Goal: Task Accomplishment & Management: Manage account settings

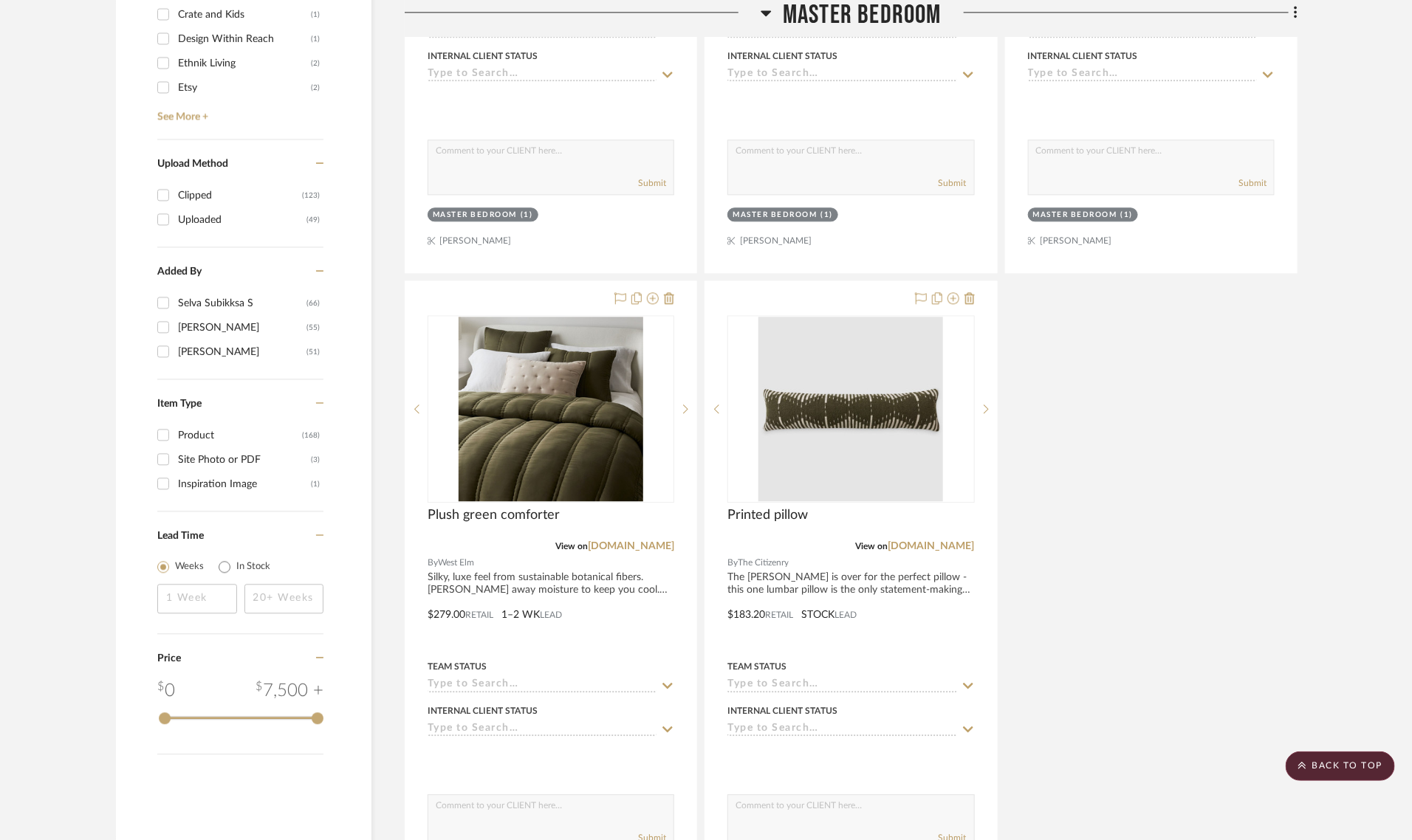
scroll to position [2215, 0]
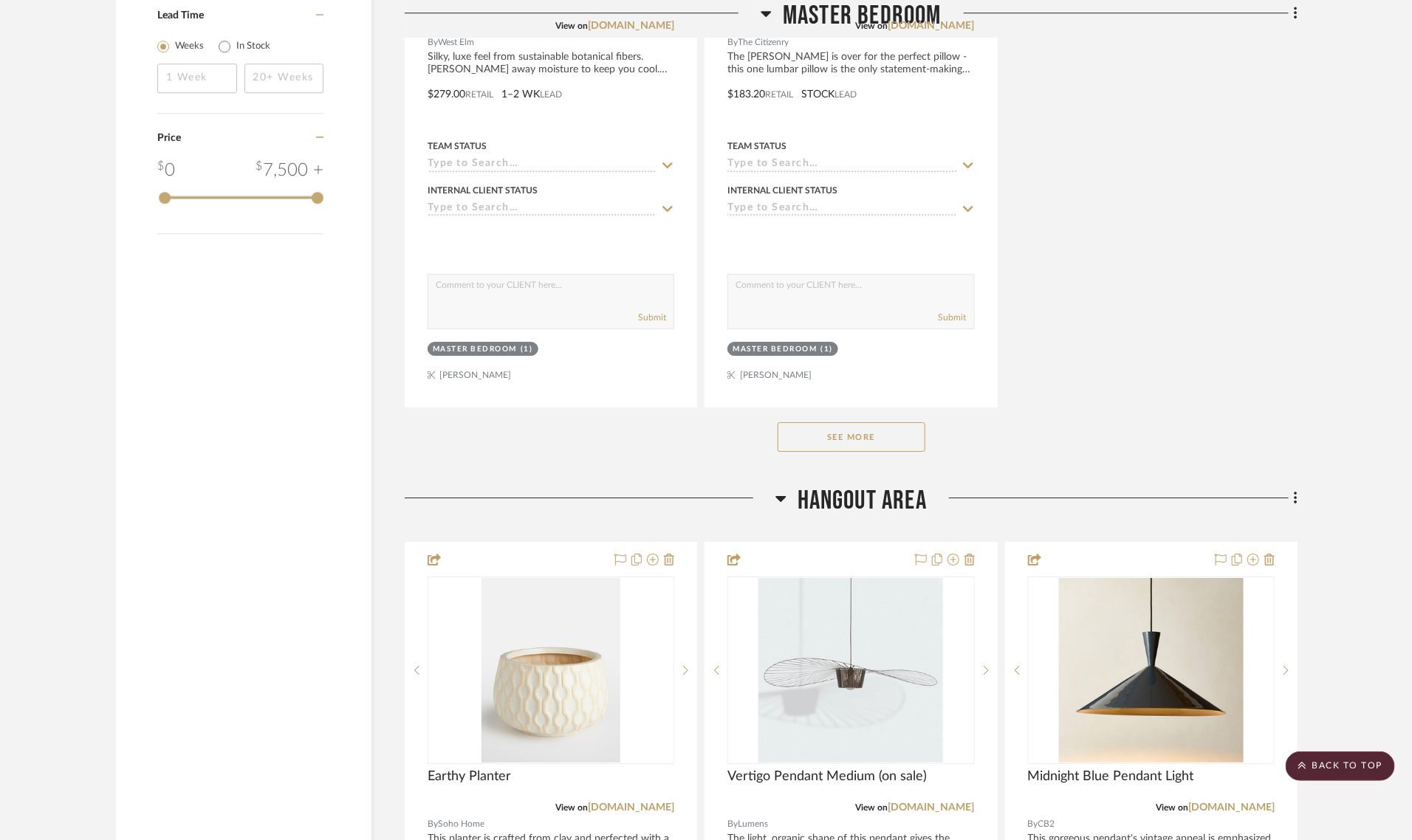
click at [791, 422] on button "See More" at bounding box center [851, 437] width 148 height 30
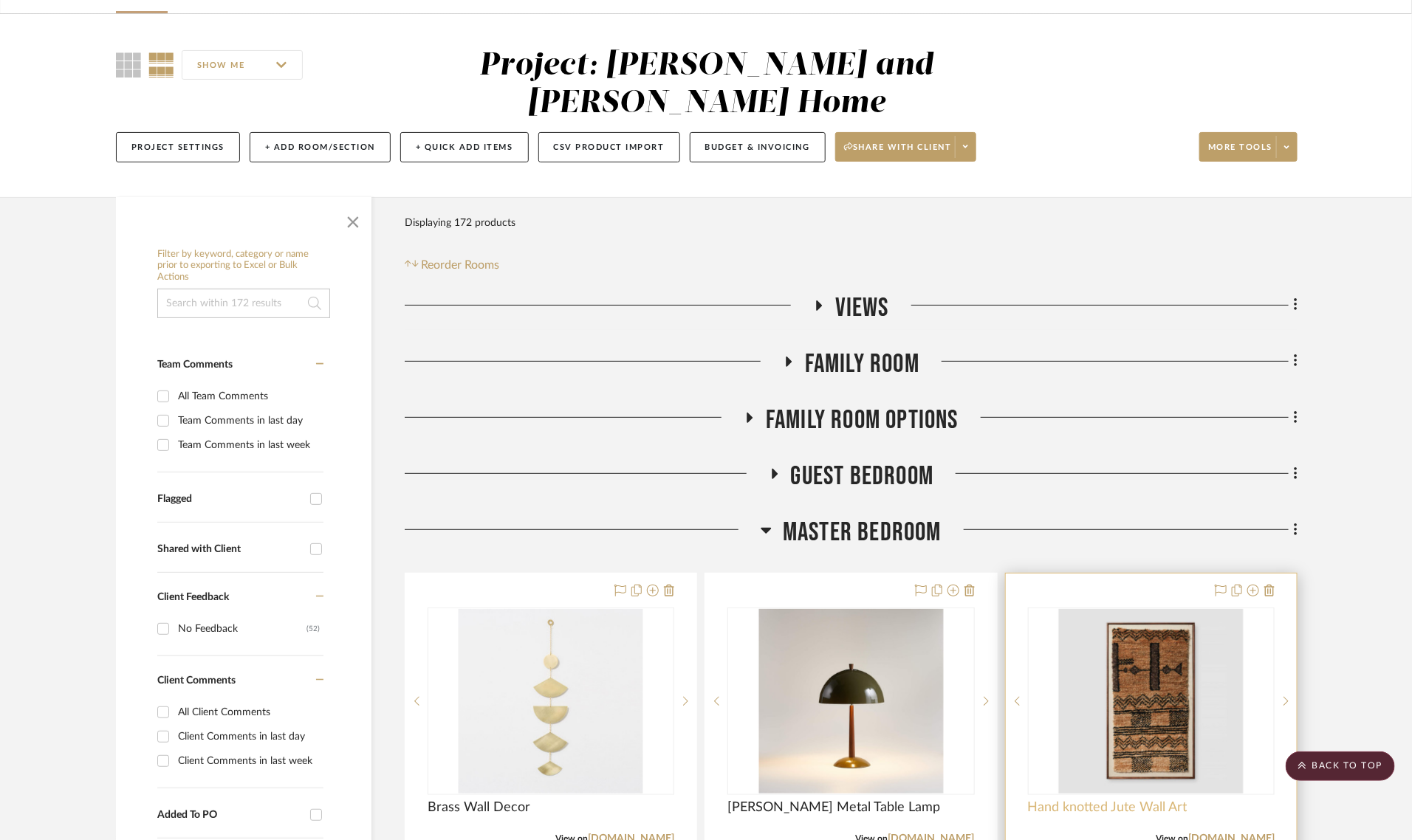
scroll to position [0, 0]
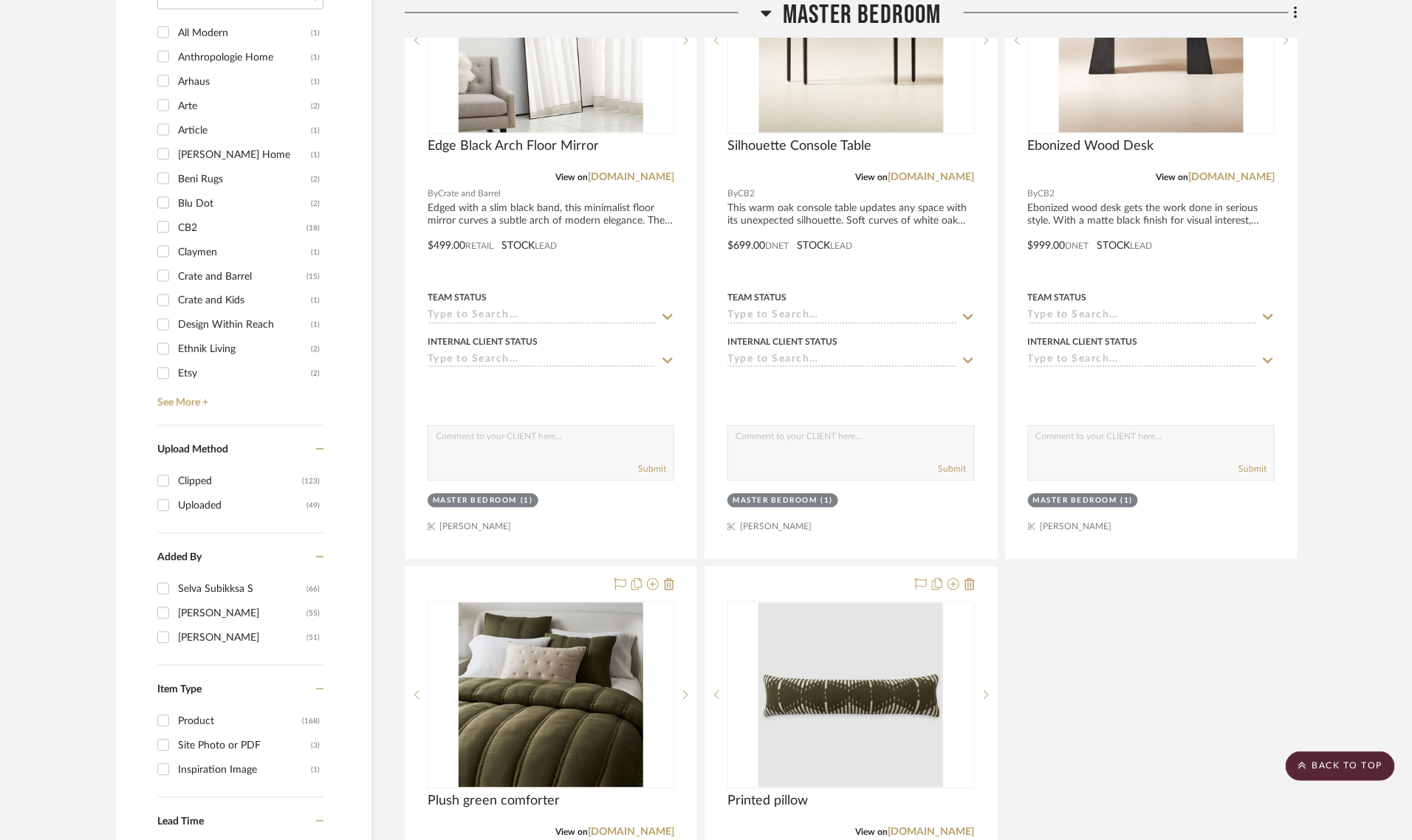
scroll to position [1938, 0]
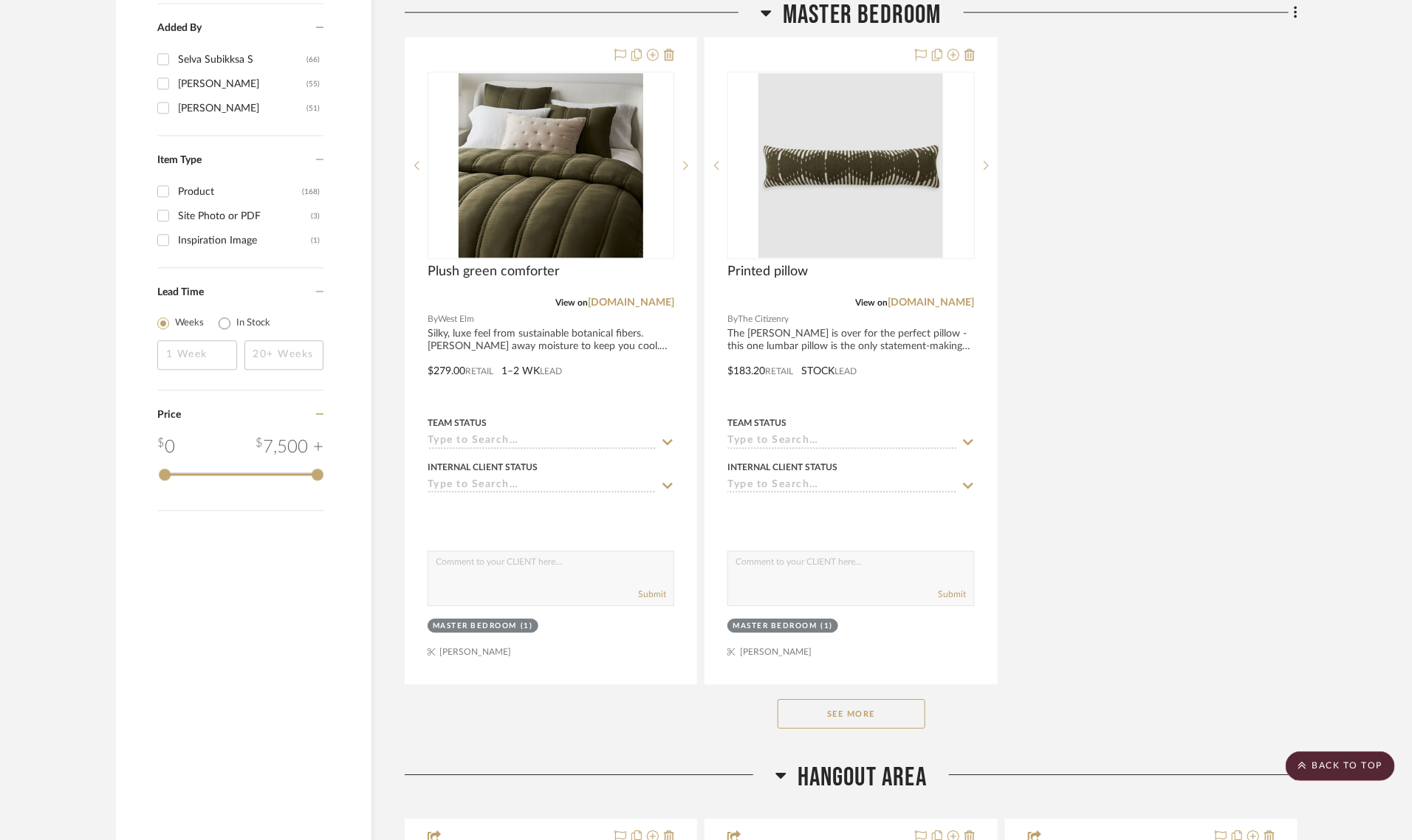
click at [875, 699] on button "See More" at bounding box center [851, 714] width 148 height 30
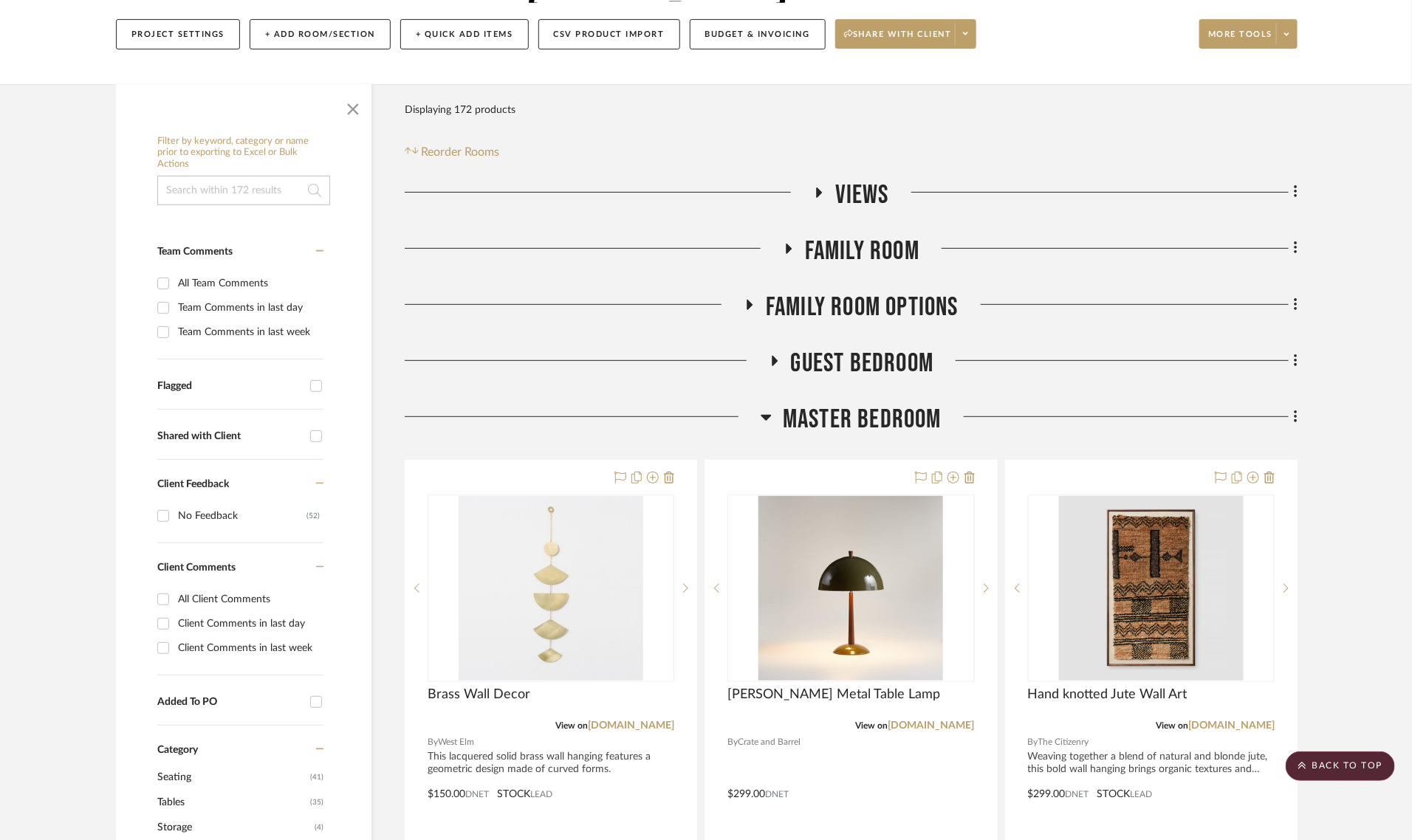
scroll to position [185, 0]
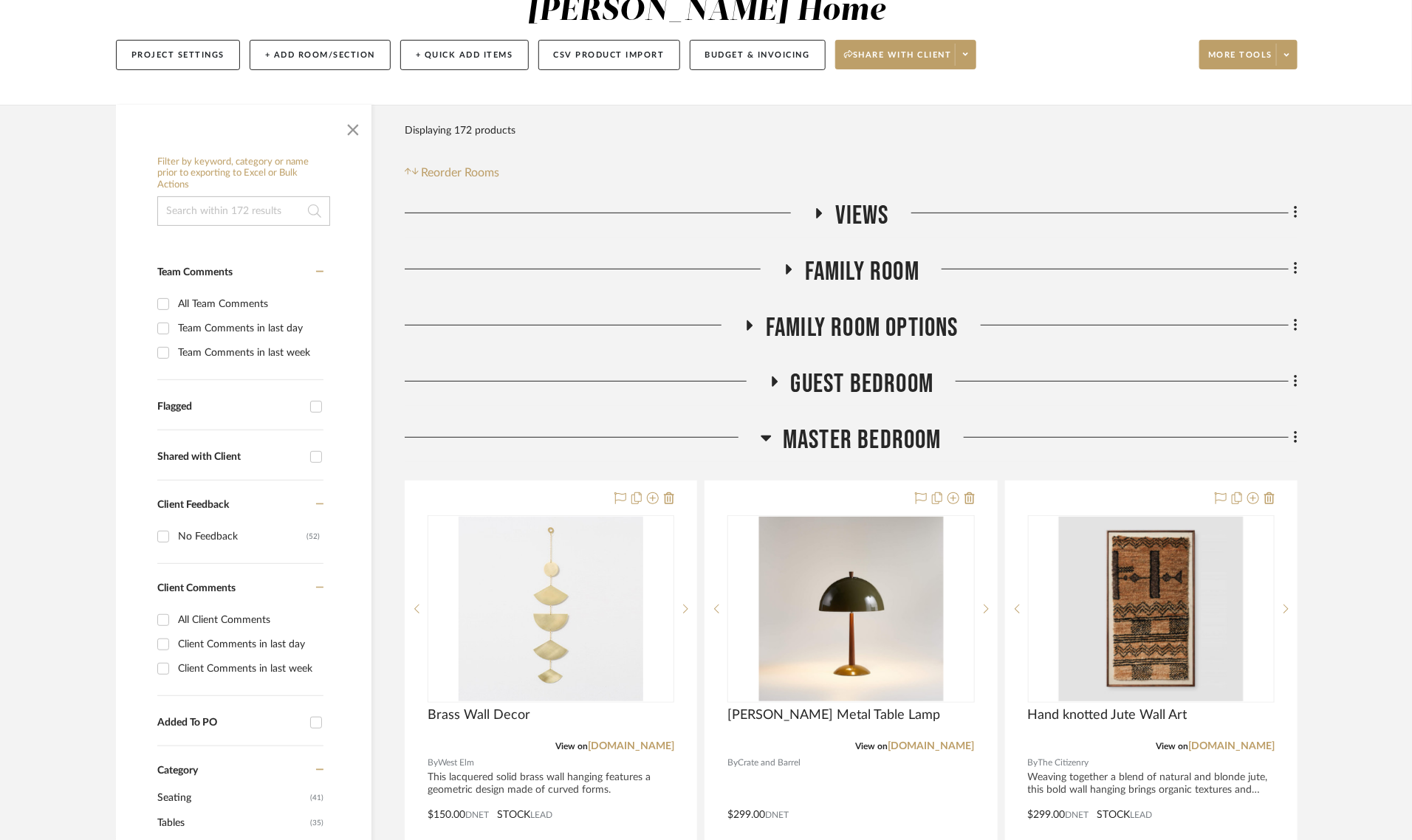
drag, startPoint x: 1295, startPoint y: 403, endPoint x: 1375, endPoint y: 437, distance: 86.9
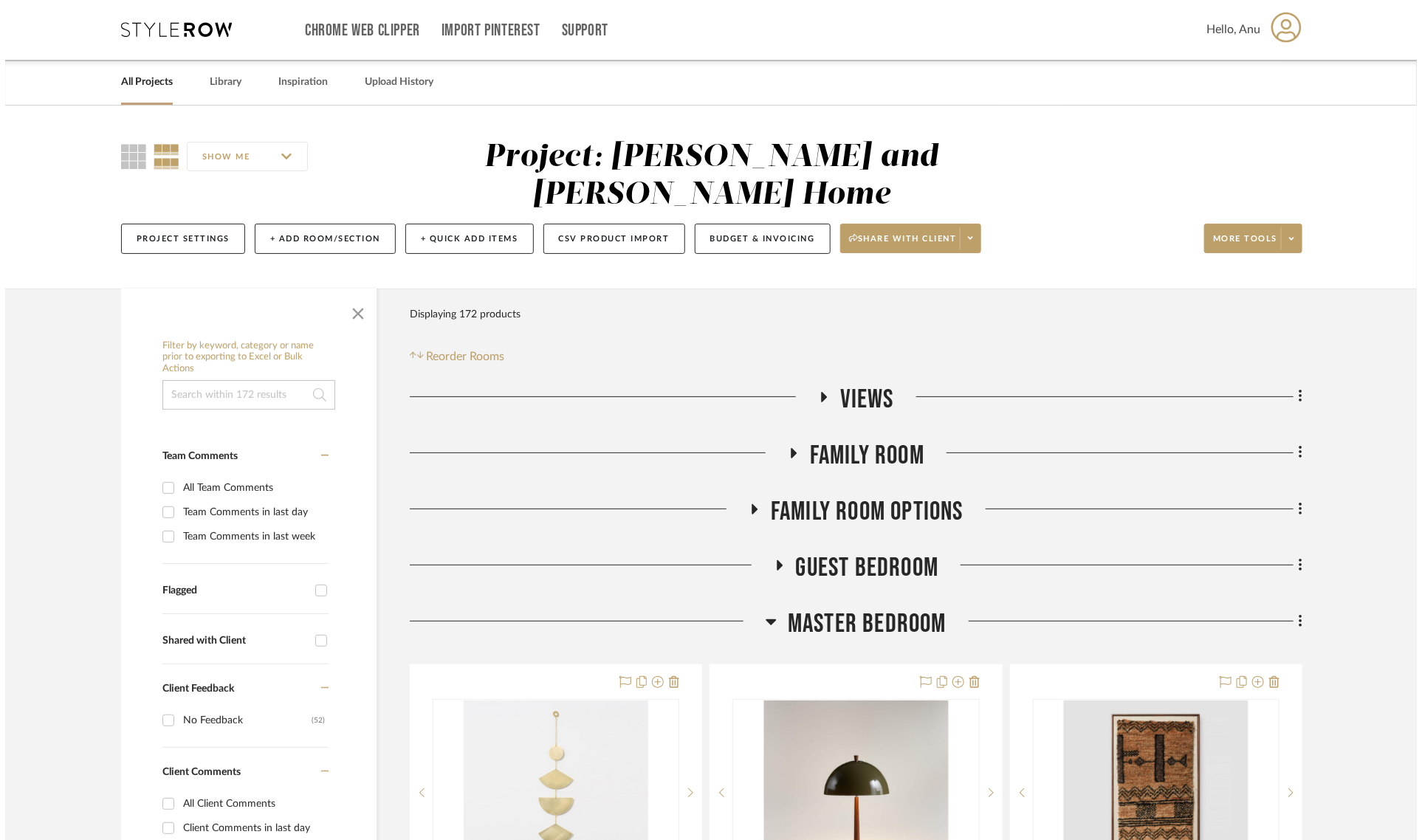
scroll to position [0, 0]
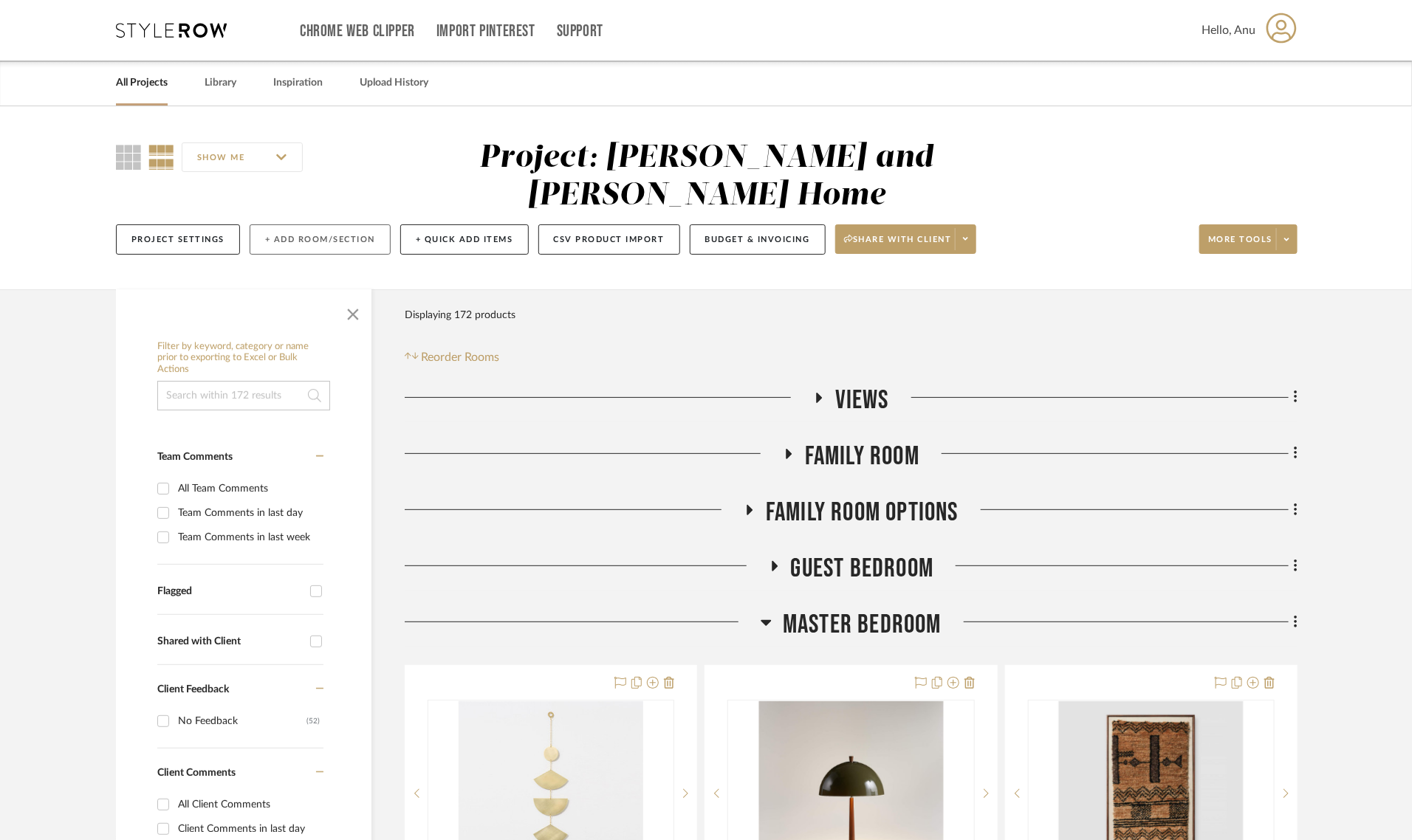
click at [331, 225] on button "+ Add Room/Section" at bounding box center [320, 240] width 141 height 31
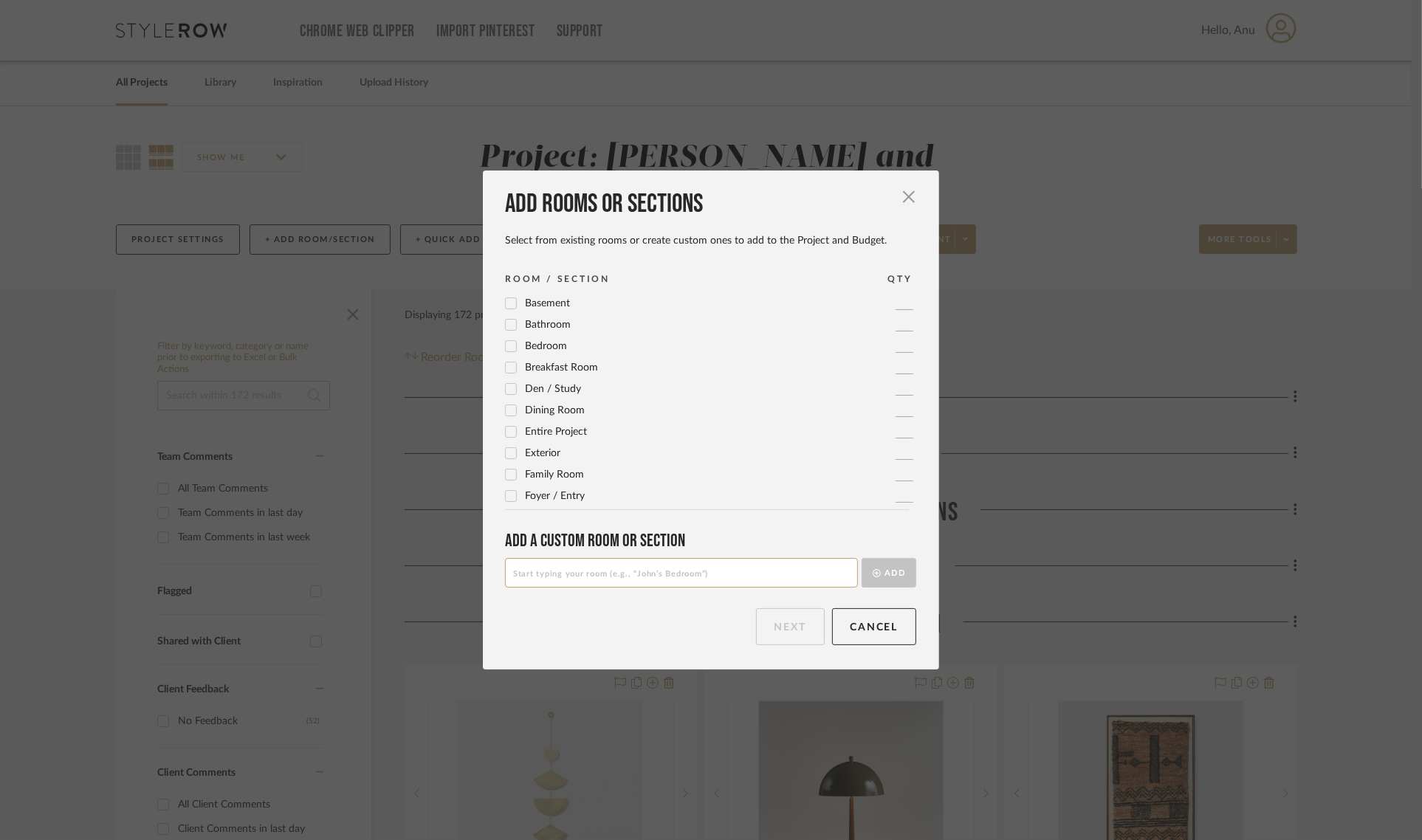
click at [537, 570] on input at bounding box center [682, 572] width 353 height 30
type input "Master Bedroom Options"
click at [889, 569] on button "Add" at bounding box center [889, 572] width 54 height 30
click at [804, 626] on button "Next" at bounding box center [790, 627] width 69 height 37
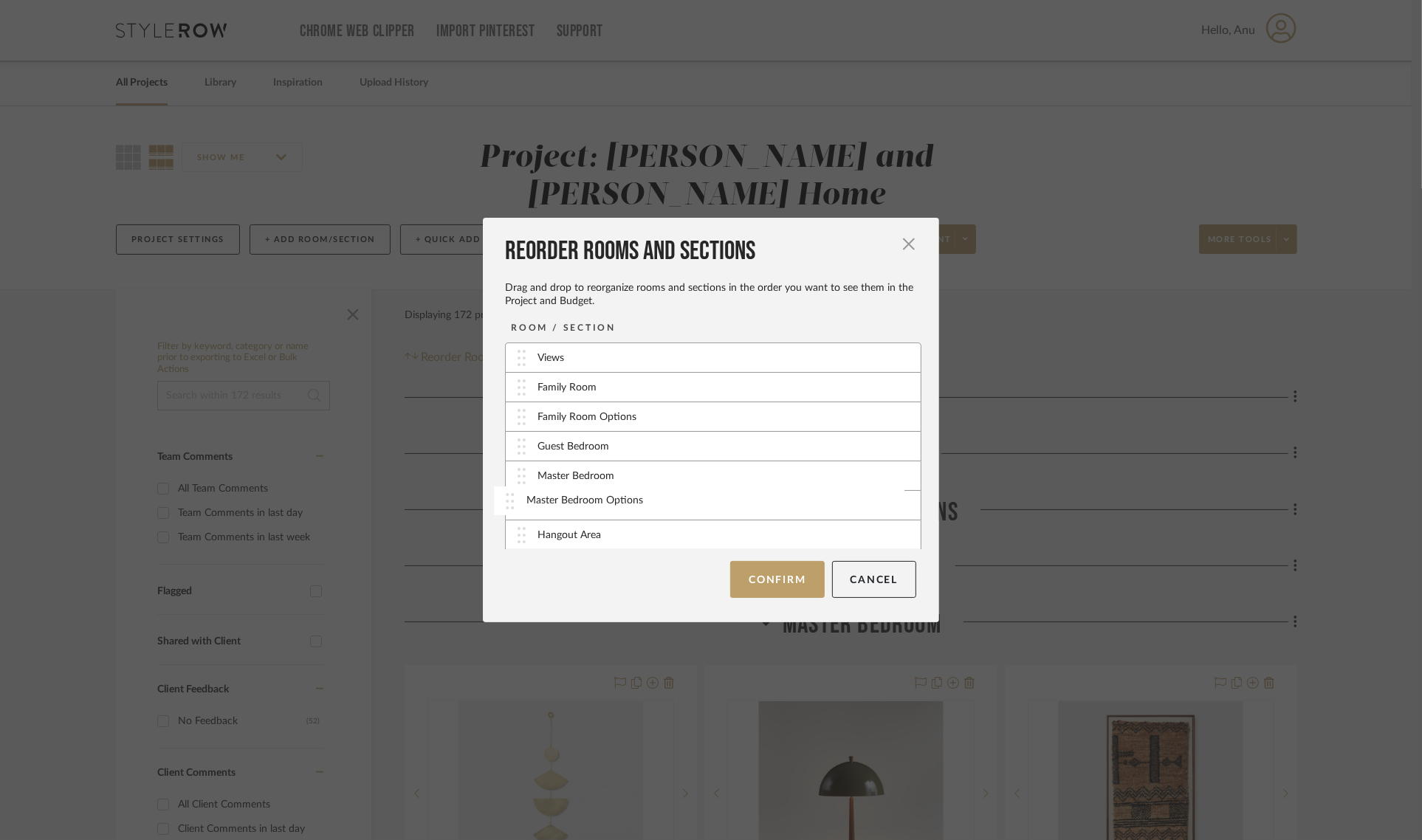
drag, startPoint x: 592, startPoint y: 537, endPoint x: 586, endPoint y: 504, distance: 33.5
click at [743, 569] on button "Confirm" at bounding box center [777, 580] width 94 height 37
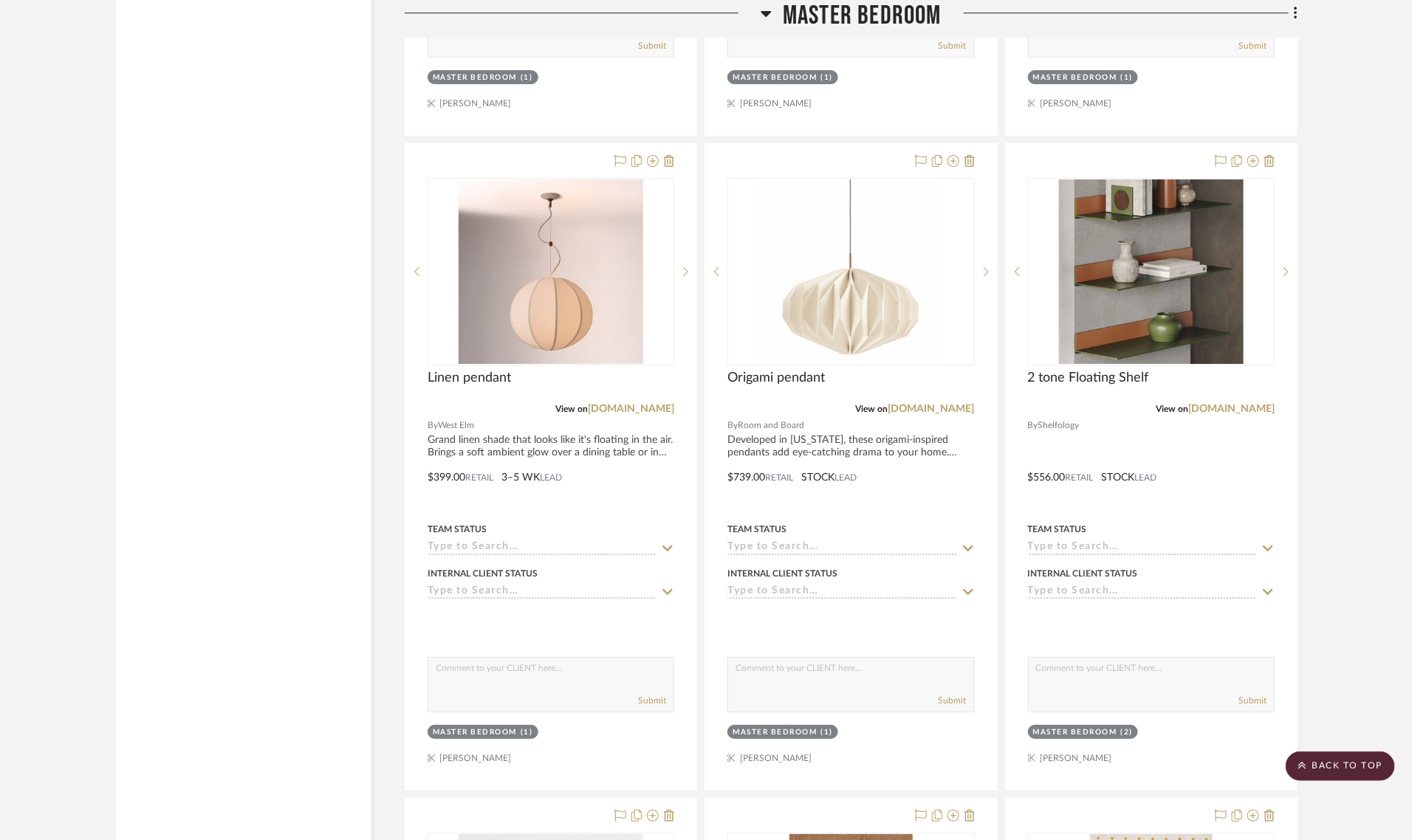
scroll to position [2491, 0]
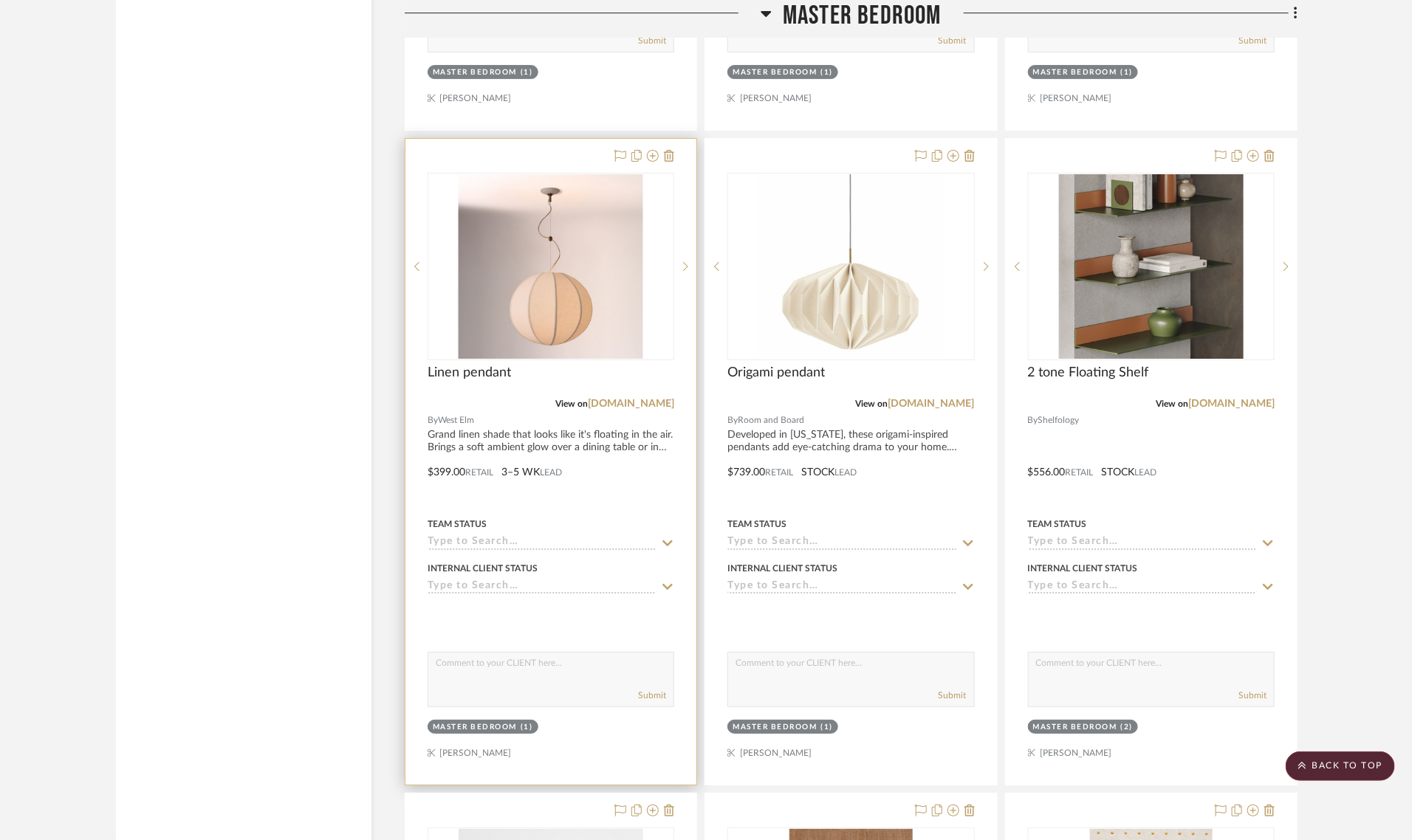
click at [442, 722] on div "Master Bedroom" at bounding box center [474, 727] width 84 height 11
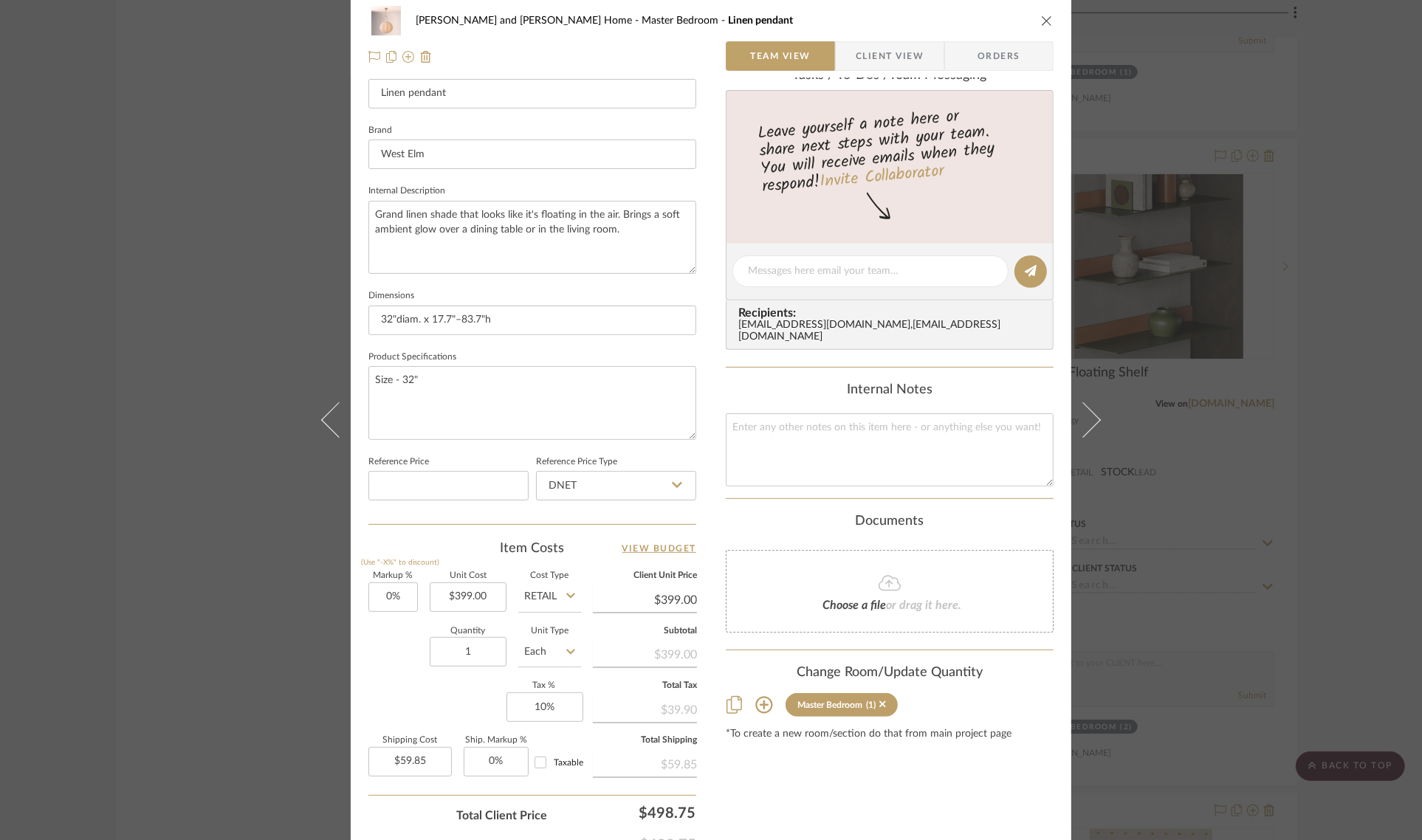
scroll to position [533, 0]
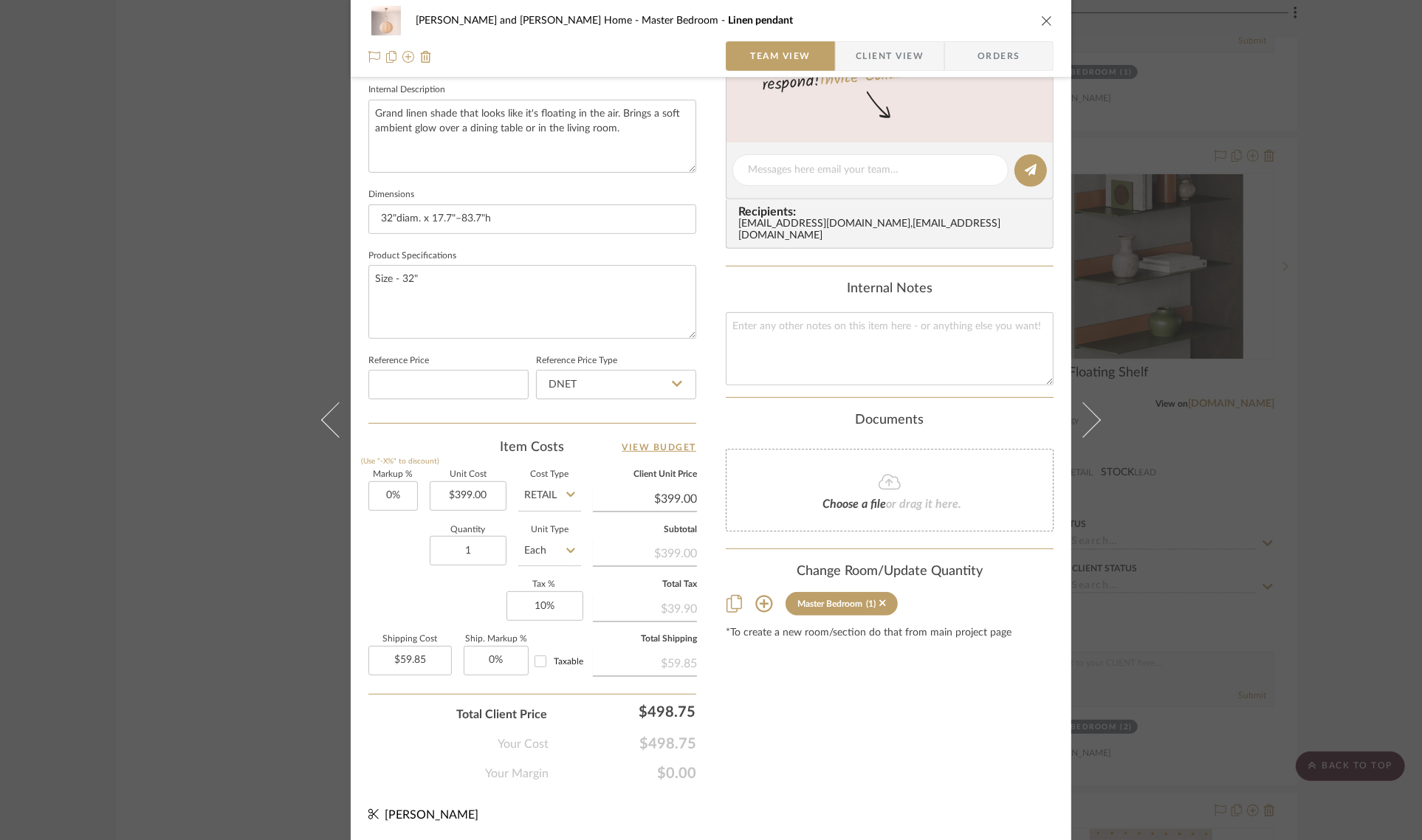
click at [761, 596] on icon at bounding box center [764, 604] width 17 height 17
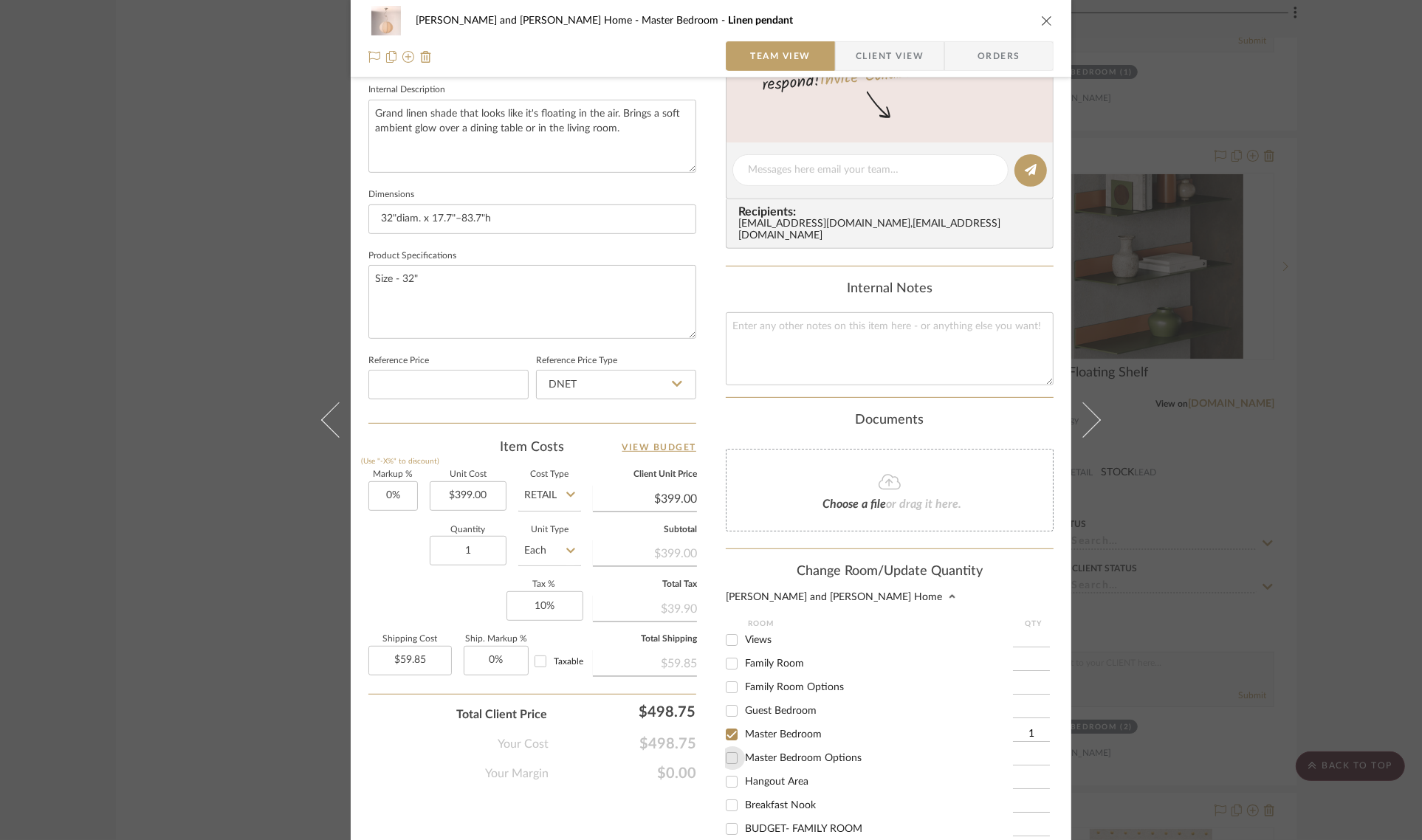
click at [728, 749] on input "Master Bedroom Options" at bounding box center [732, 758] width 24 height 24
checkbox input "true"
type input "1"
click at [728, 724] on input "Master Bedroom" at bounding box center [732, 735] width 24 height 24
checkbox input "false"
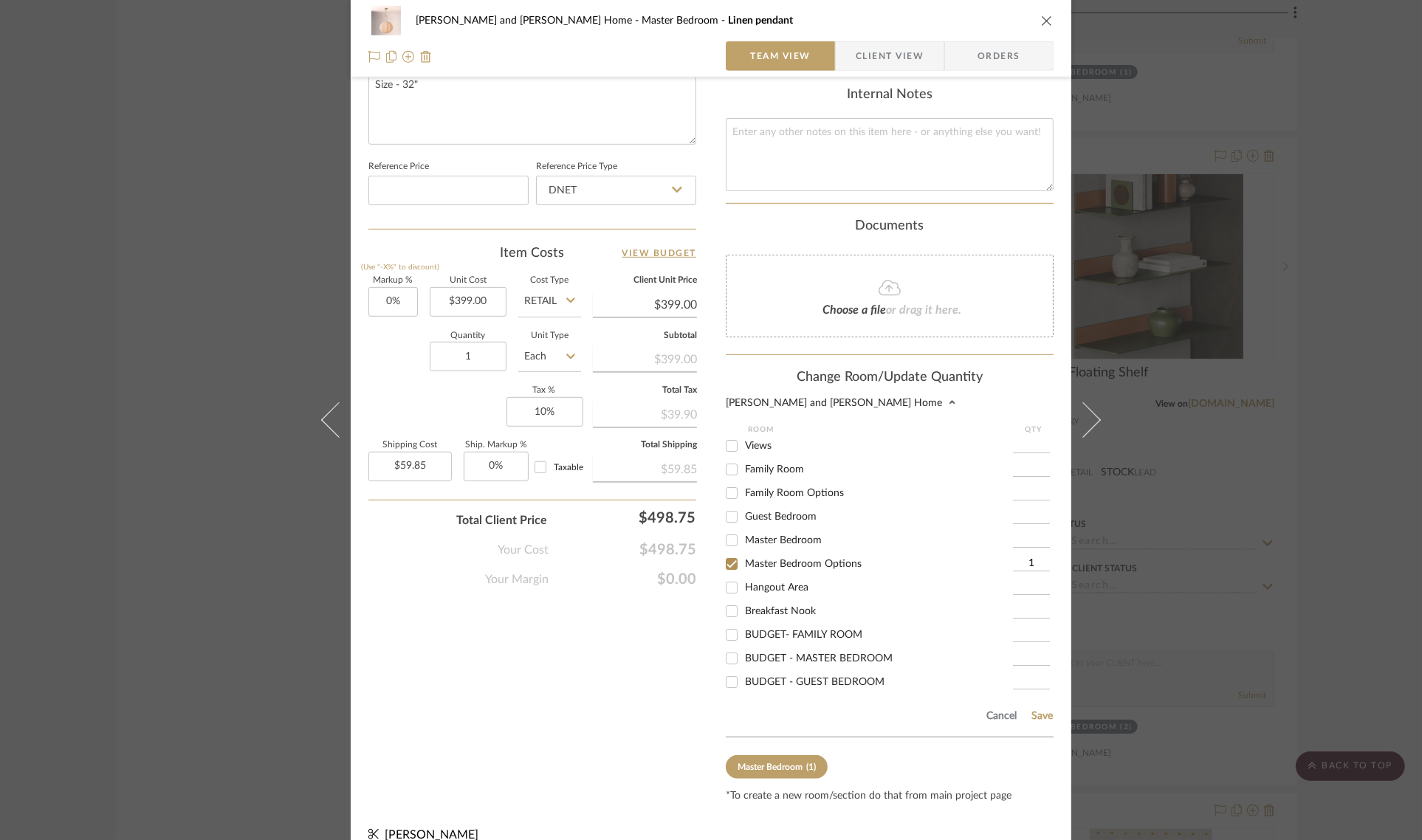
scroll to position [738, 0]
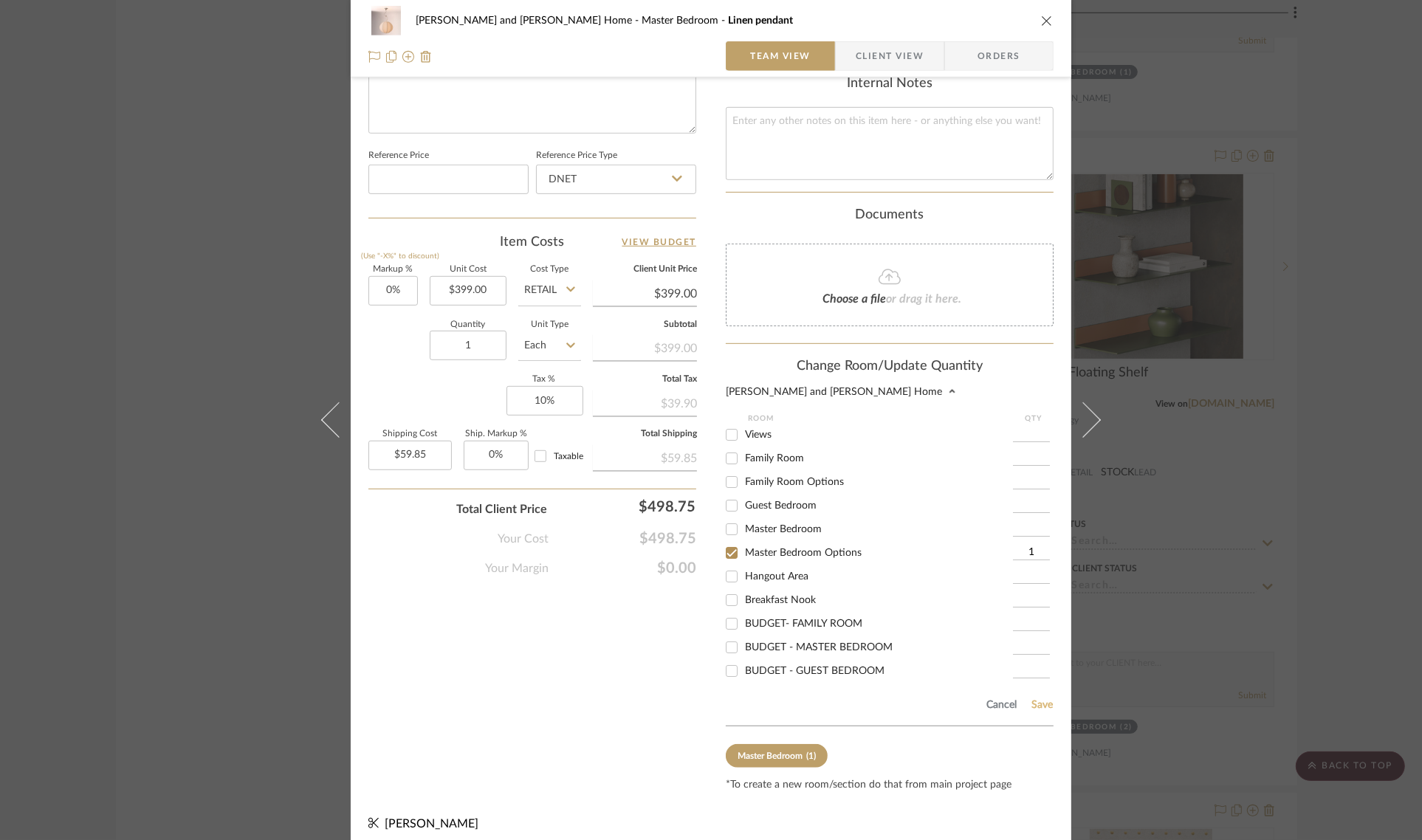
click at [1032, 699] on button "Save" at bounding box center [1042, 705] width 23 height 12
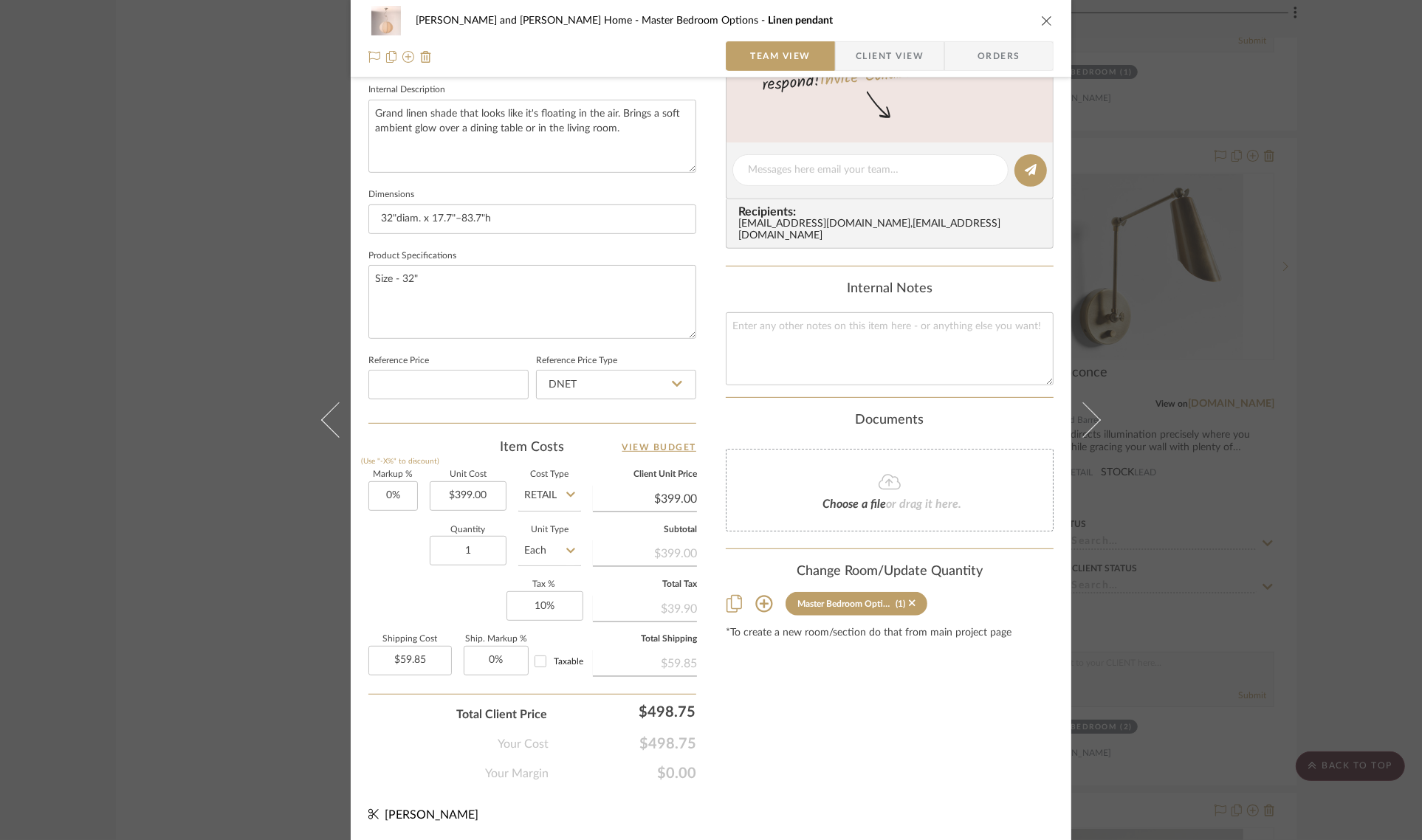
click at [1326, 459] on div "Sharika and Ashish Home Master Bedroom Options Linen pendant Team View Client V…" at bounding box center [711, 420] width 1422 height 840
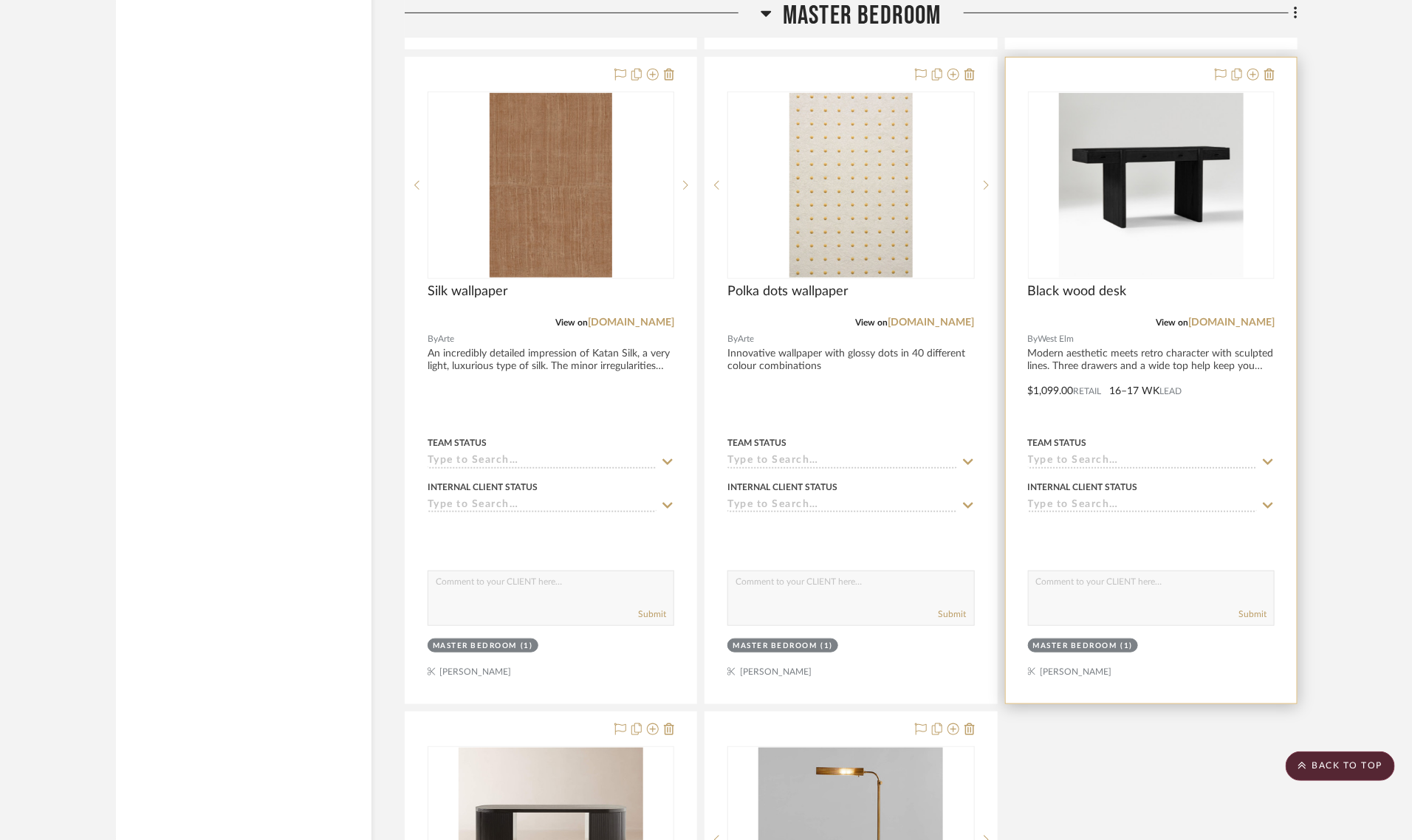
scroll to position [3322, 0]
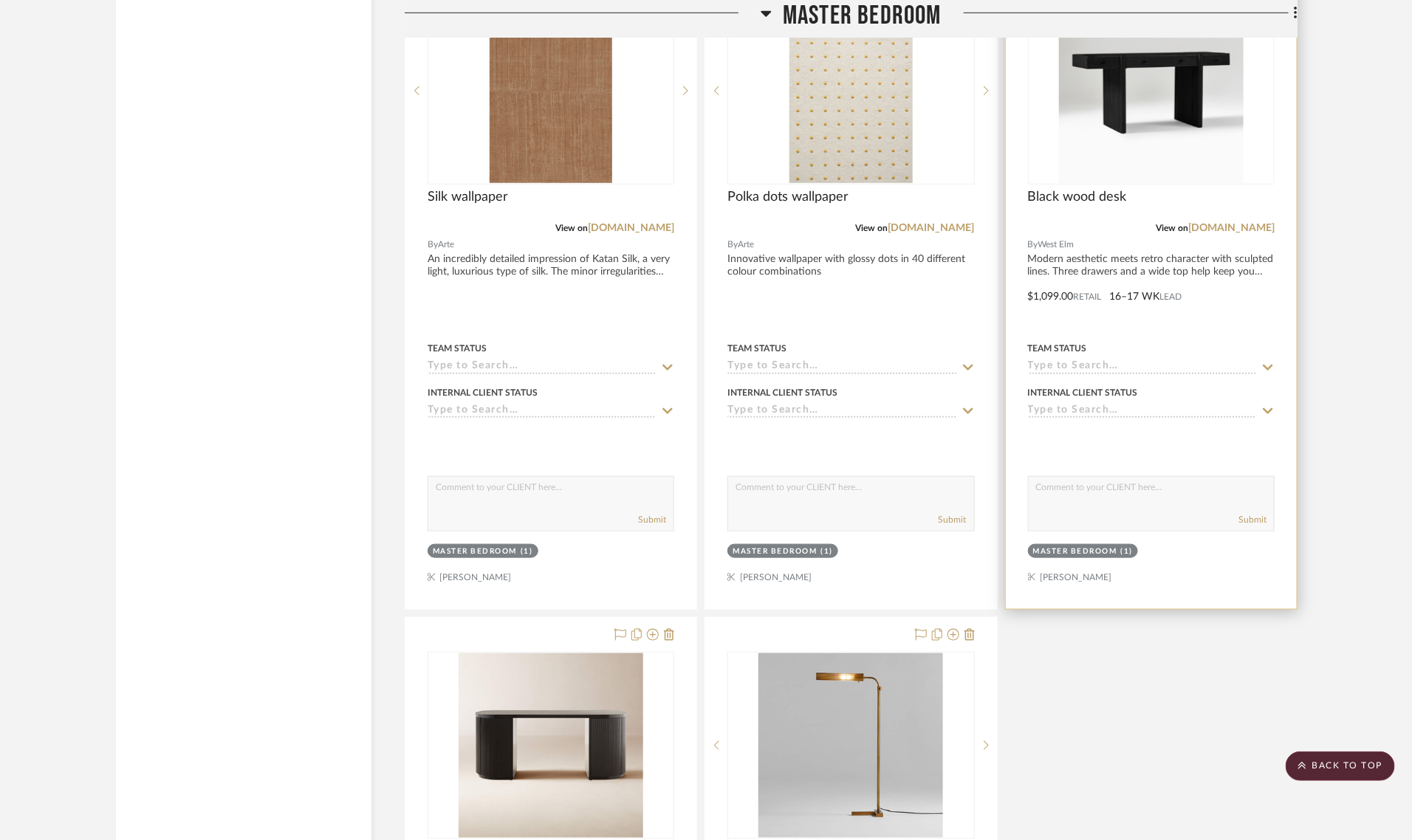
click at [1080, 546] on div "Master Bedroom" at bounding box center [1074, 551] width 84 height 11
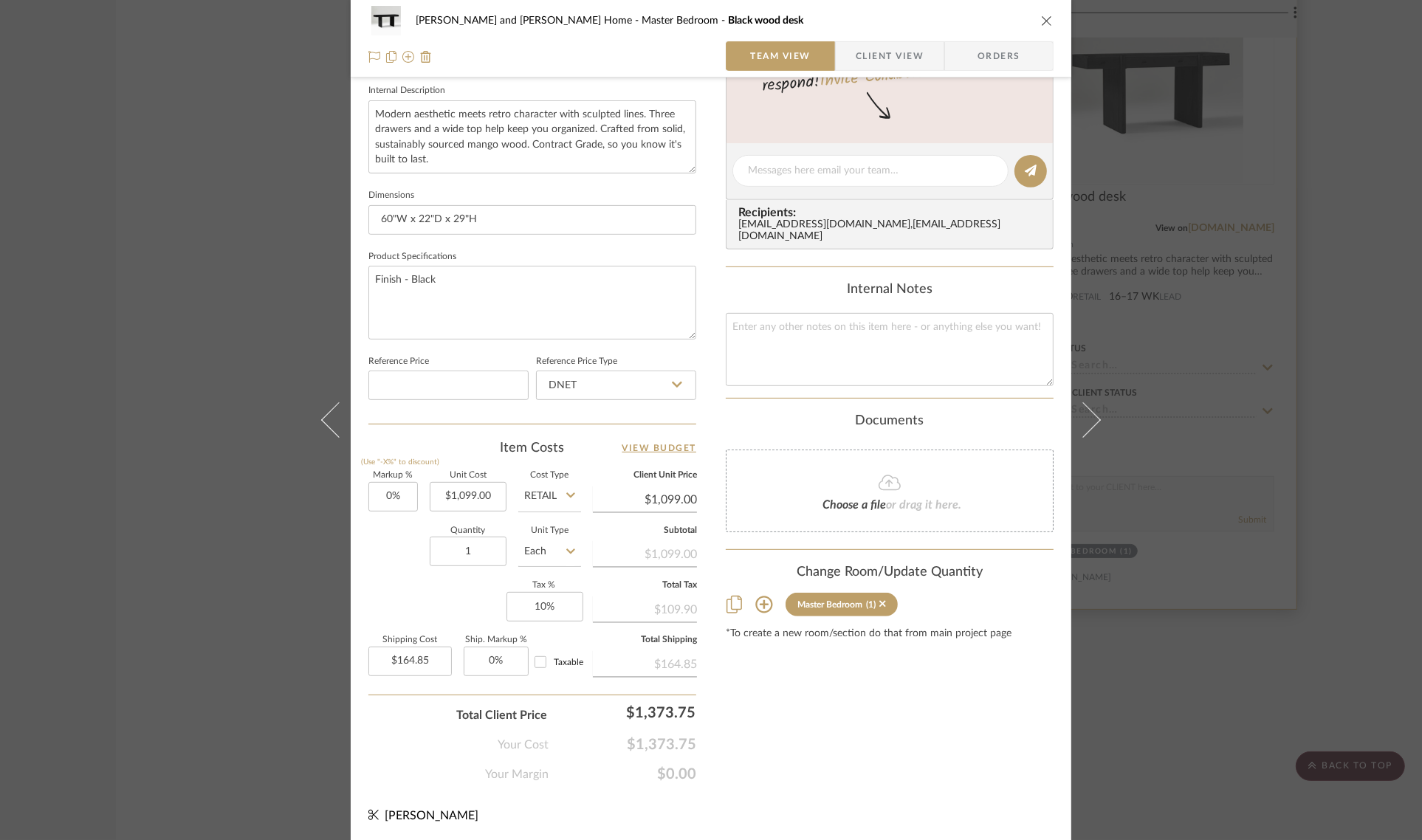
scroll to position [533, 0]
click at [764, 595] on icon at bounding box center [764, 604] width 18 height 18
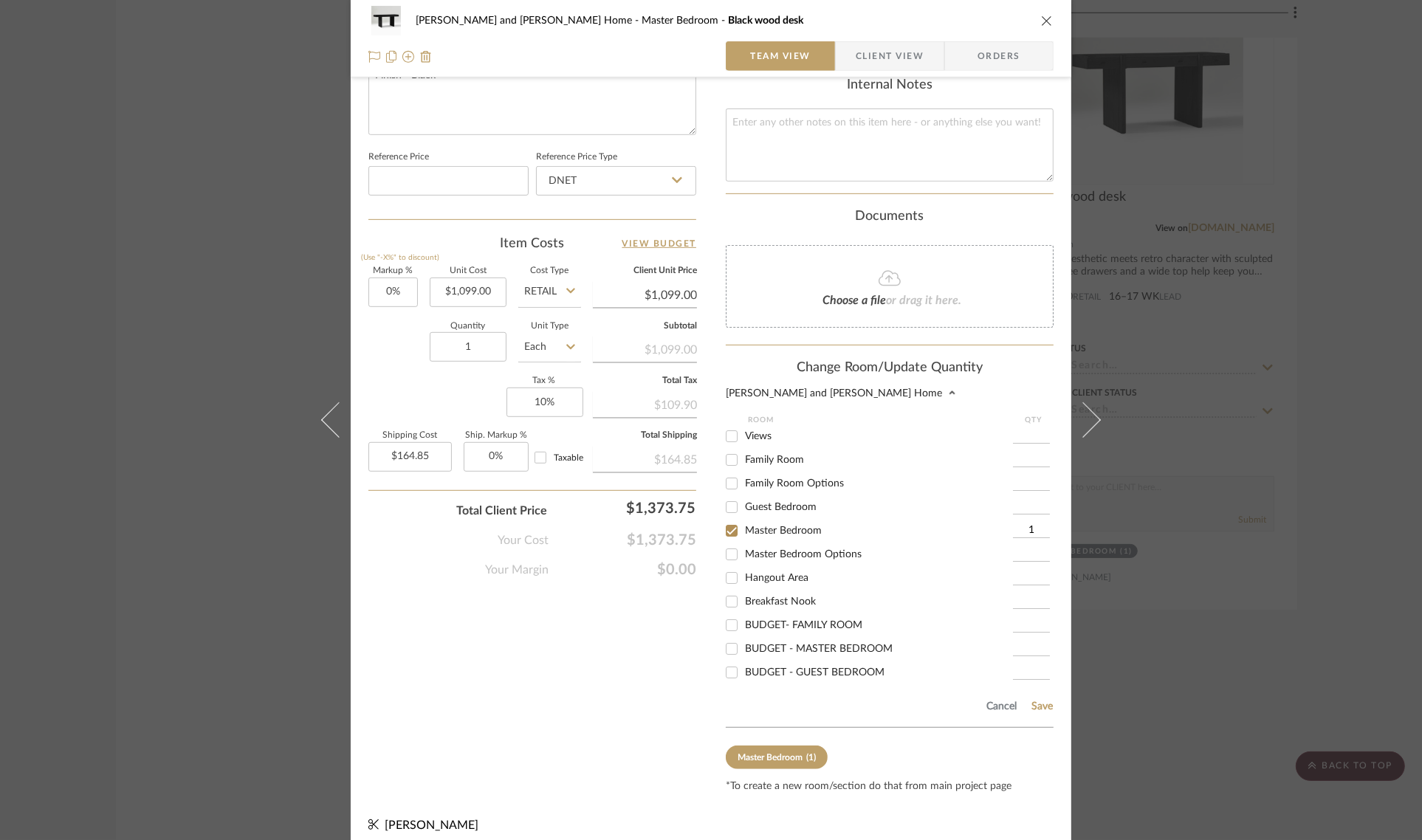
scroll to position [738, 0]
click at [723, 523] on input "Master Bedroom" at bounding box center [732, 529] width 24 height 24
checkbox input "false"
click at [723, 548] on input "Master Bedroom Options" at bounding box center [732, 553] width 24 height 24
checkbox input "true"
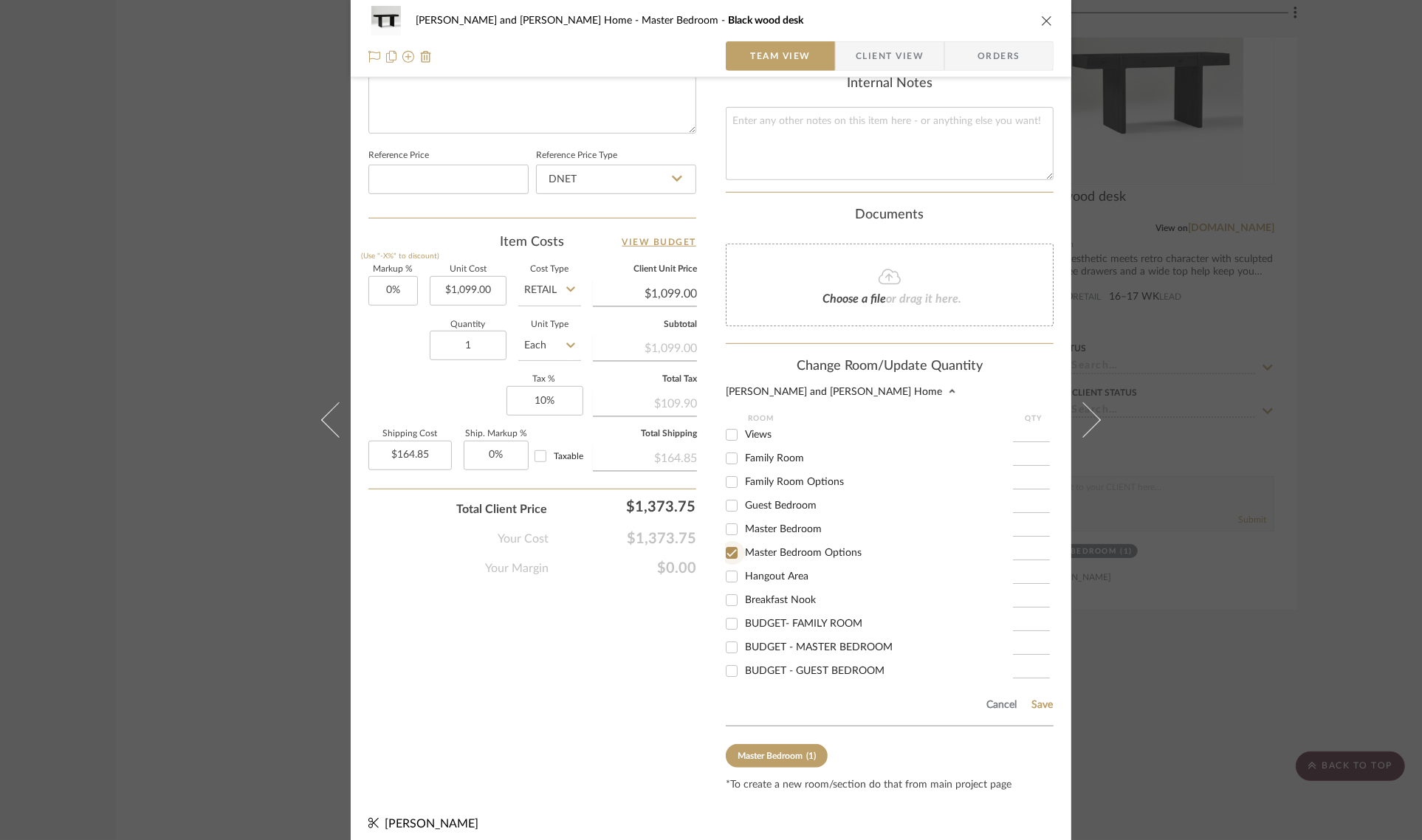
type input "1"
click at [1040, 699] on button "Save" at bounding box center [1042, 705] width 23 height 12
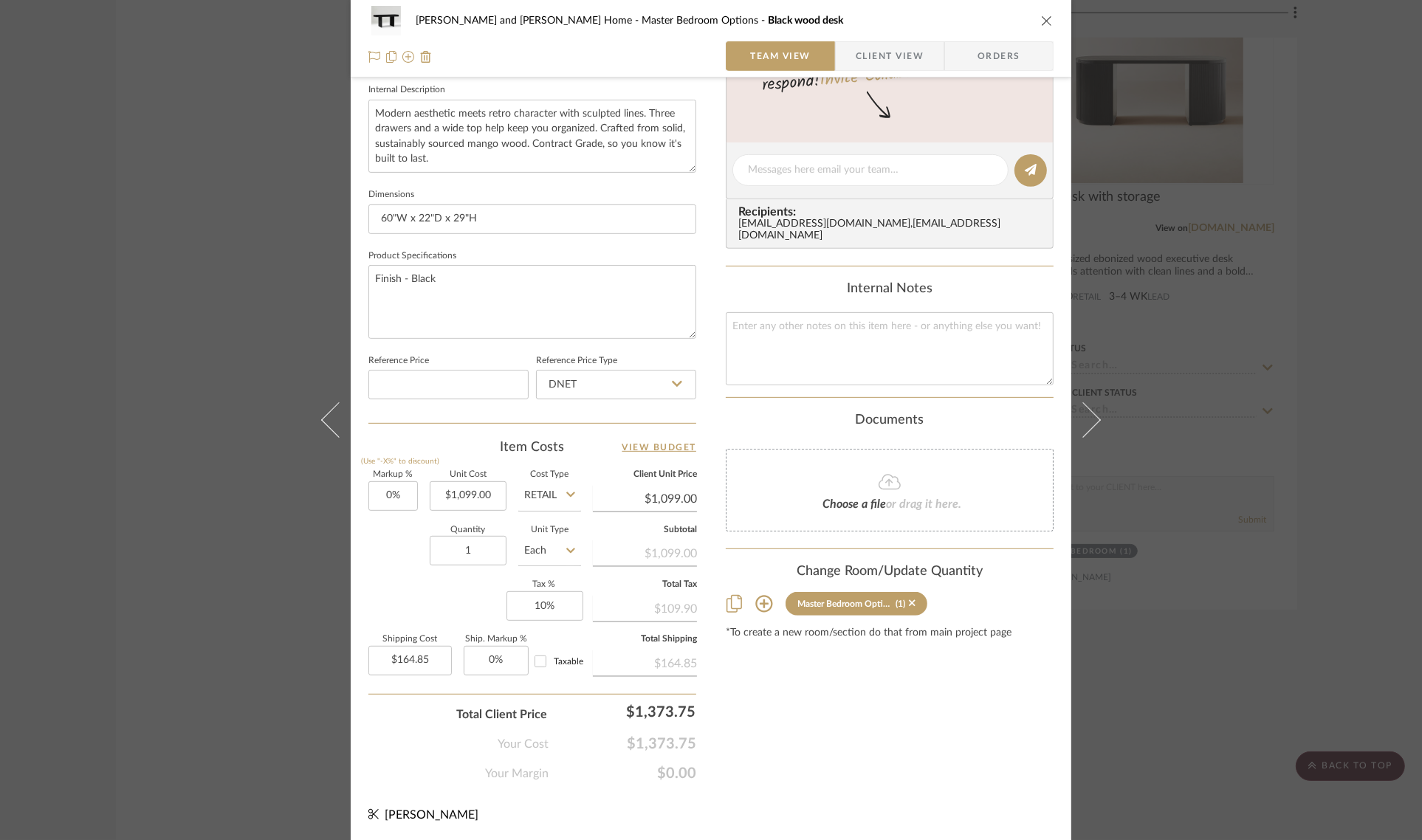
click at [1189, 676] on div "Sharika and Ashish Home Master Bedroom Options Black wood desk Team View Client…" at bounding box center [711, 420] width 1422 height 840
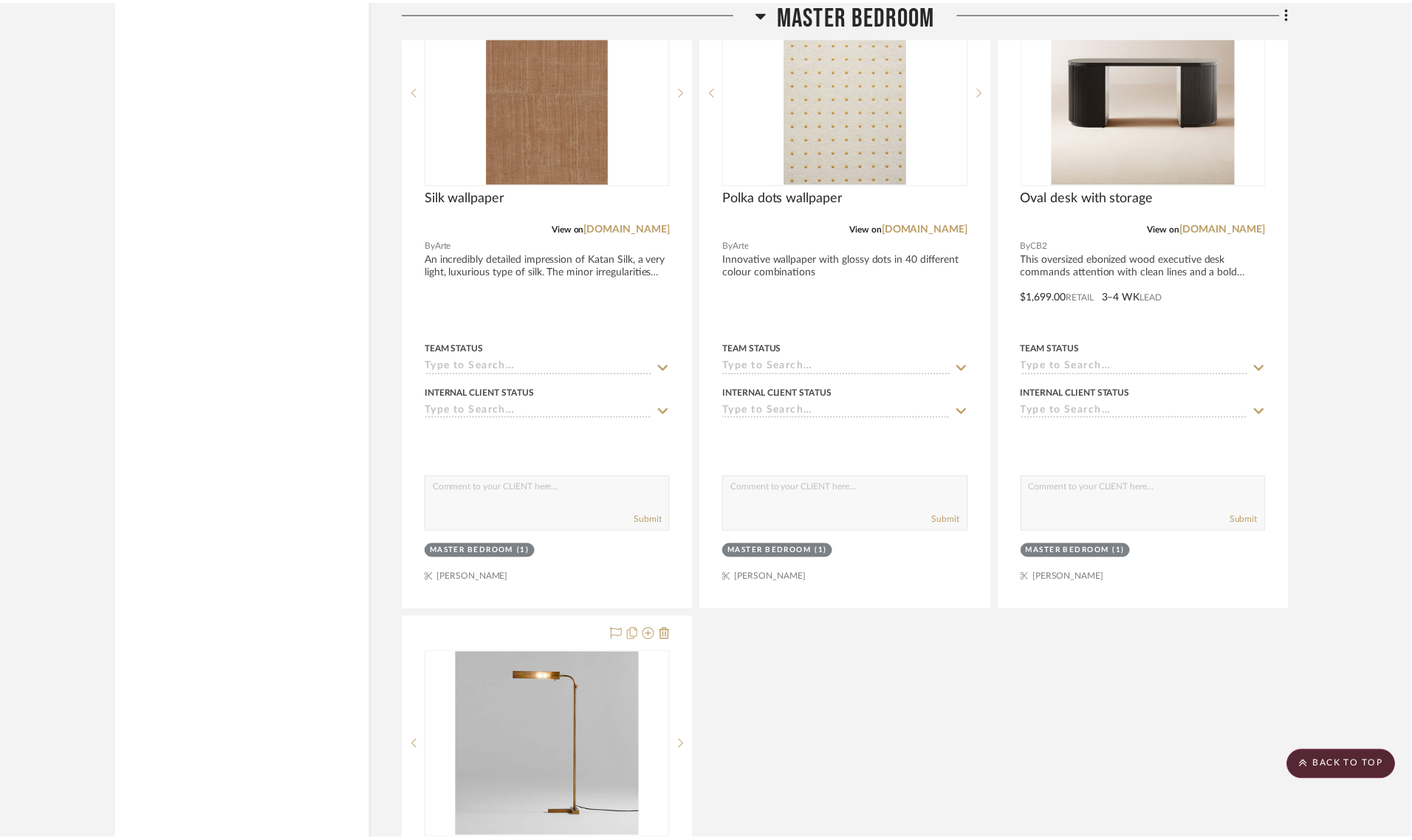
scroll to position [3322, 0]
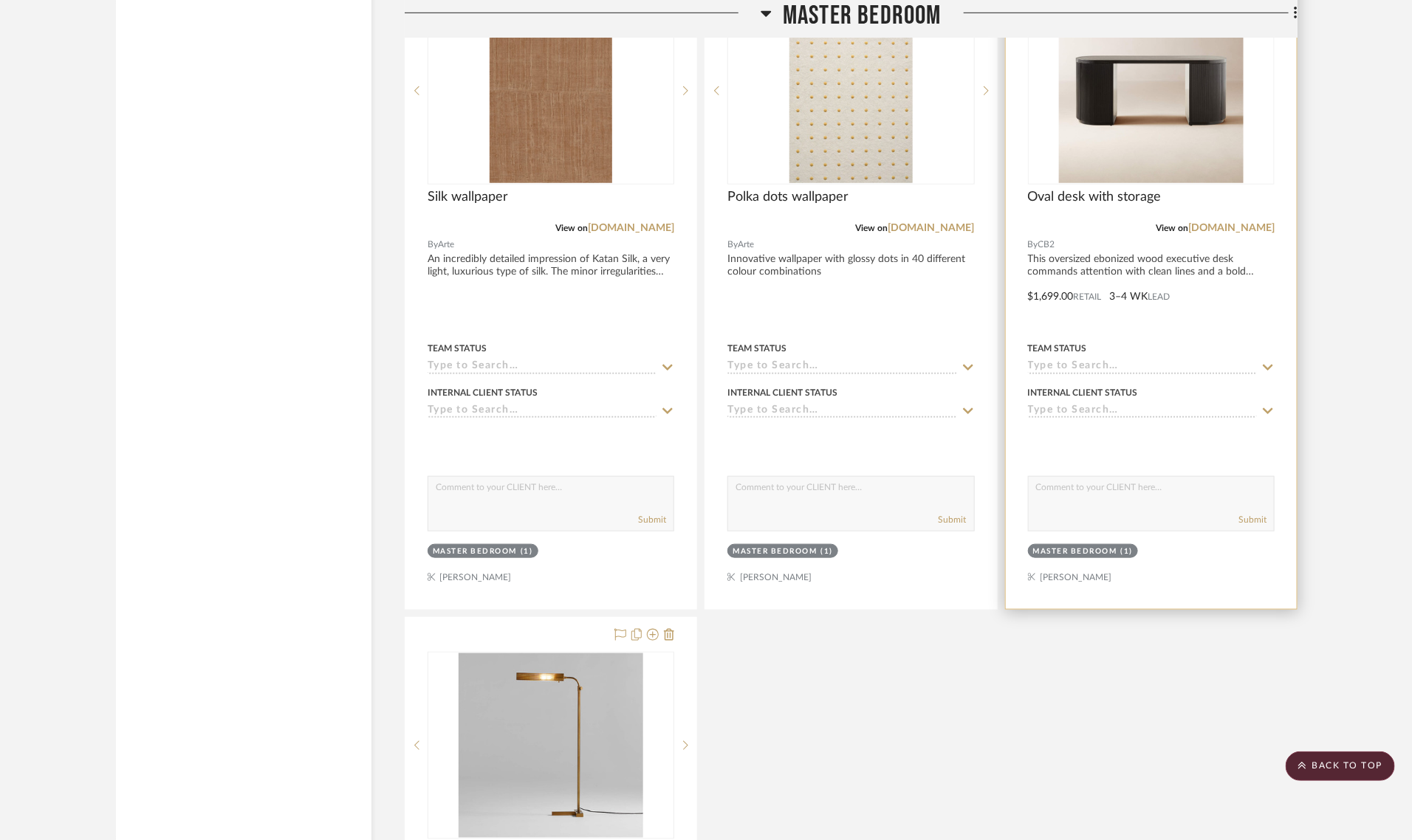
click at [1082, 546] on div "Master Bedroom" at bounding box center [1074, 551] width 84 height 11
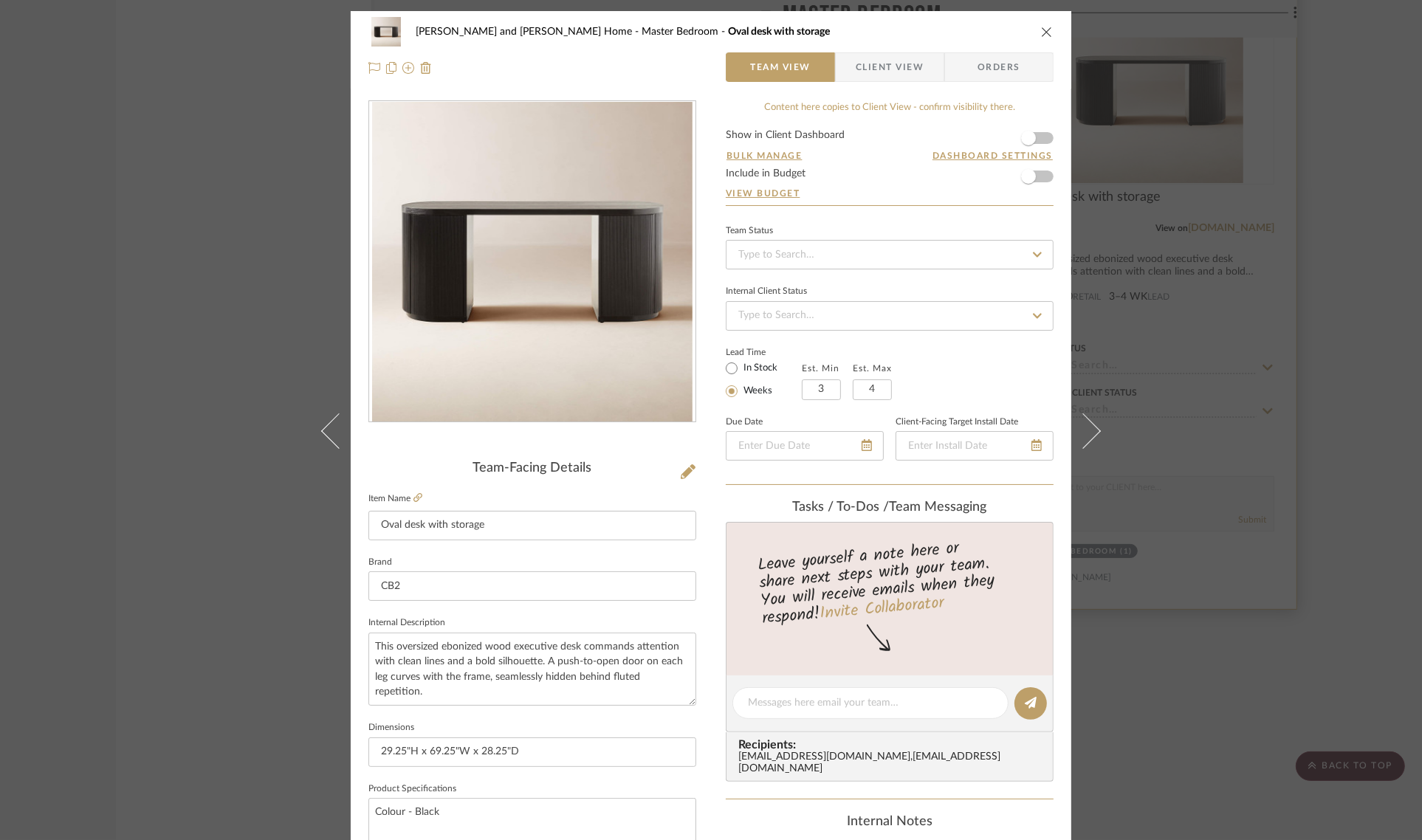
scroll to position [533, 0]
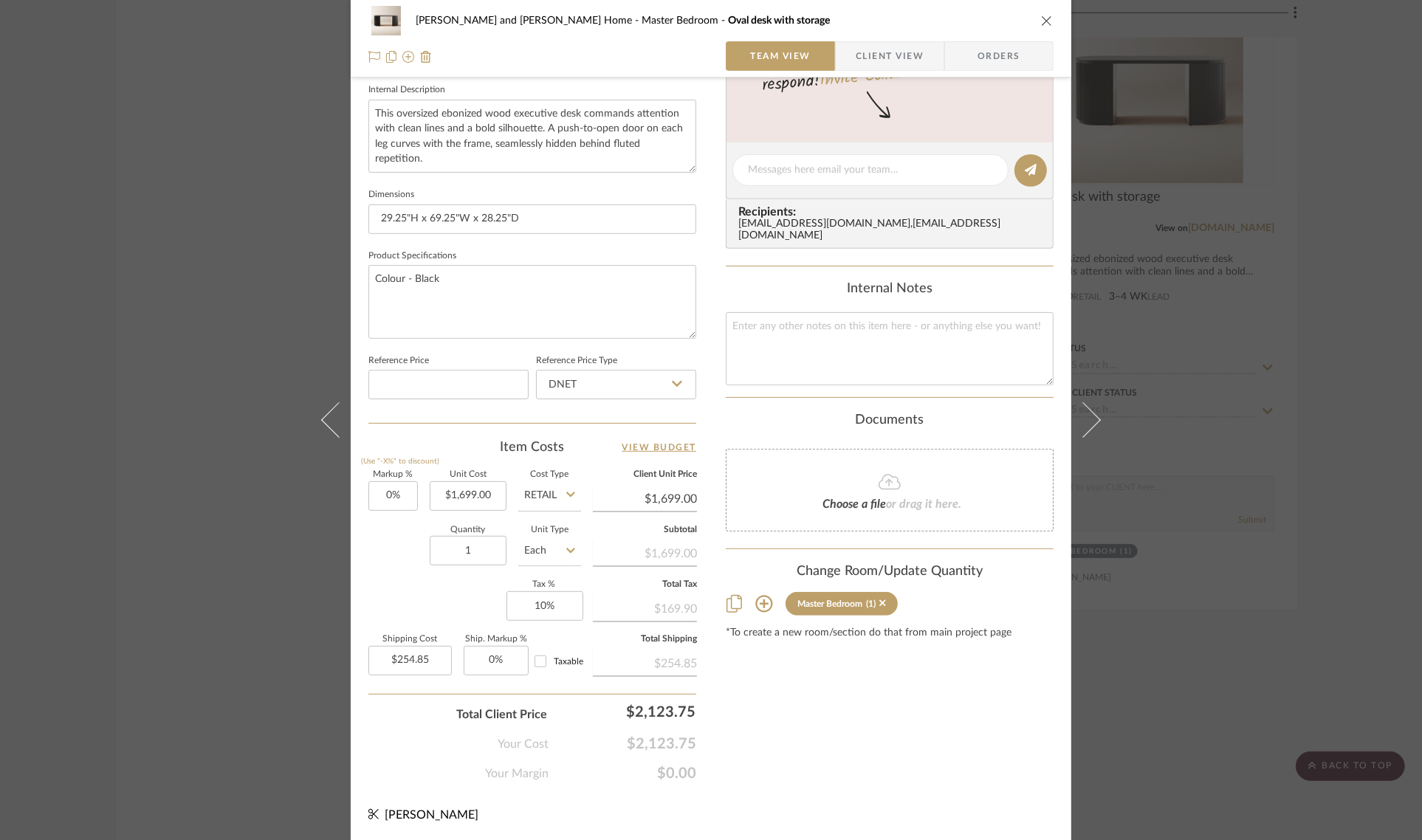
click at [758, 596] on icon at bounding box center [764, 604] width 17 height 17
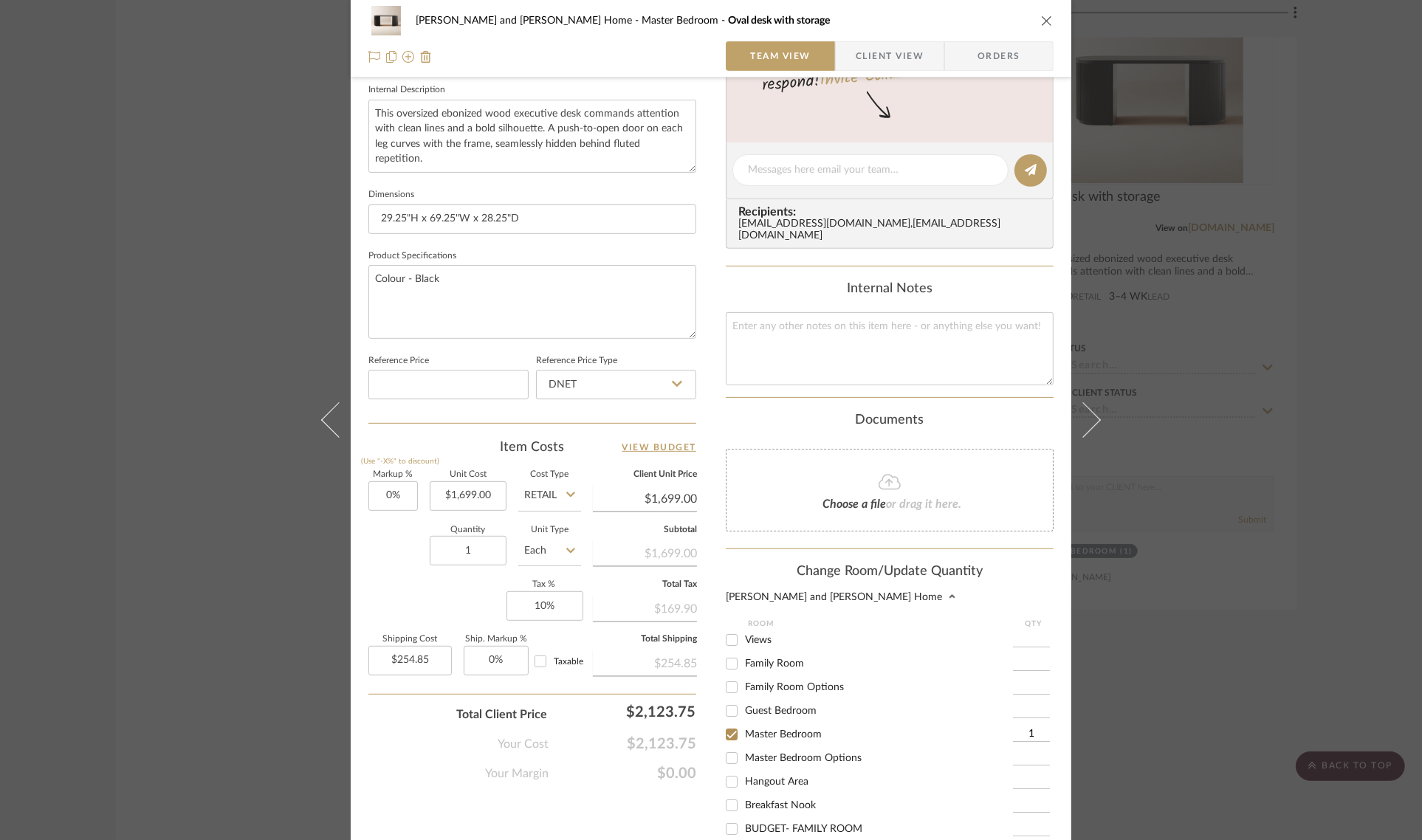
click at [722, 748] on input "Master Bedroom Options" at bounding box center [732, 758] width 24 height 24
checkbox input "true"
type input "1"
click at [717, 720] on div "Sharika and Ashish Home Master Bedroom Oval desk with storage Team View Client …" at bounding box center [711, 266] width 721 height 1577
click at [728, 723] on input "Master Bedroom" at bounding box center [732, 735] width 24 height 24
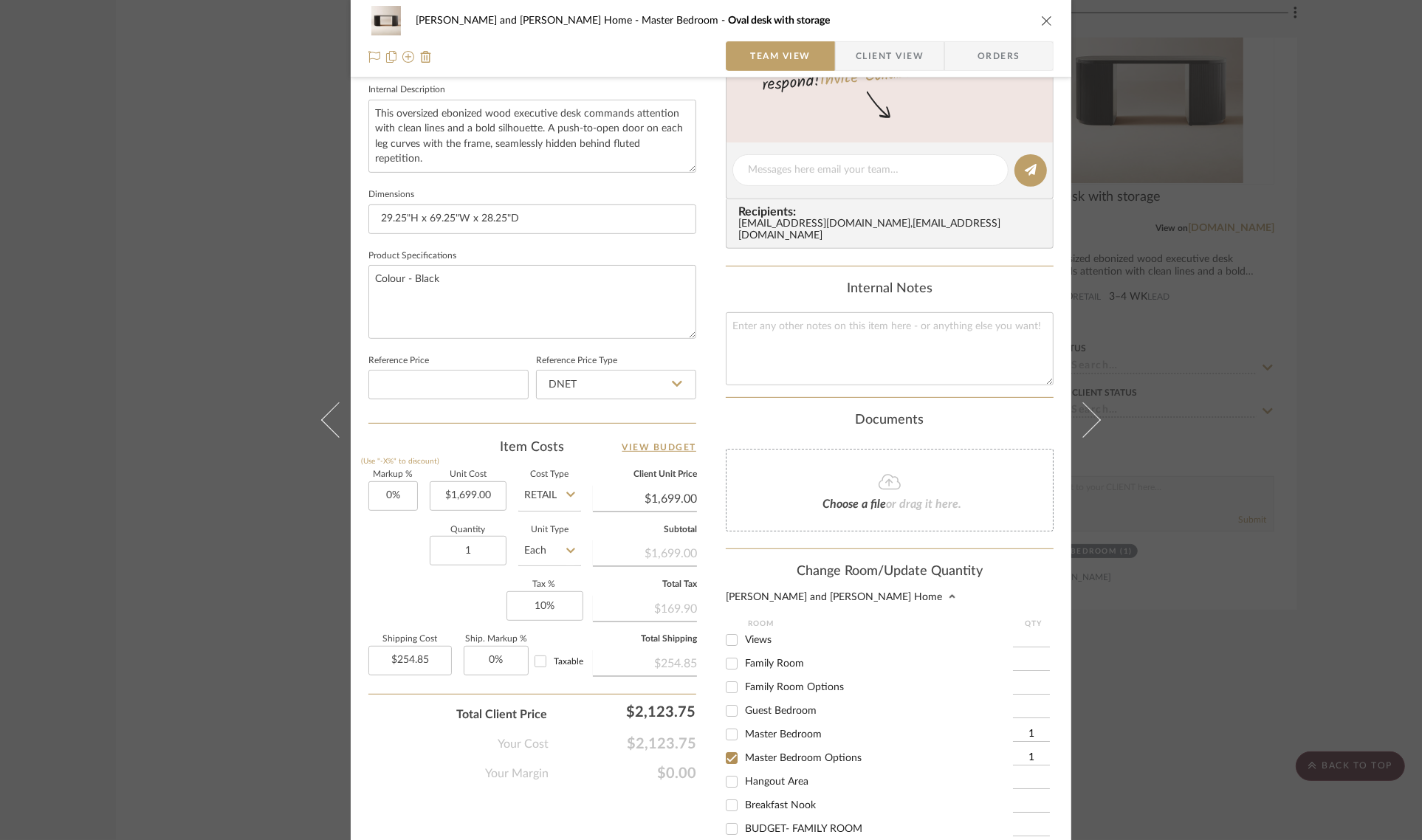
checkbox input "false"
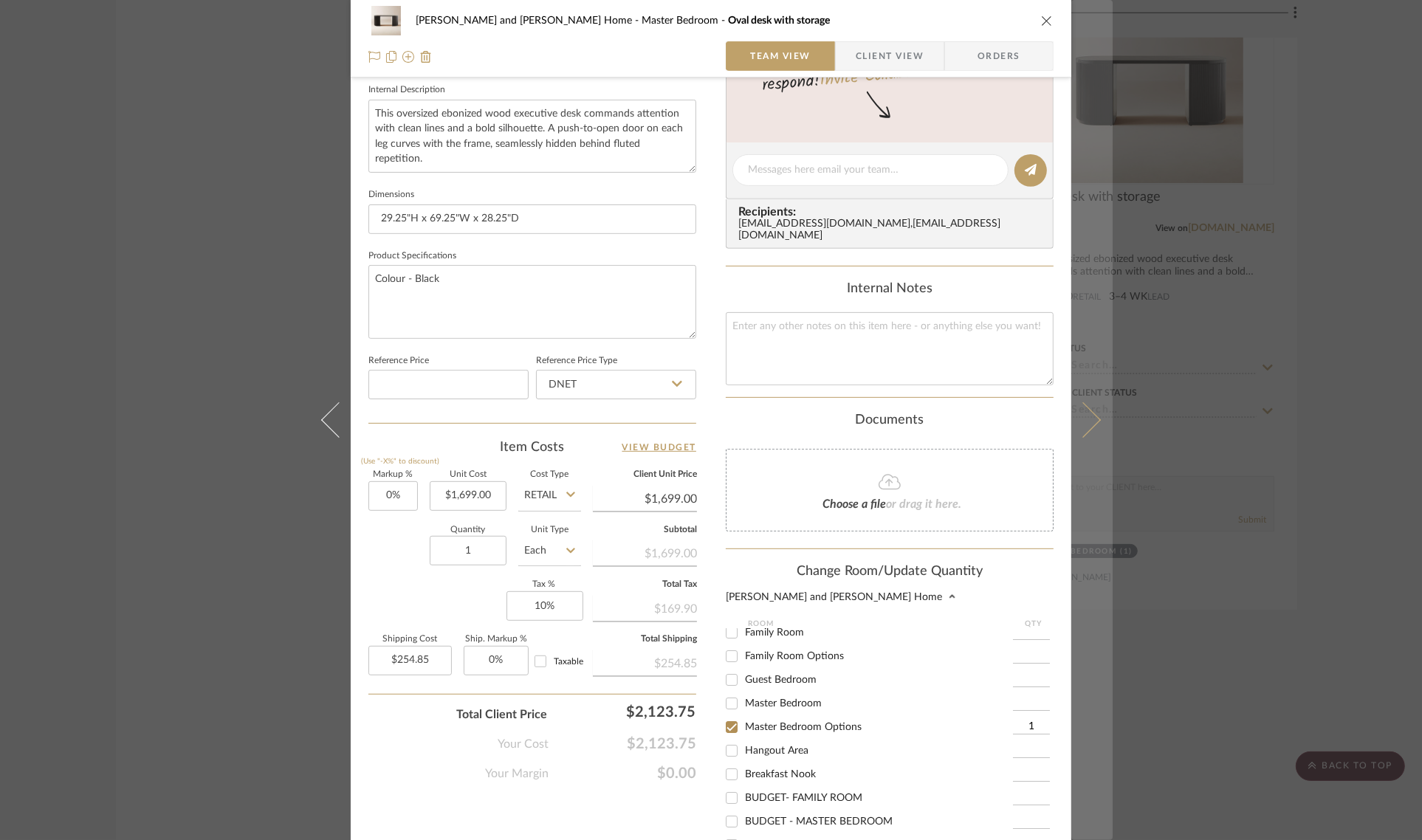
scroll to position [738, 0]
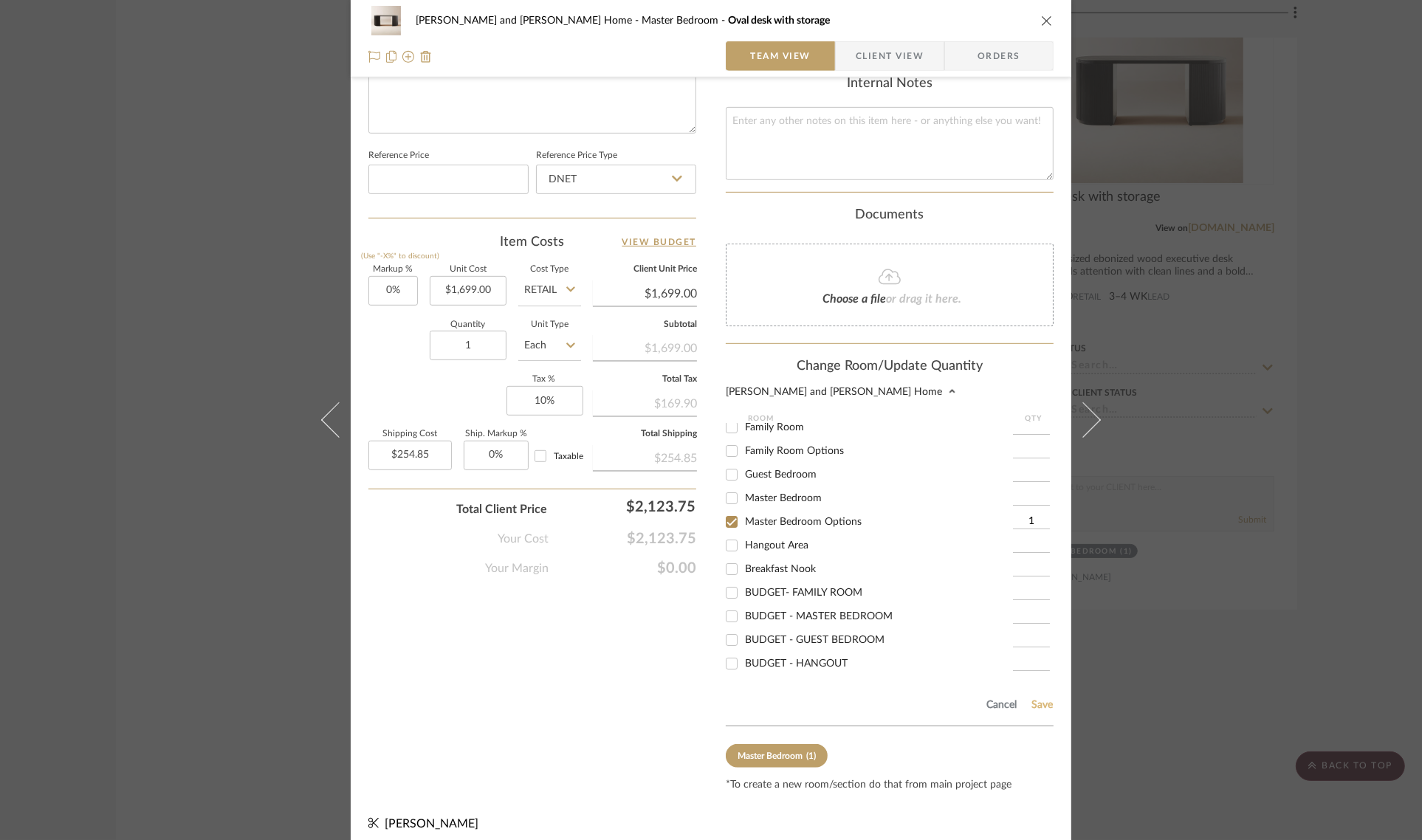
click at [1036, 699] on button "Save" at bounding box center [1042, 705] width 23 height 12
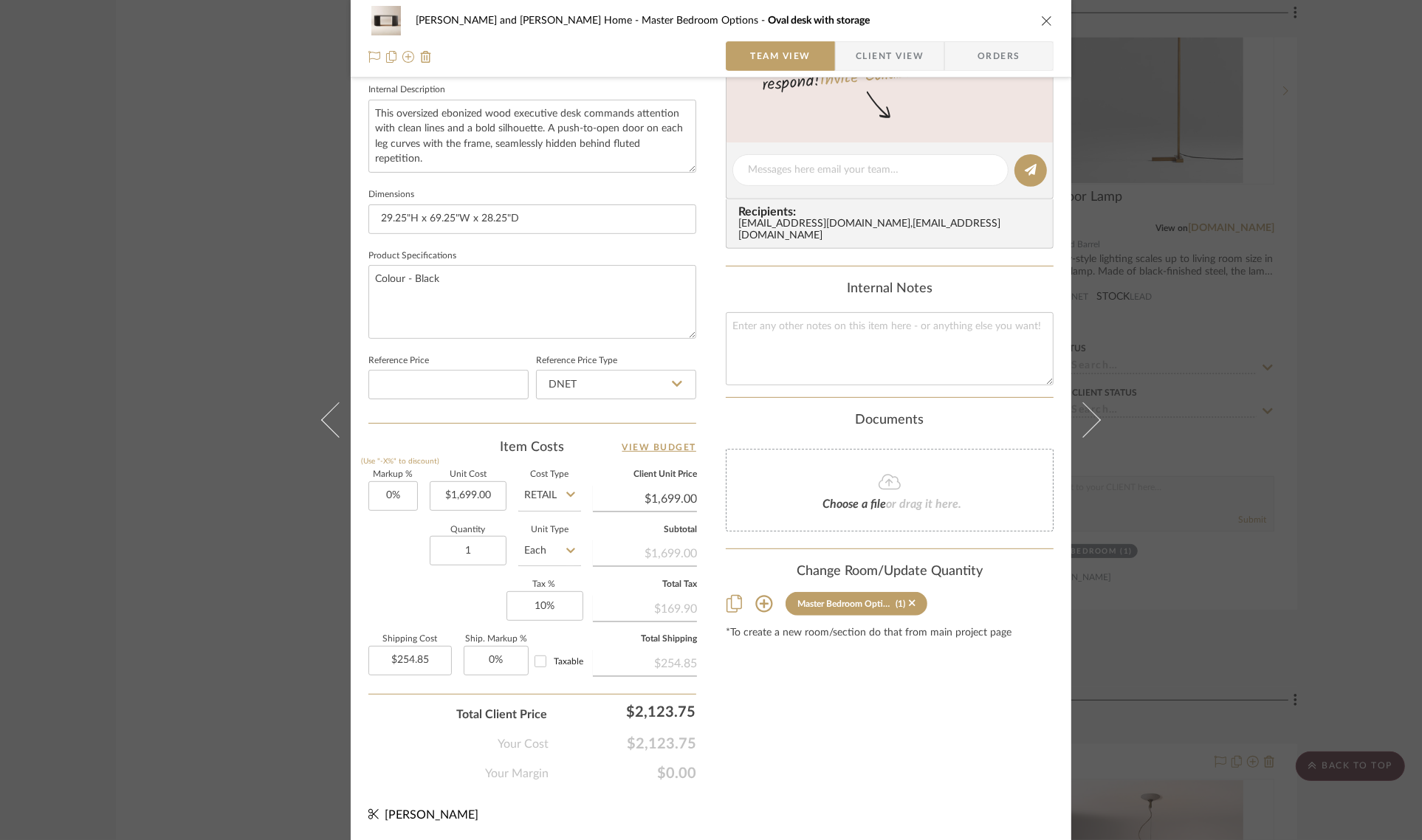
click at [1154, 616] on div "Sharika and Ashish Home Master Bedroom Options Oval desk with storage Team View…" at bounding box center [711, 420] width 1422 height 840
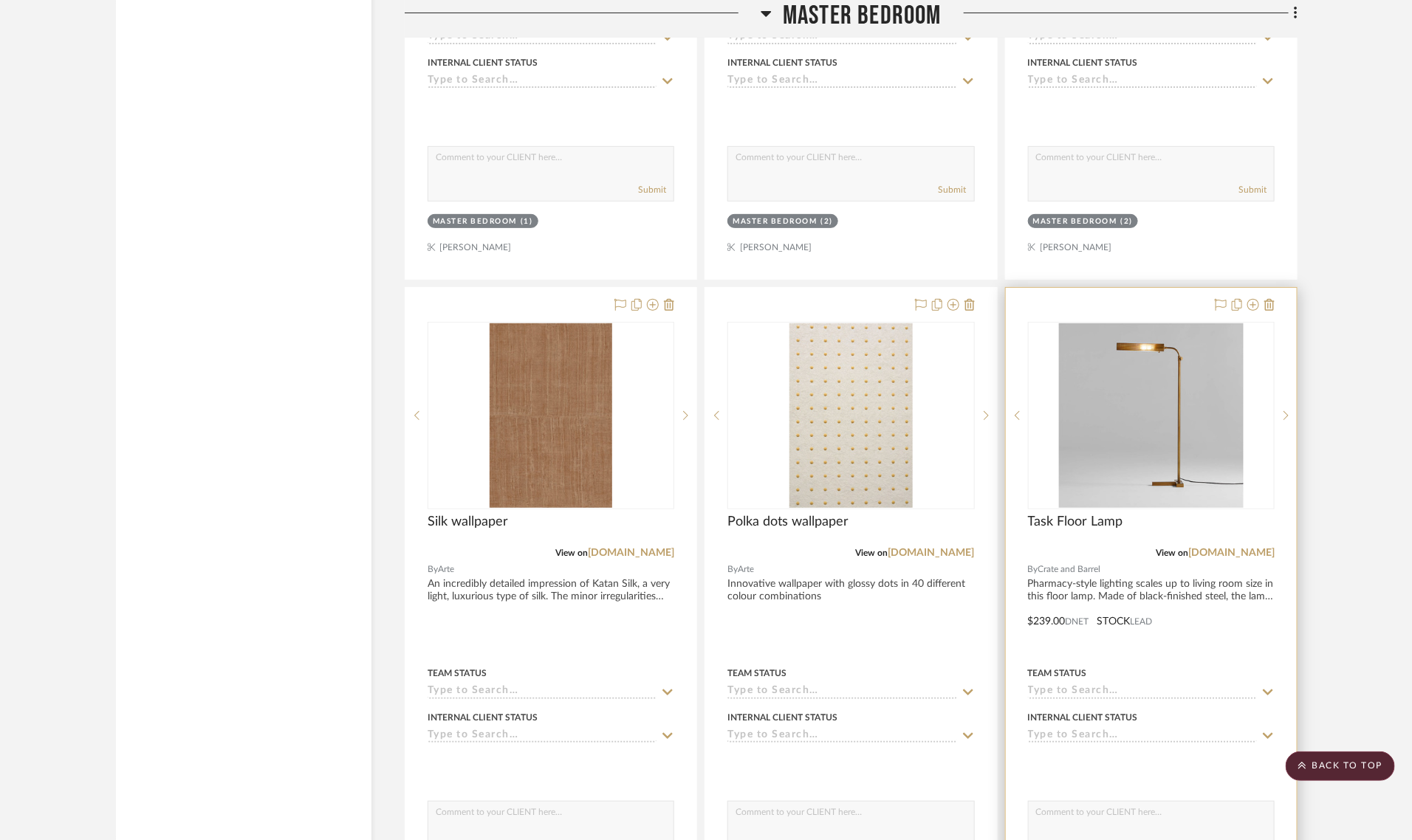
scroll to position [3137, 0]
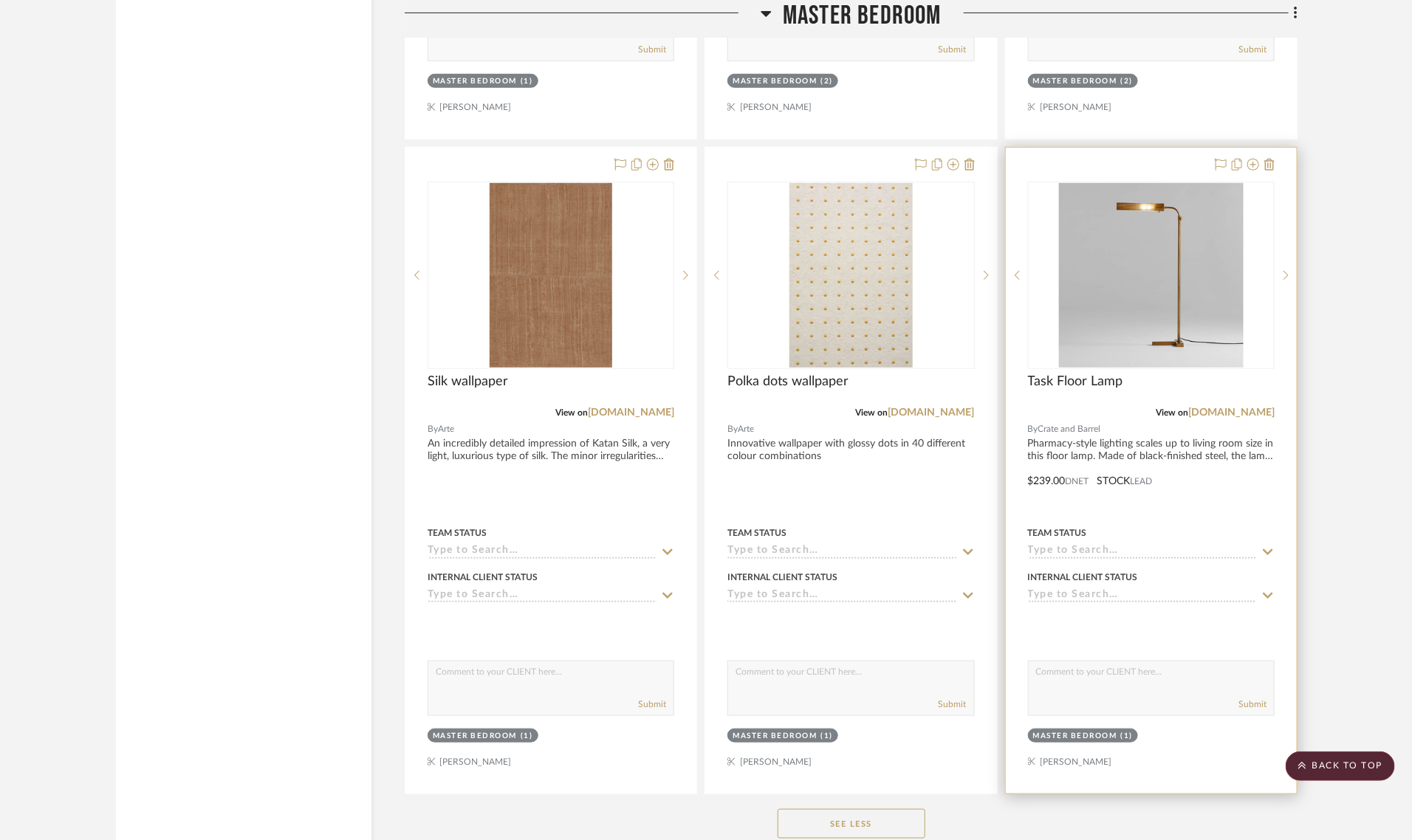
click at [1042, 731] on div "Master Bedroom" at bounding box center [1074, 736] width 84 height 11
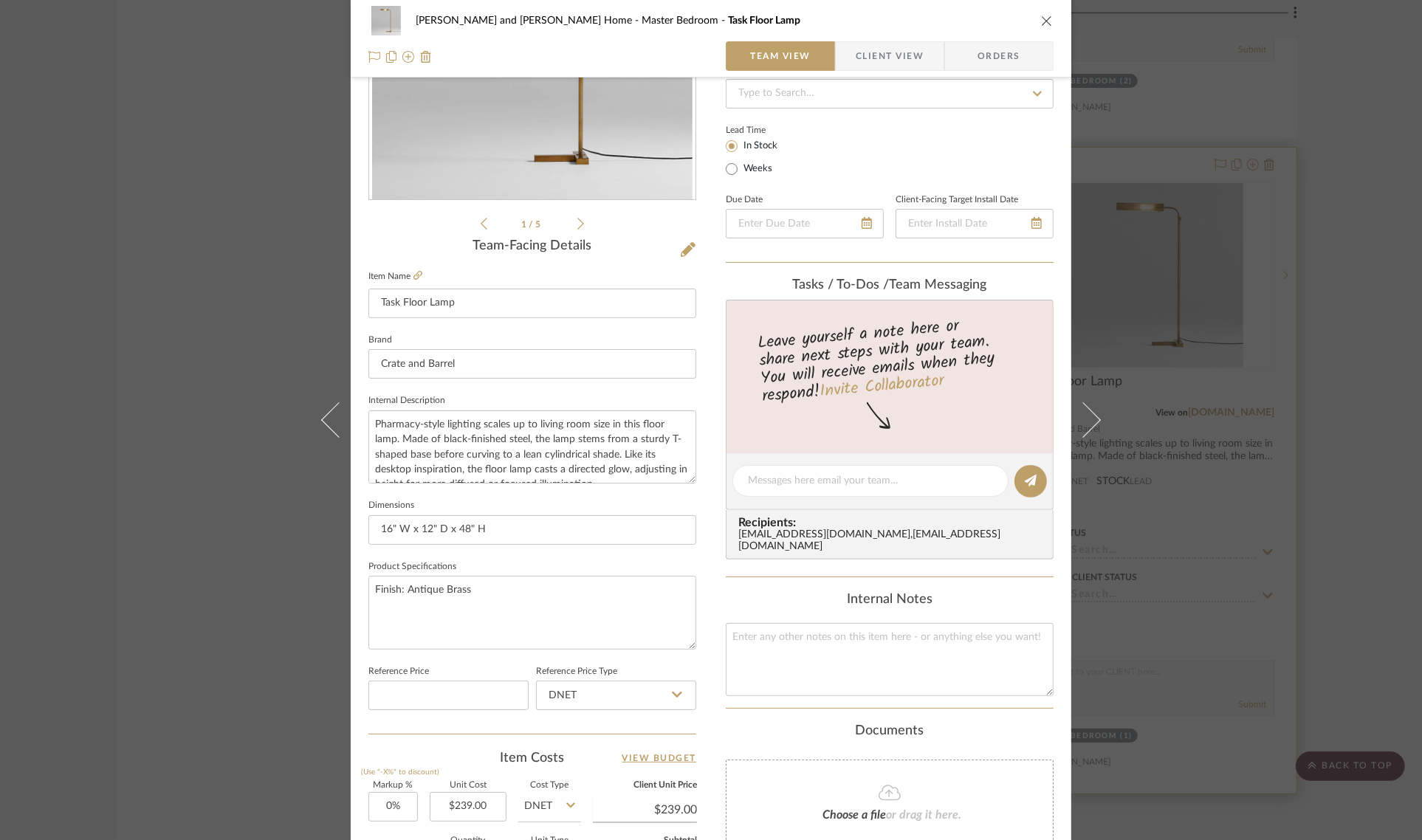
scroll to position [533, 0]
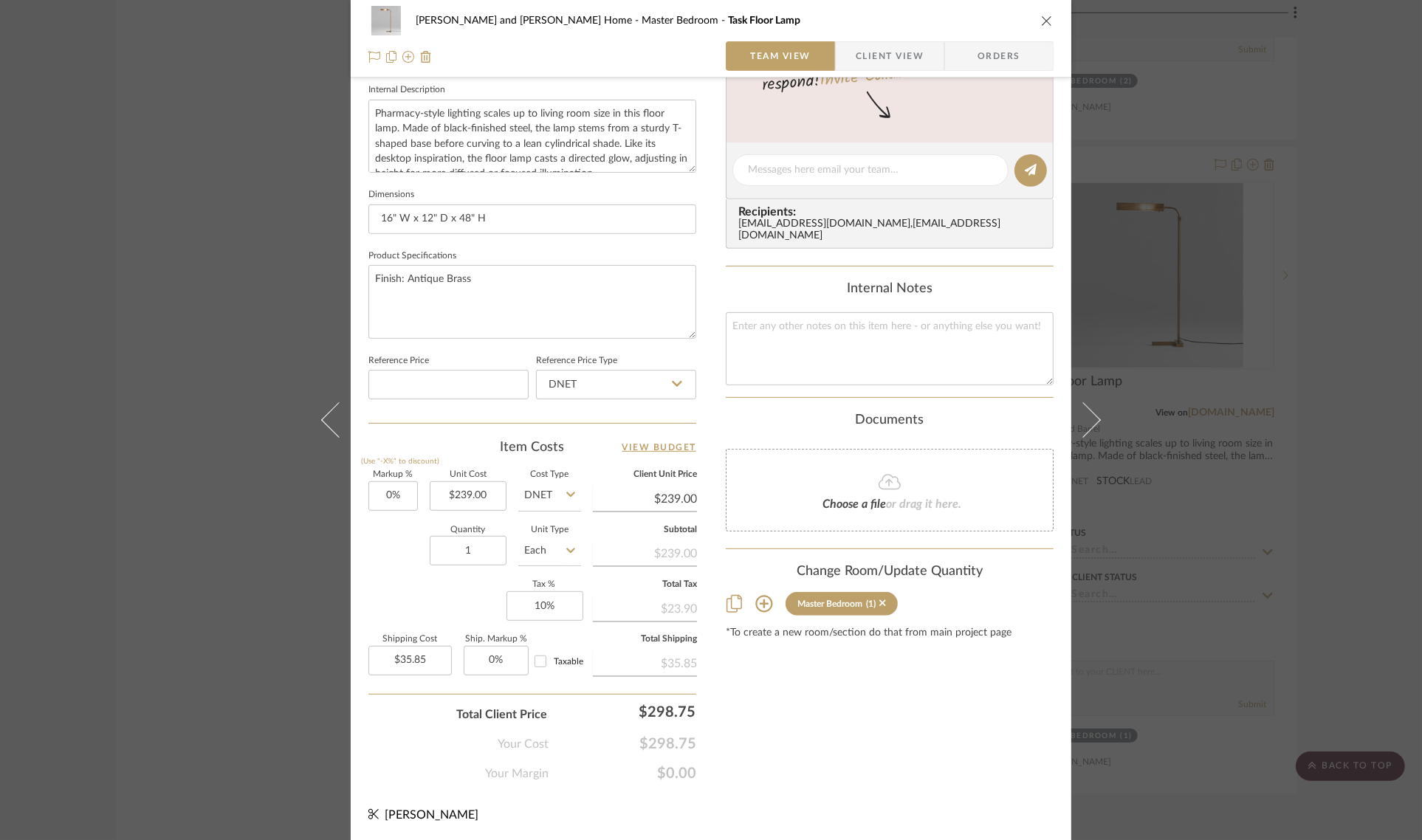
click at [758, 598] on icon at bounding box center [764, 604] width 18 height 18
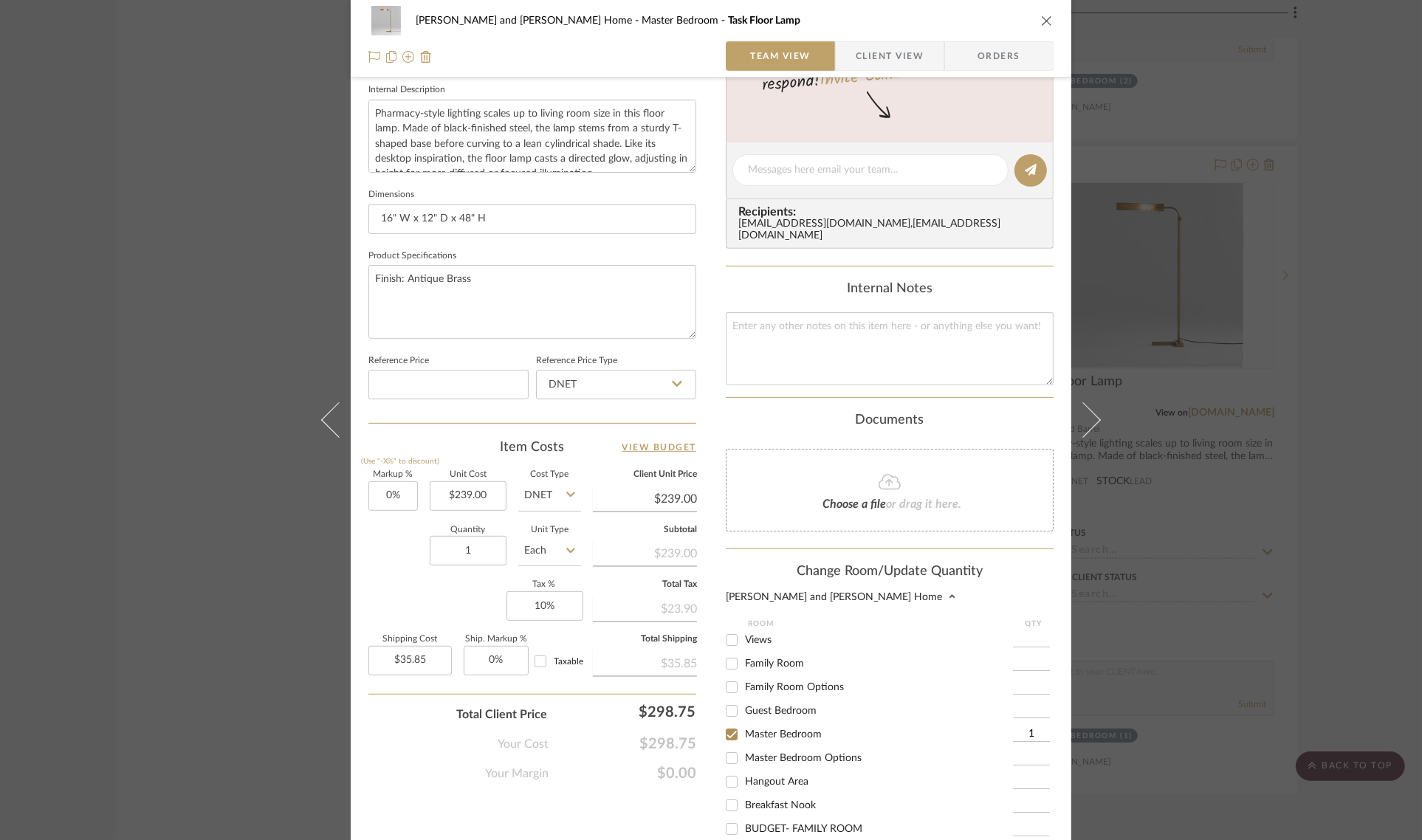
scroll to position [31, 0]
click at [722, 716] on input "Master Bedroom Options" at bounding box center [732, 727] width 24 height 24
checkbox input "true"
type input "1"
click at [731, 694] on input "Master Bedroom" at bounding box center [732, 704] width 24 height 24
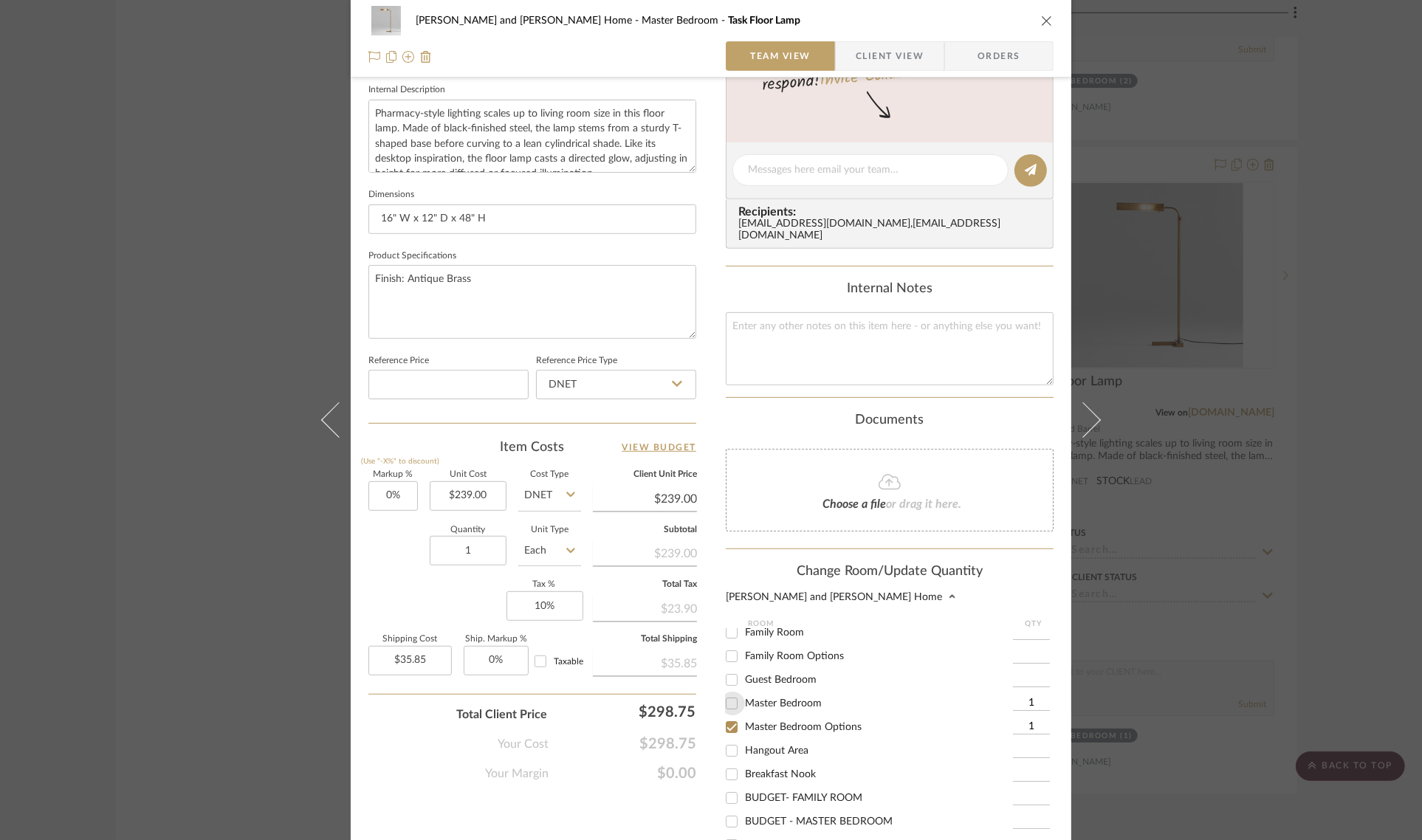
checkbox input "false"
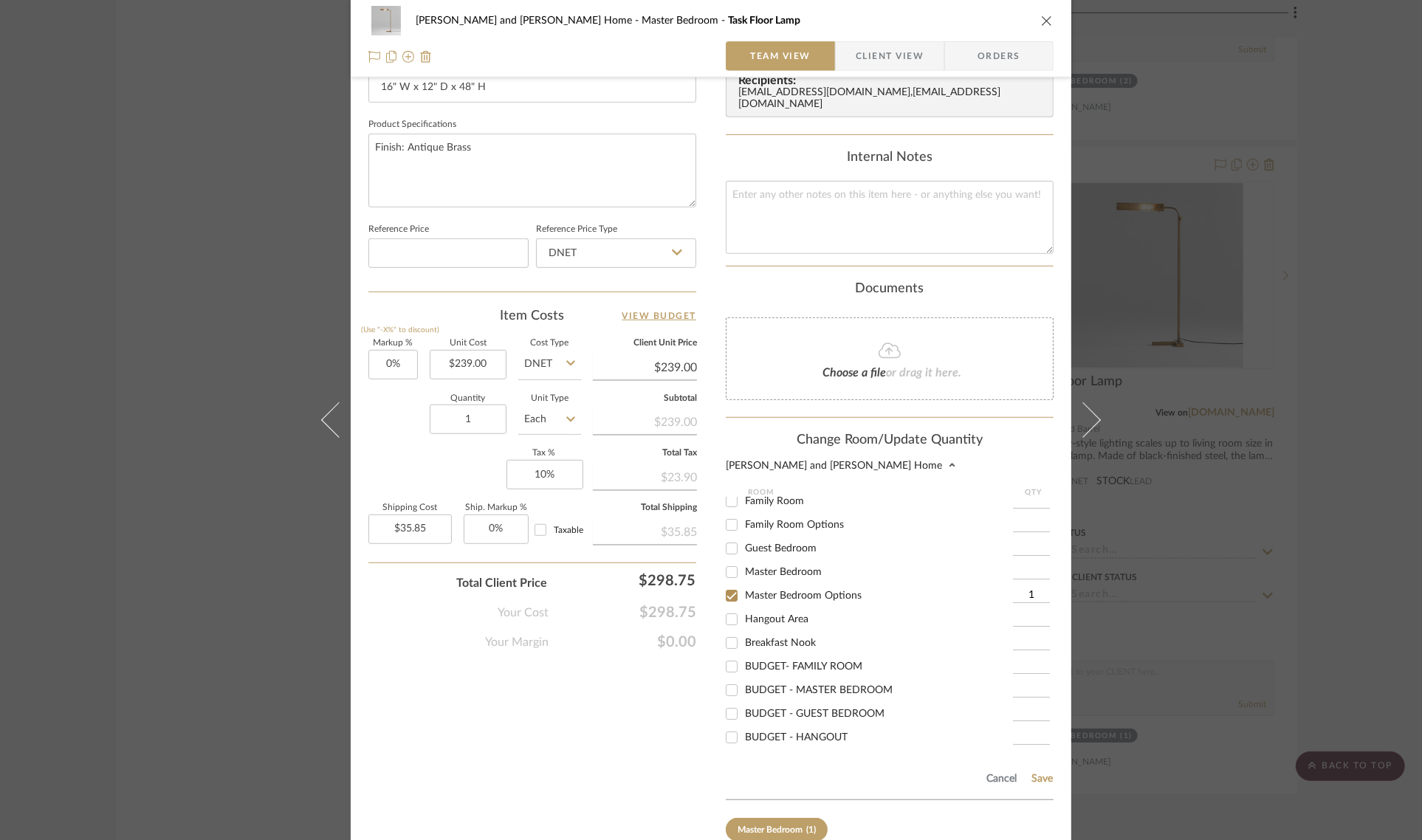
scroll to position [738, 0]
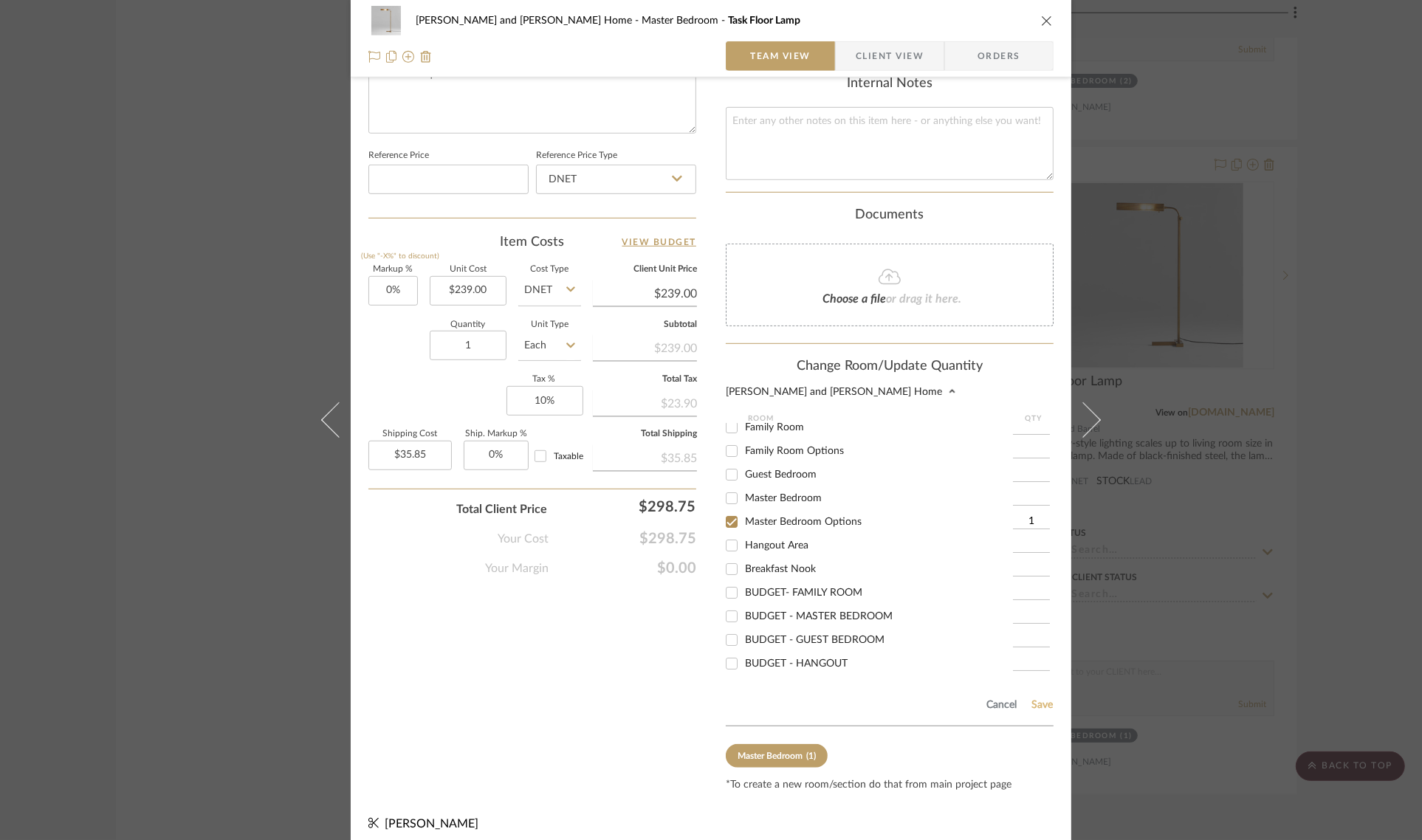
click at [1038, 699] on button "Save" at bounding box center [1042, 705] width 23 height 12
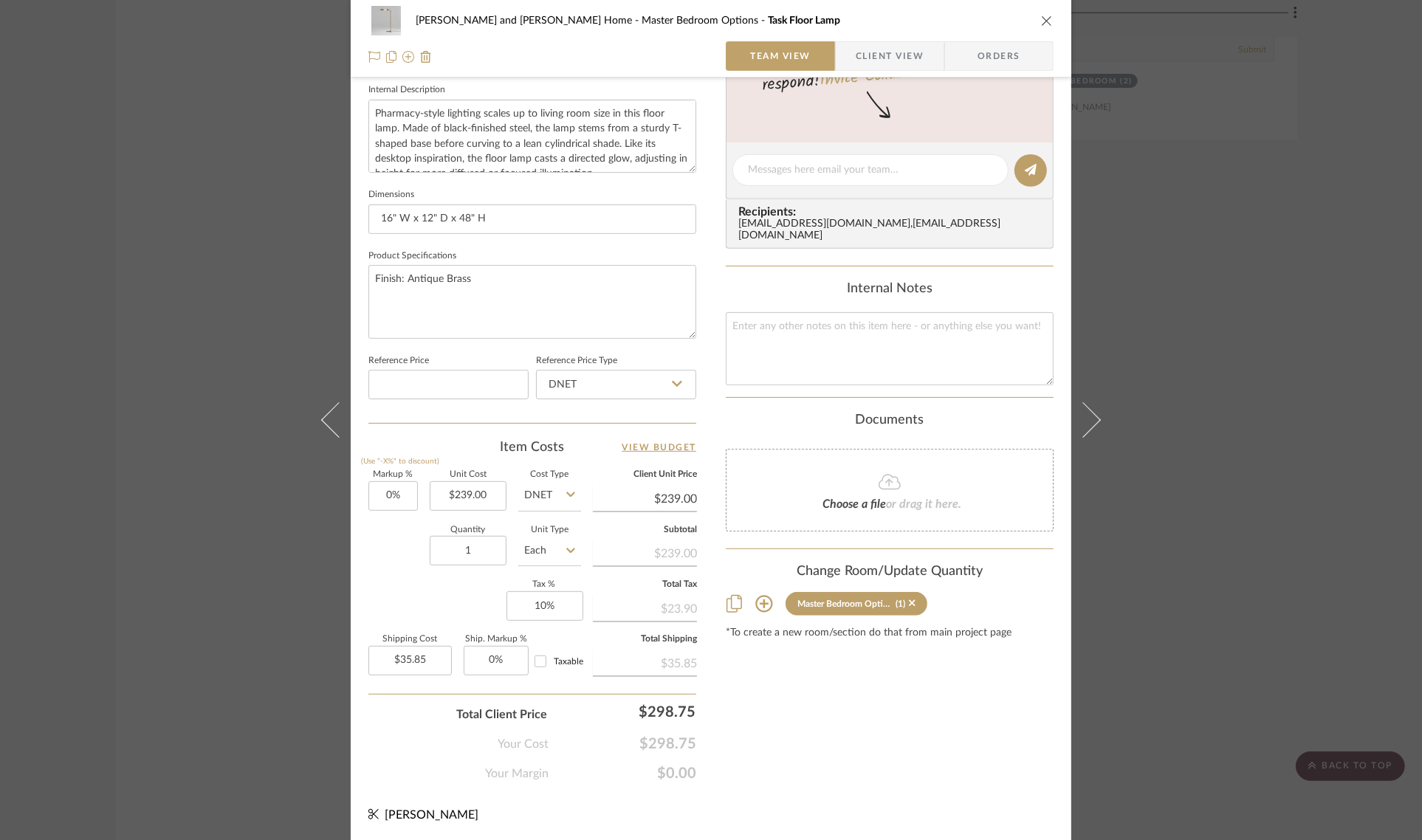
click at [1345, 443] on div "Sharika and Ashish Home Master Bedroom Options Task Floor Lamp Team View Client…" at bounding box center [711, 420] width 1422 height 840
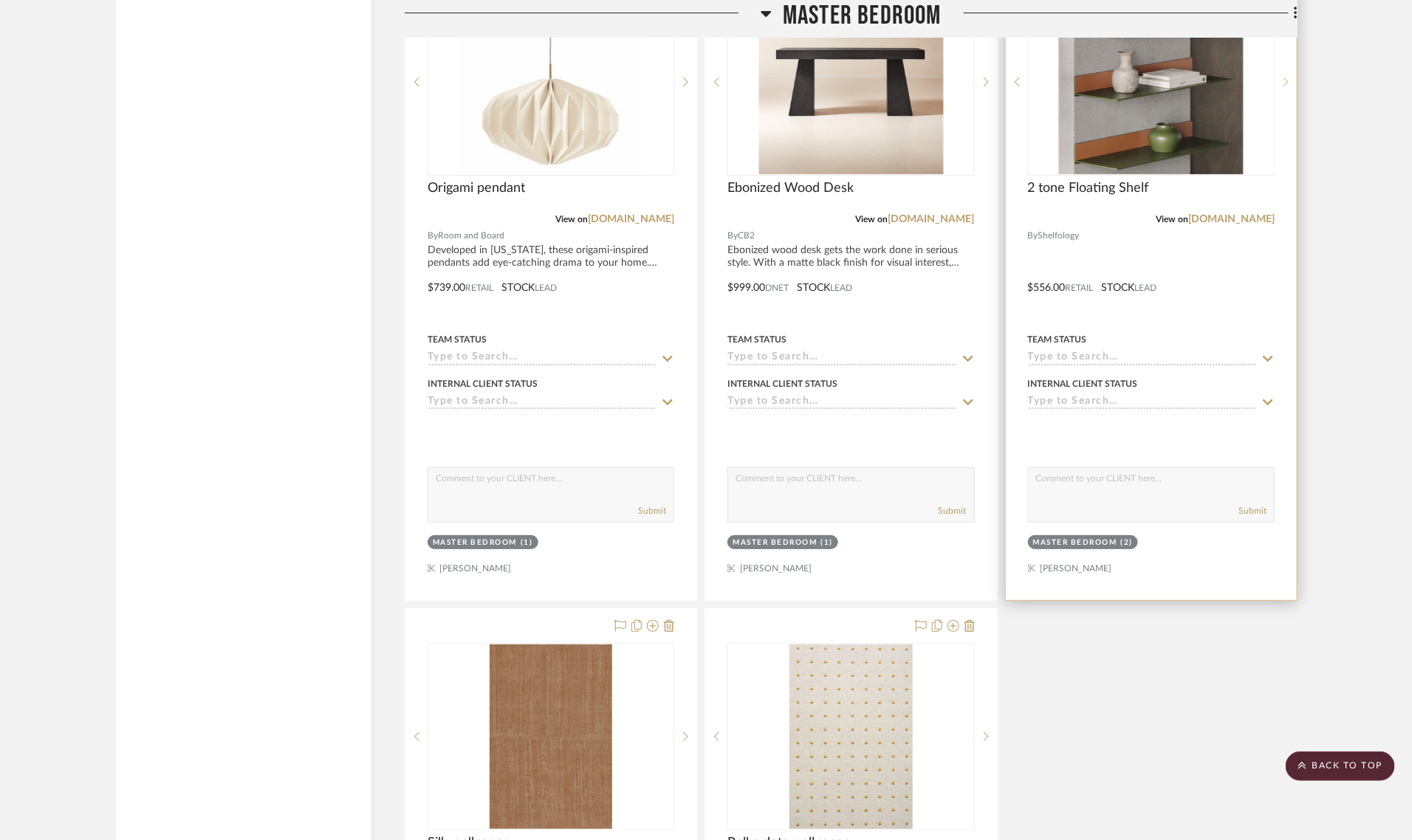
scroll to position [3137, 0]
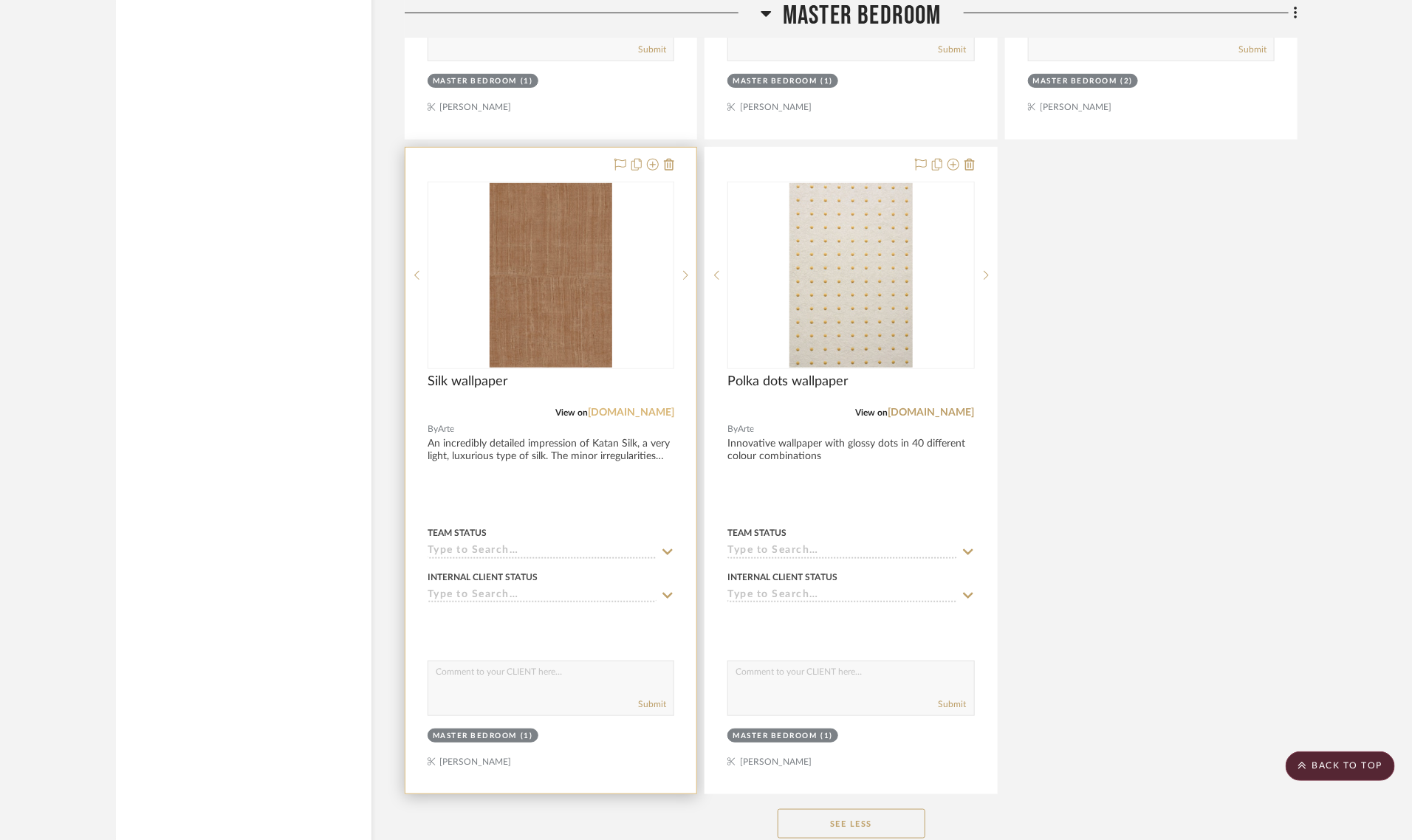
click at [617, 408] on link "[DOMAIN_NAME]" at bounding box center [631, 413] width 87 height 10
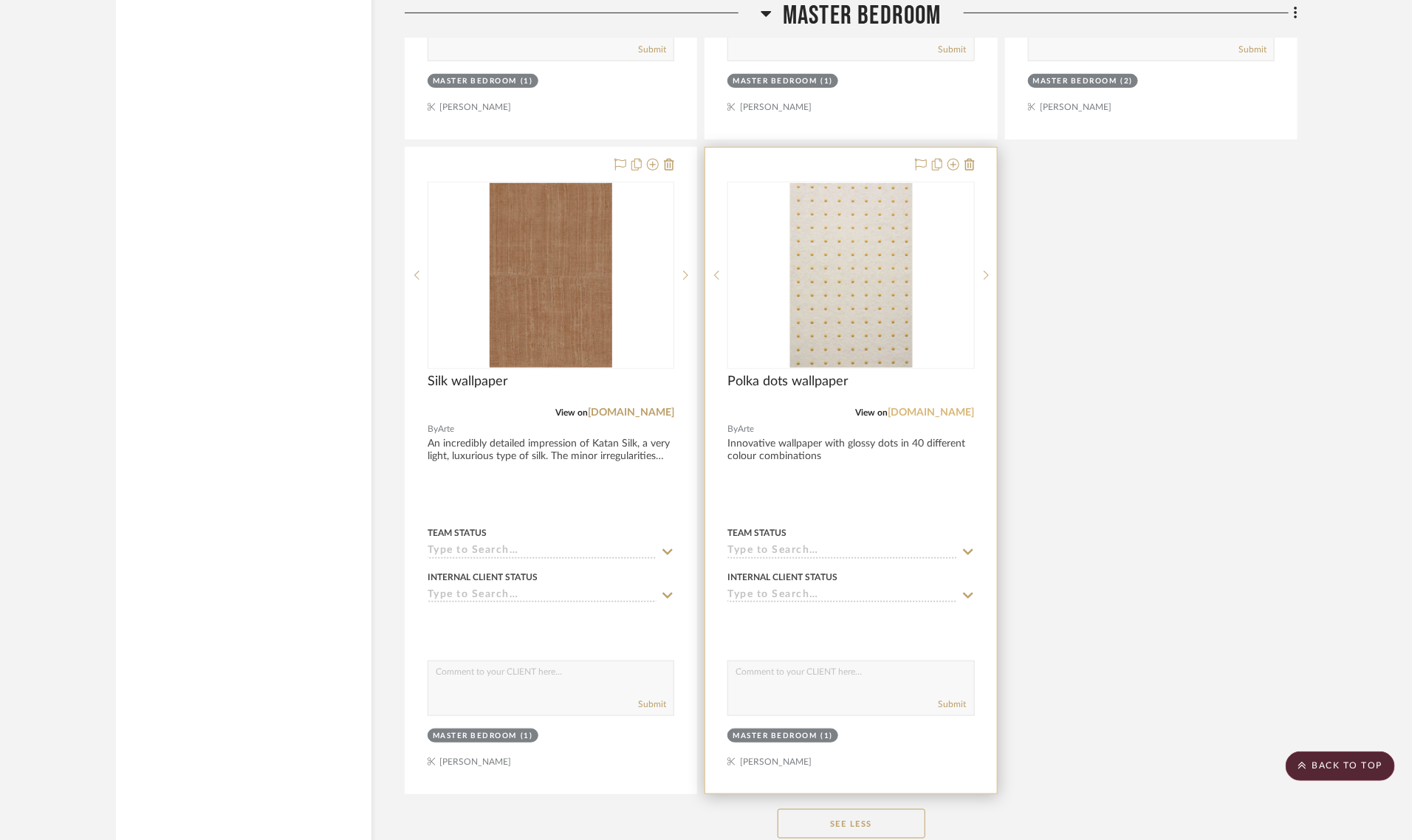
click at [933, 408] on link "[DOMAIN_NAME]" at bounding box center [932, 413] width 87 height 10
click at [890, 309] on img "0" at bounding box center [851, 275] width 123 height 185
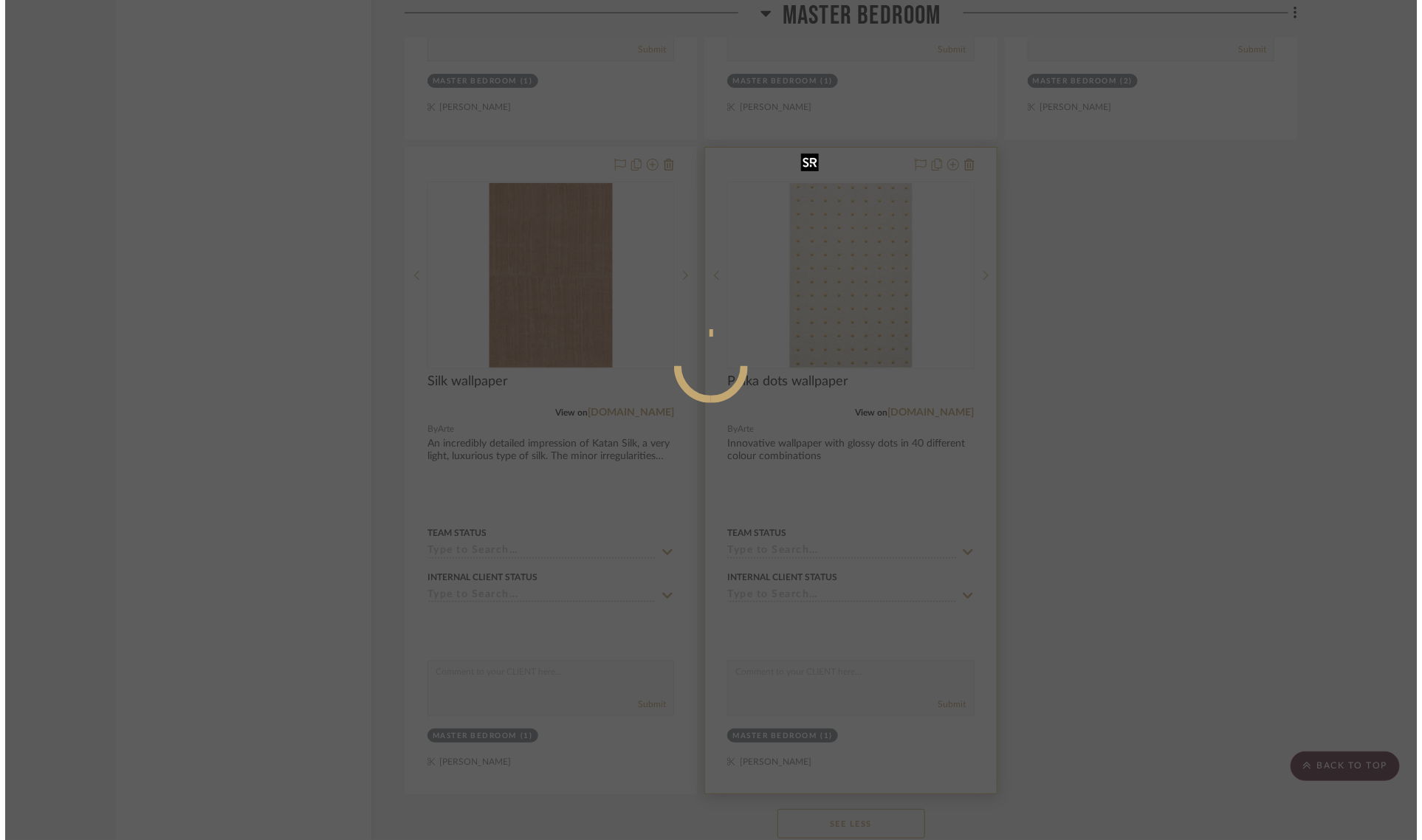
scroll to position [0, 0]
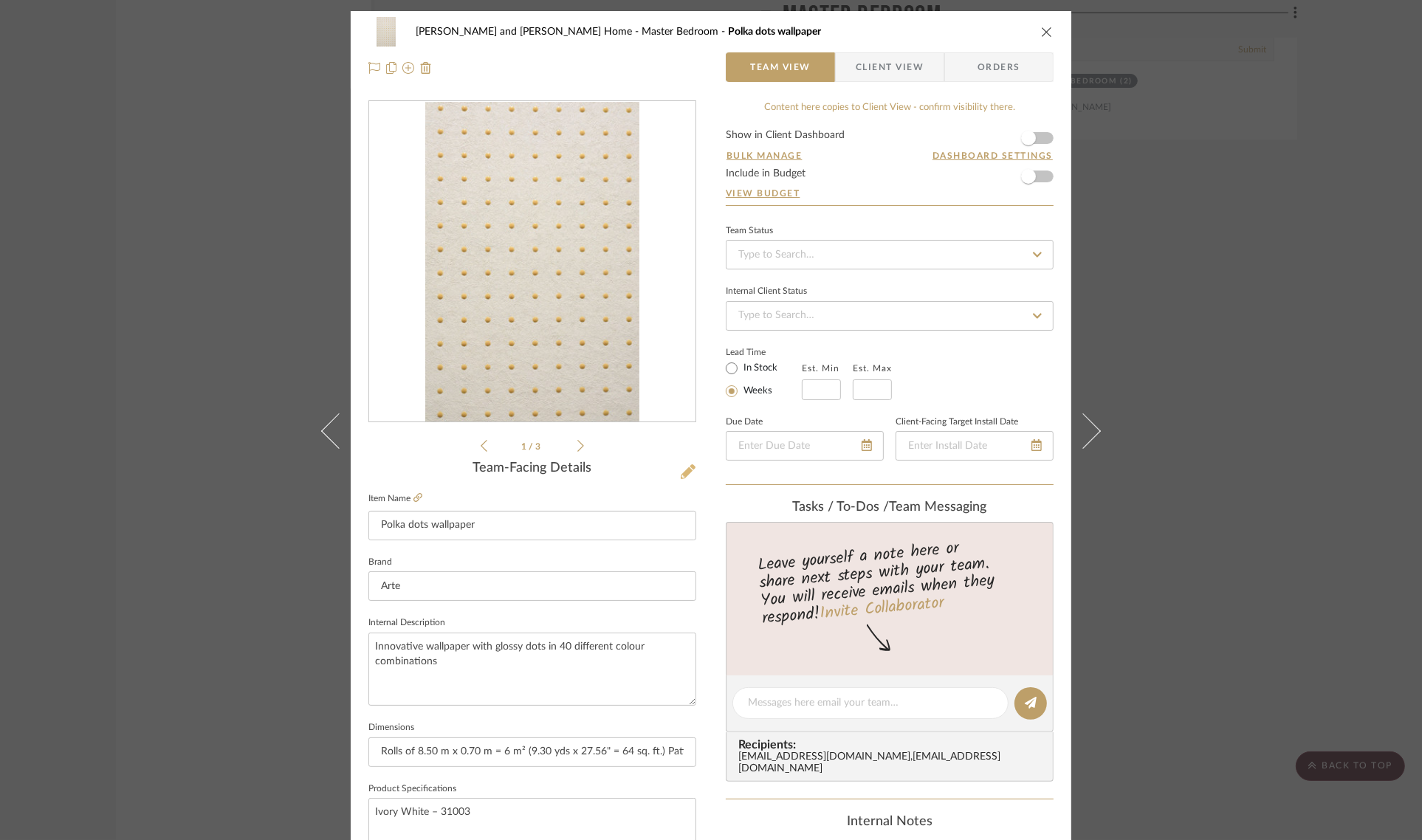
click at [685, 475] on icon at bounding box center [688, 471] width 14 height 14
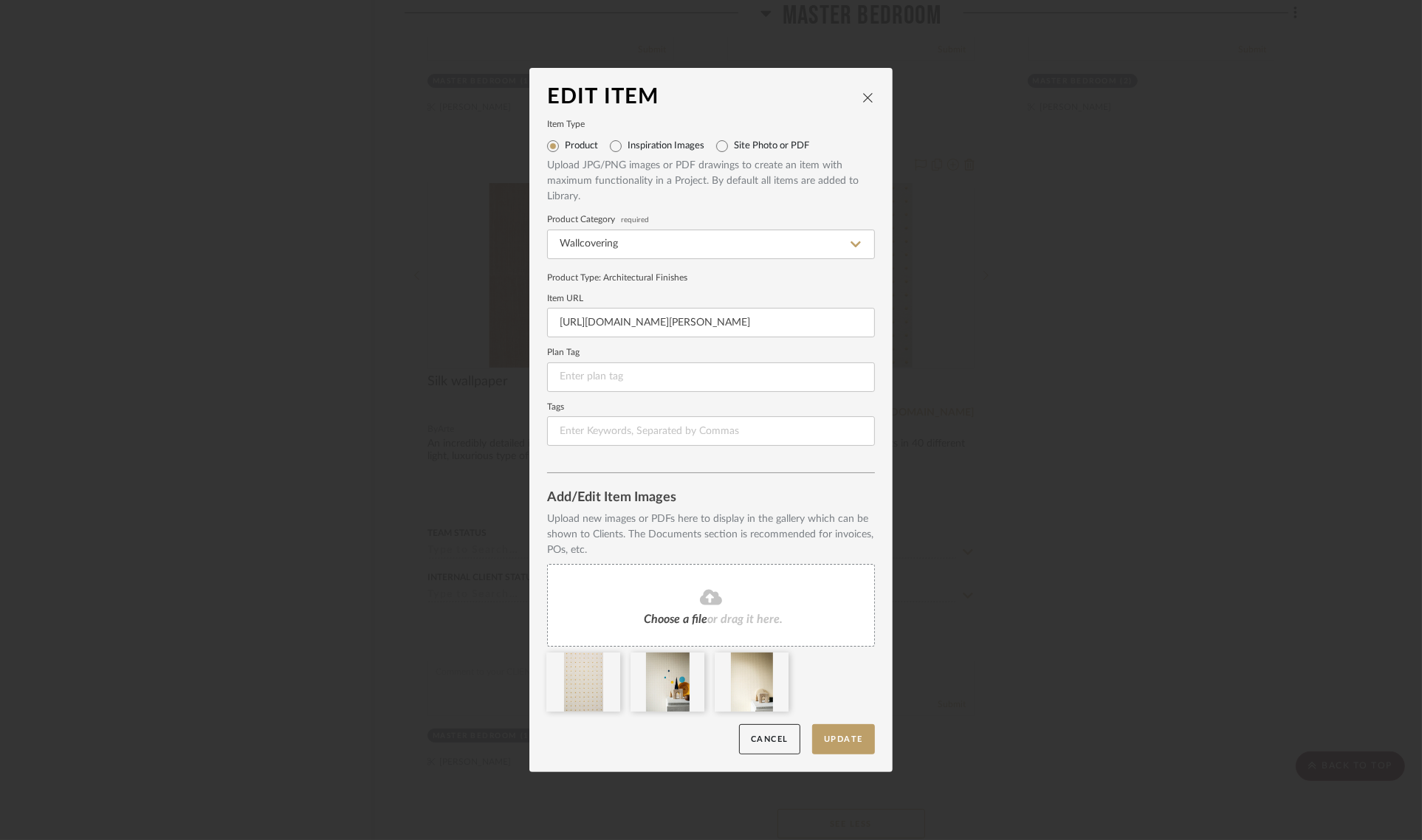
click at [750, 620] on span "or drag it here." at bounding box center [744, 620] width 75 height 12
click at [840, 735] on button "Update" at bounding box center [844, 739] width 63 height 31
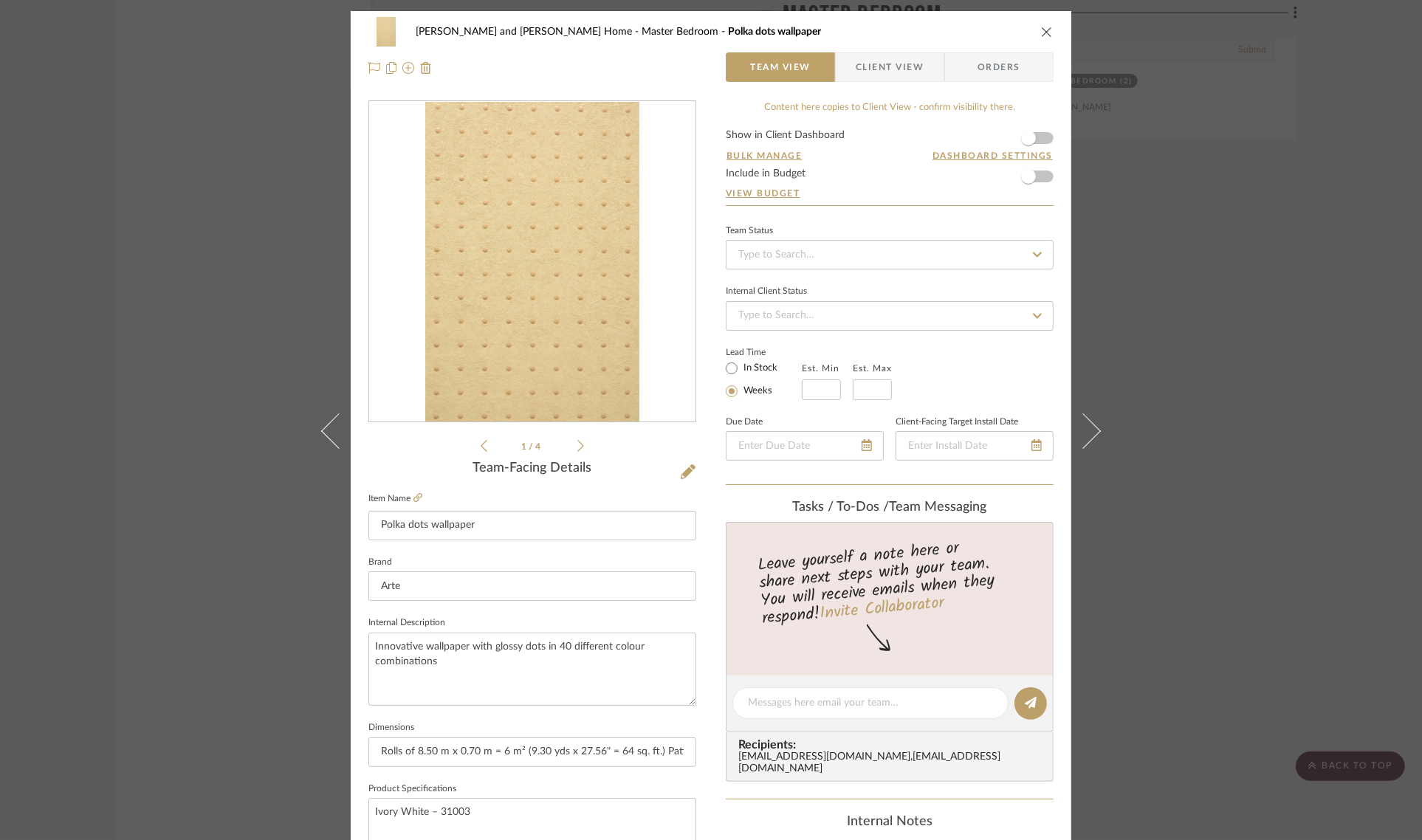
click at [1216, 434] on div "Sharika and Ashish Home Master Bedroom Polka dots wallpaper Team View Client Vi…" at bounding box center [711, 420] width 1422 height 840
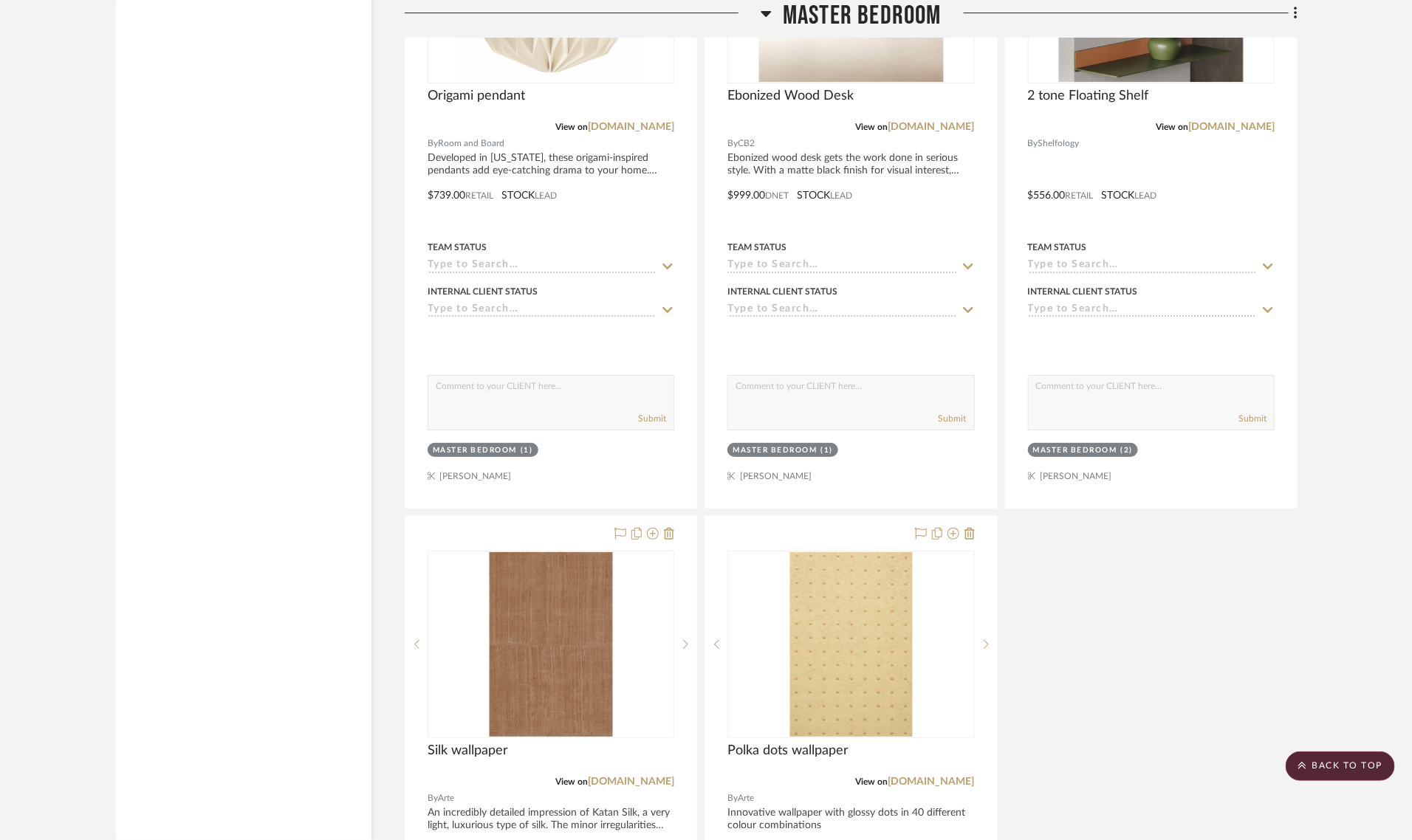
scroll to position [2215, 0]
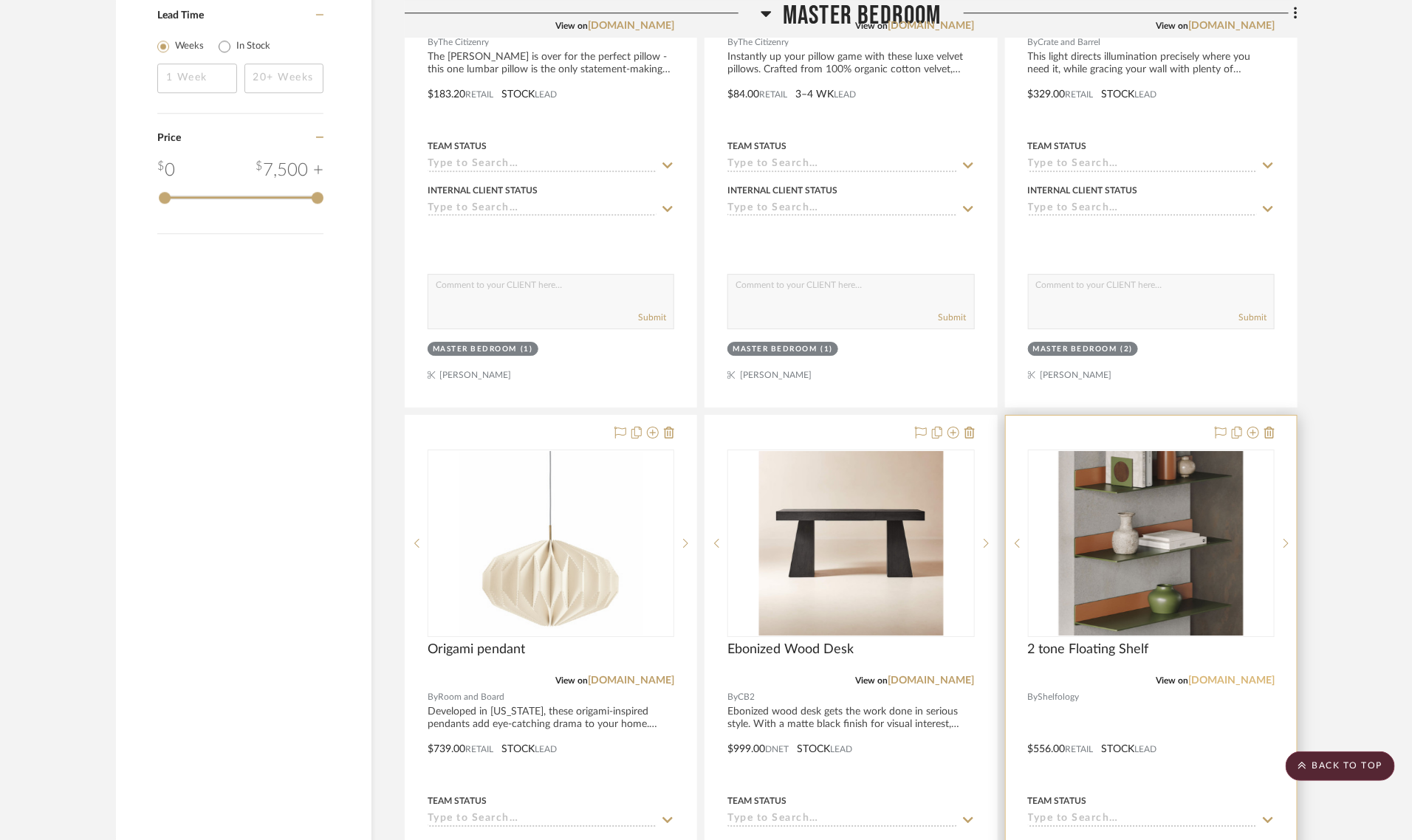
click at [1224, 676] on link "[DOMAIN_NAME]" at bounding box center [1231, 681] width 87 height 10
click at [1101, 486] on img "0" at bounding box center [1152, 543] width 185 height 185
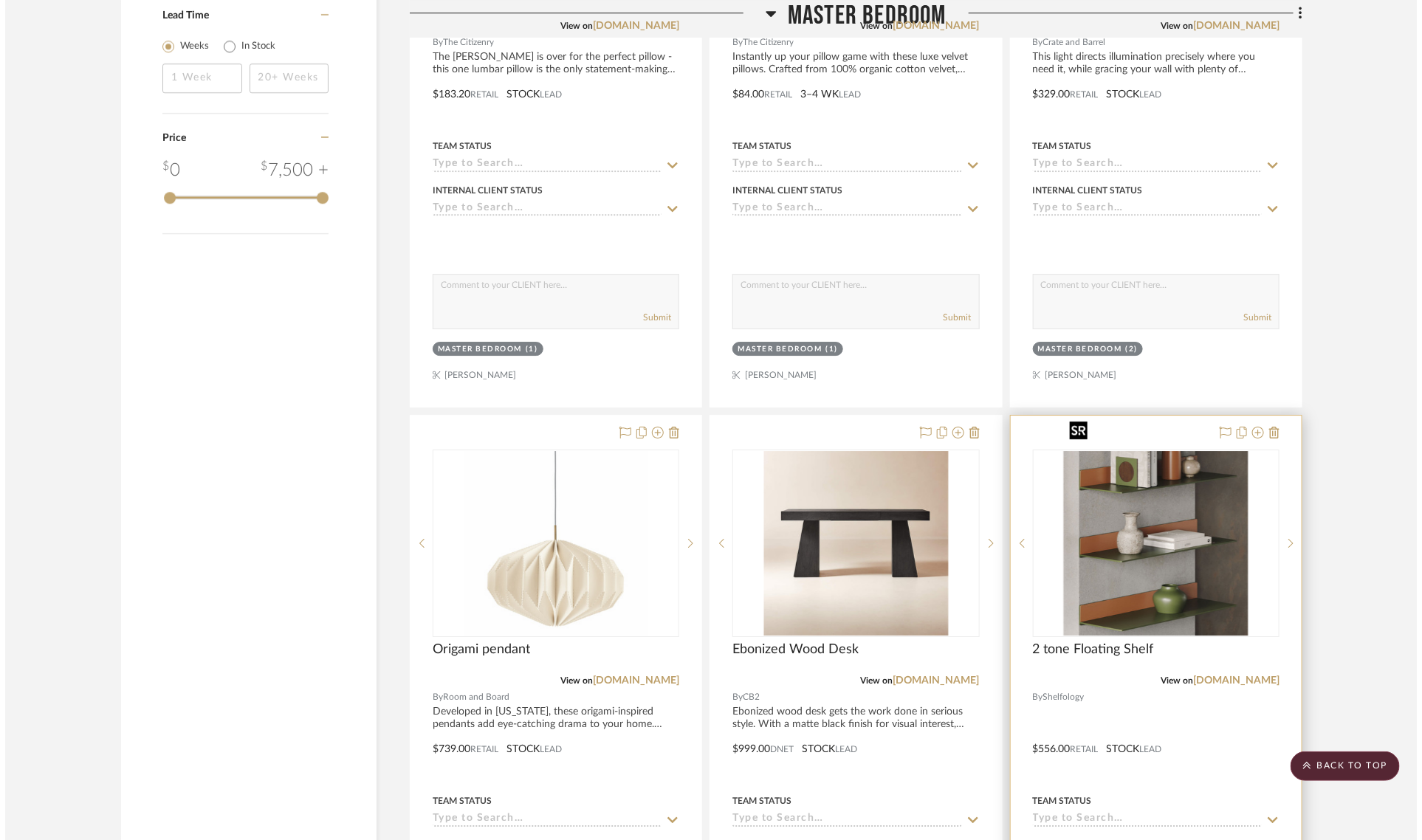
scroll to position [0, 0]
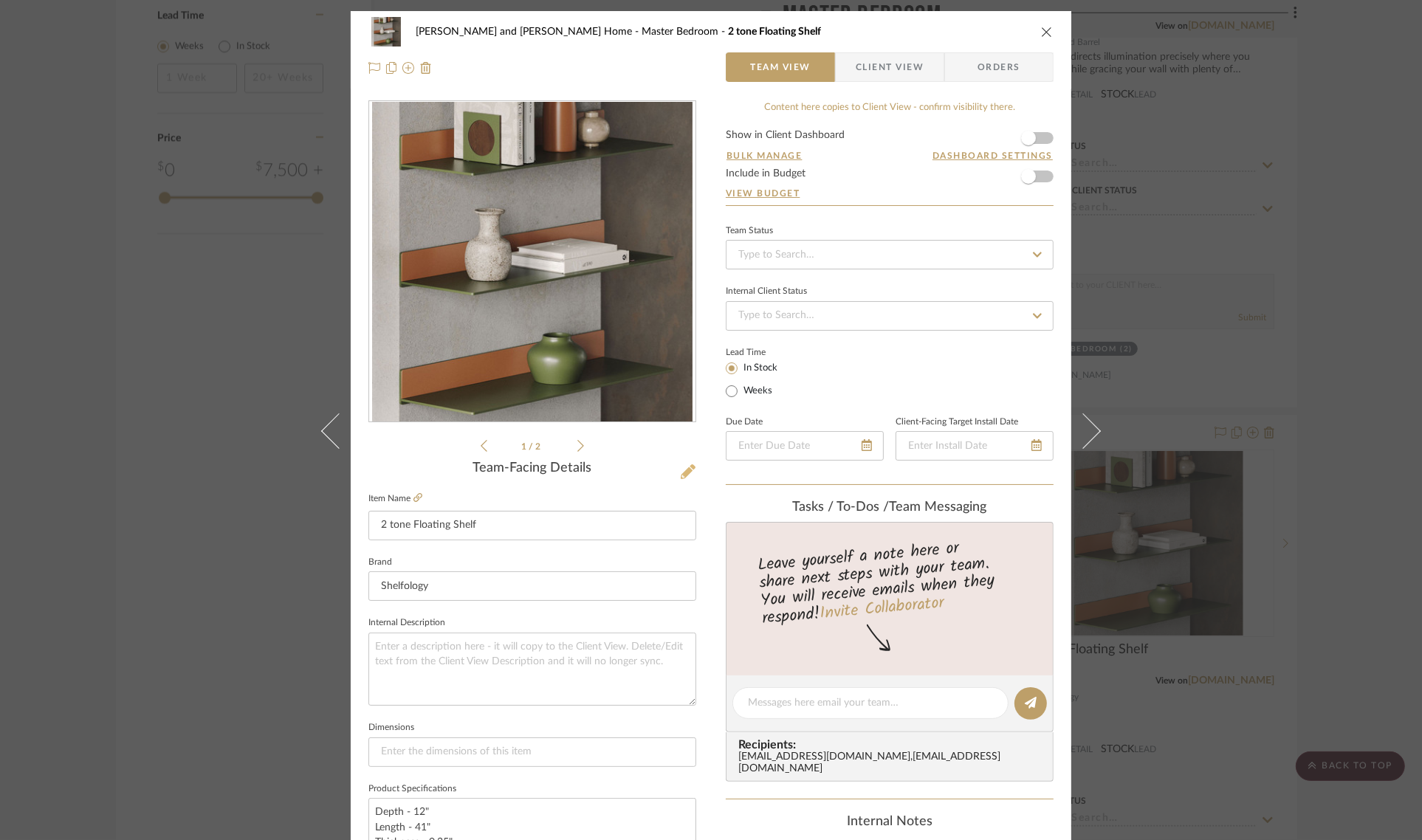
click at [684, 465] on icon at bounding box center [688, 471] width 14 height 14
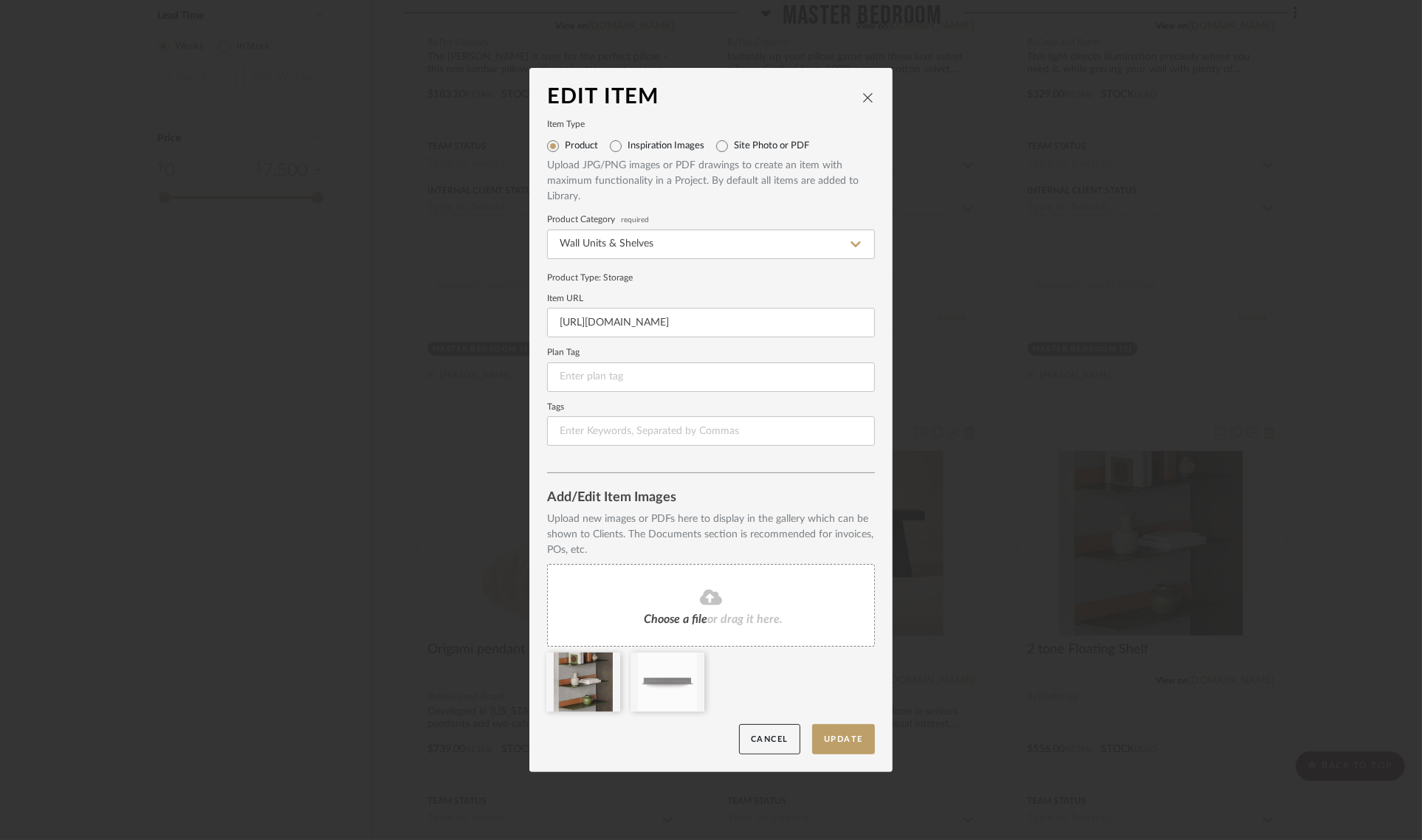
click at [715, 620] on span "or drag it here." at bounding box center [744, 620] width 75 height 12
click at [855, 742] on button "Update" at bounding box center [844, 739] width 63 height 31
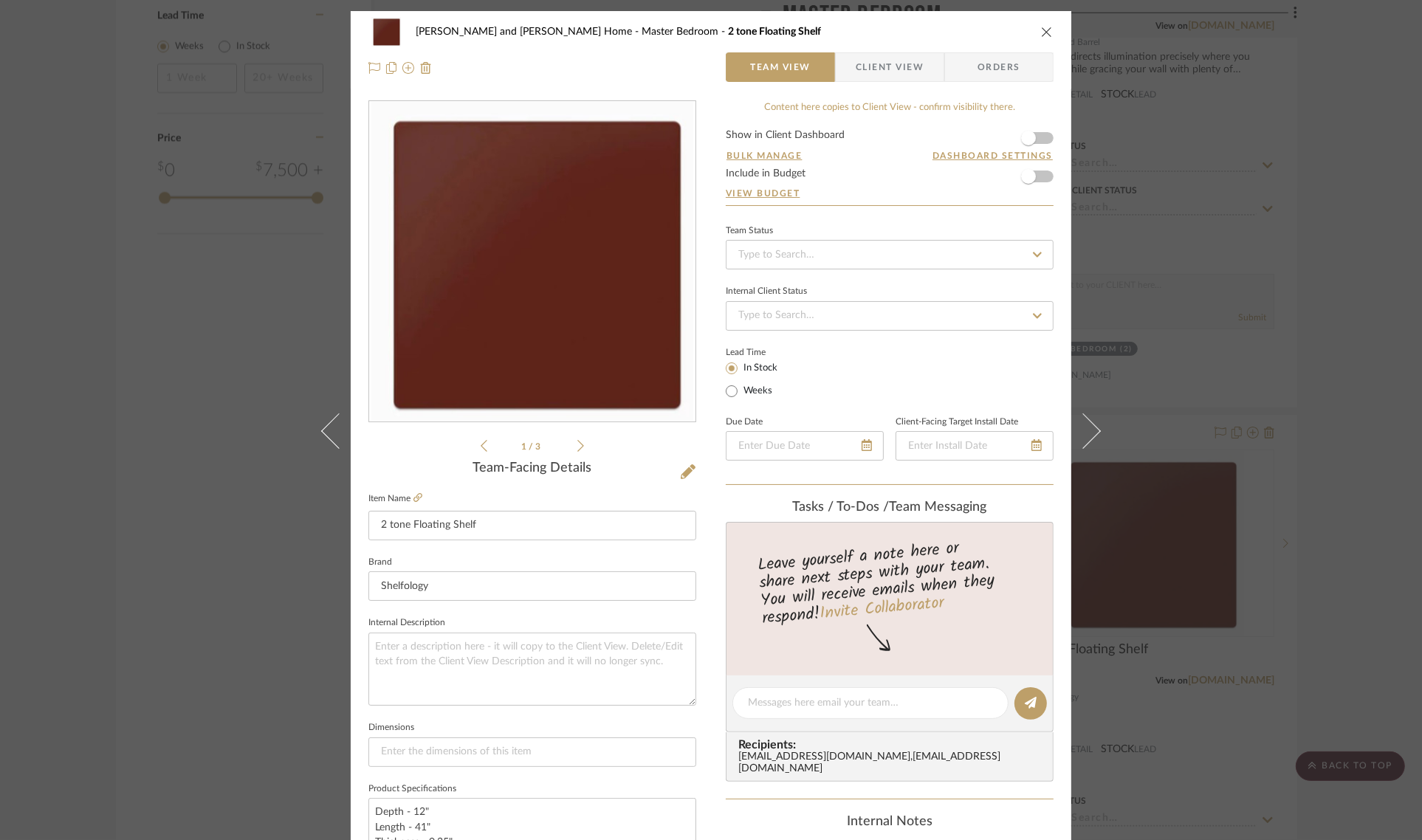
click at [1344, 445] on div "Sharika and Ashish Home Master Bedroom 2 tone Floating Shelf Team View Client V…" at bounding box center [711, 420] width 1422 height 840
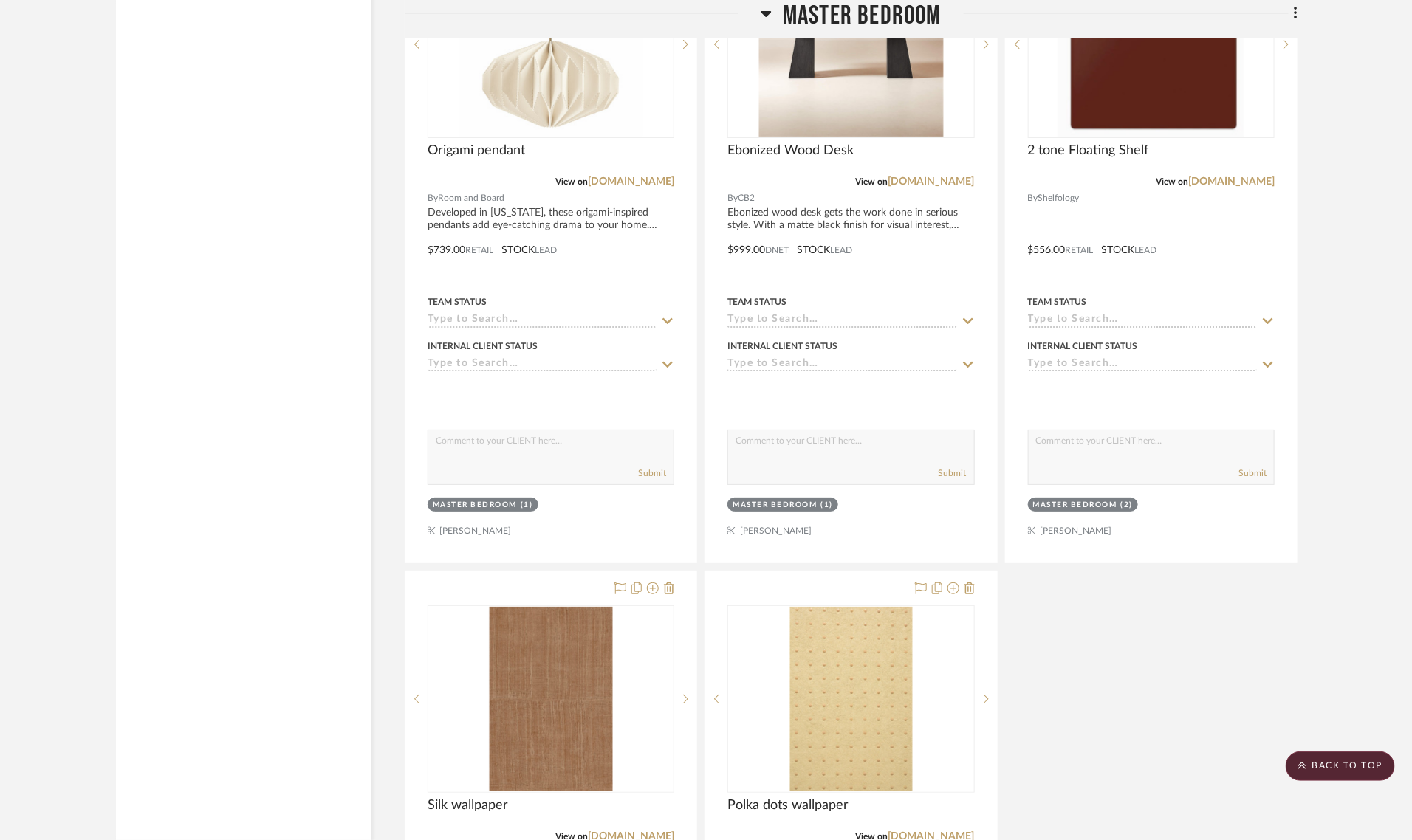
scroll to position [2952, 0]
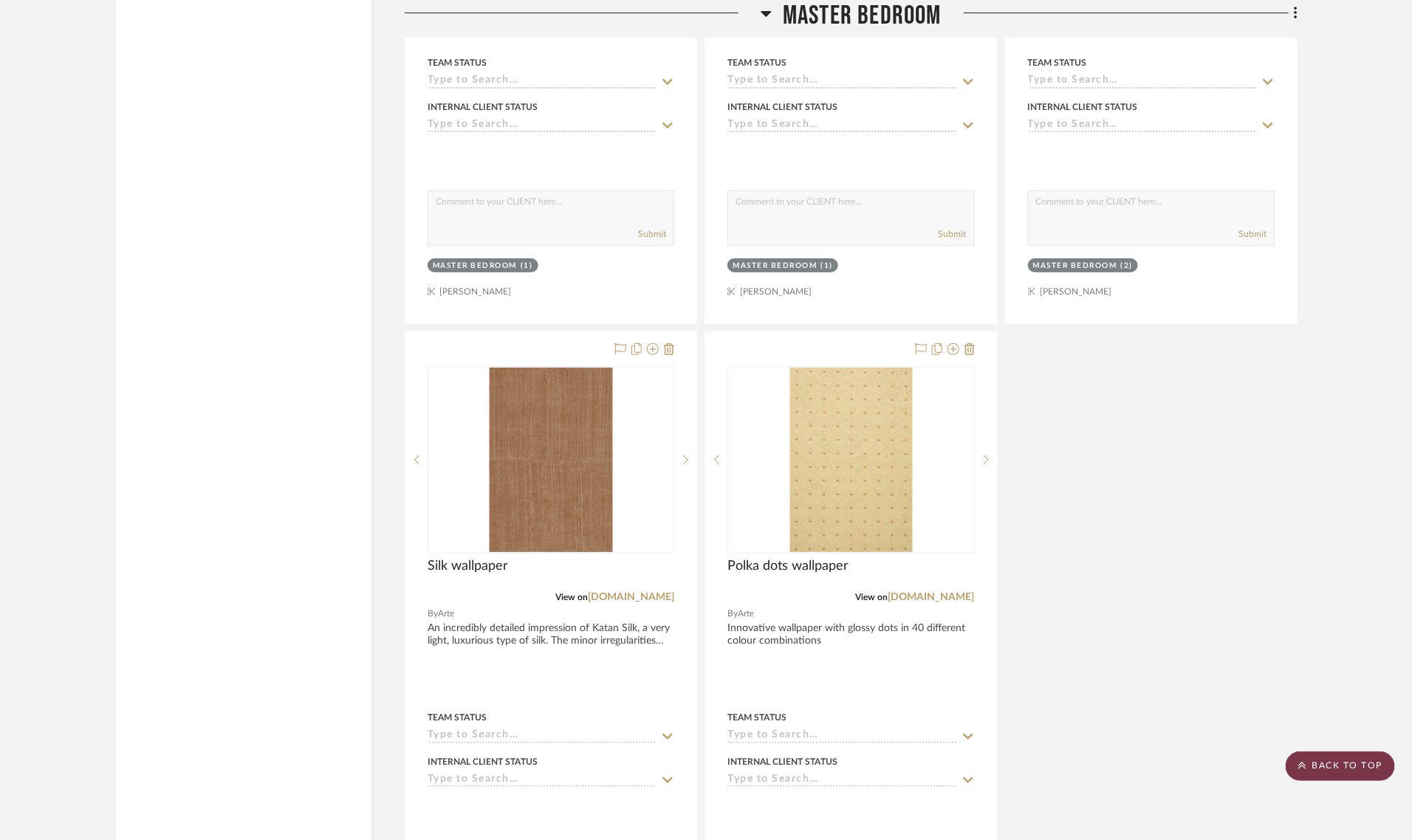
click at [1353, 754] on scroll-to-top-button "BACK TO TOP" at bounding box center [1340, 766] width 109 height 30
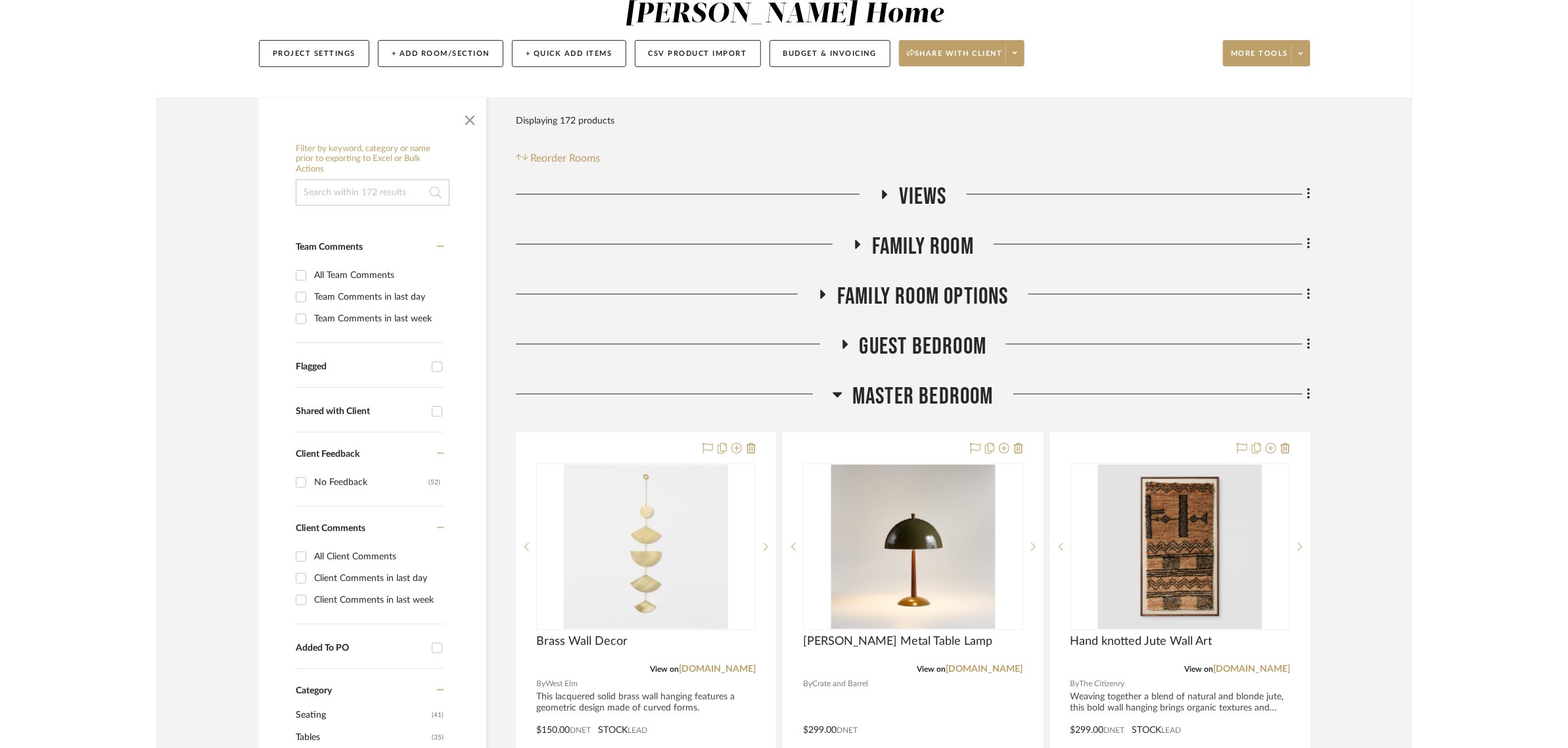
scroll to position [165, 0]
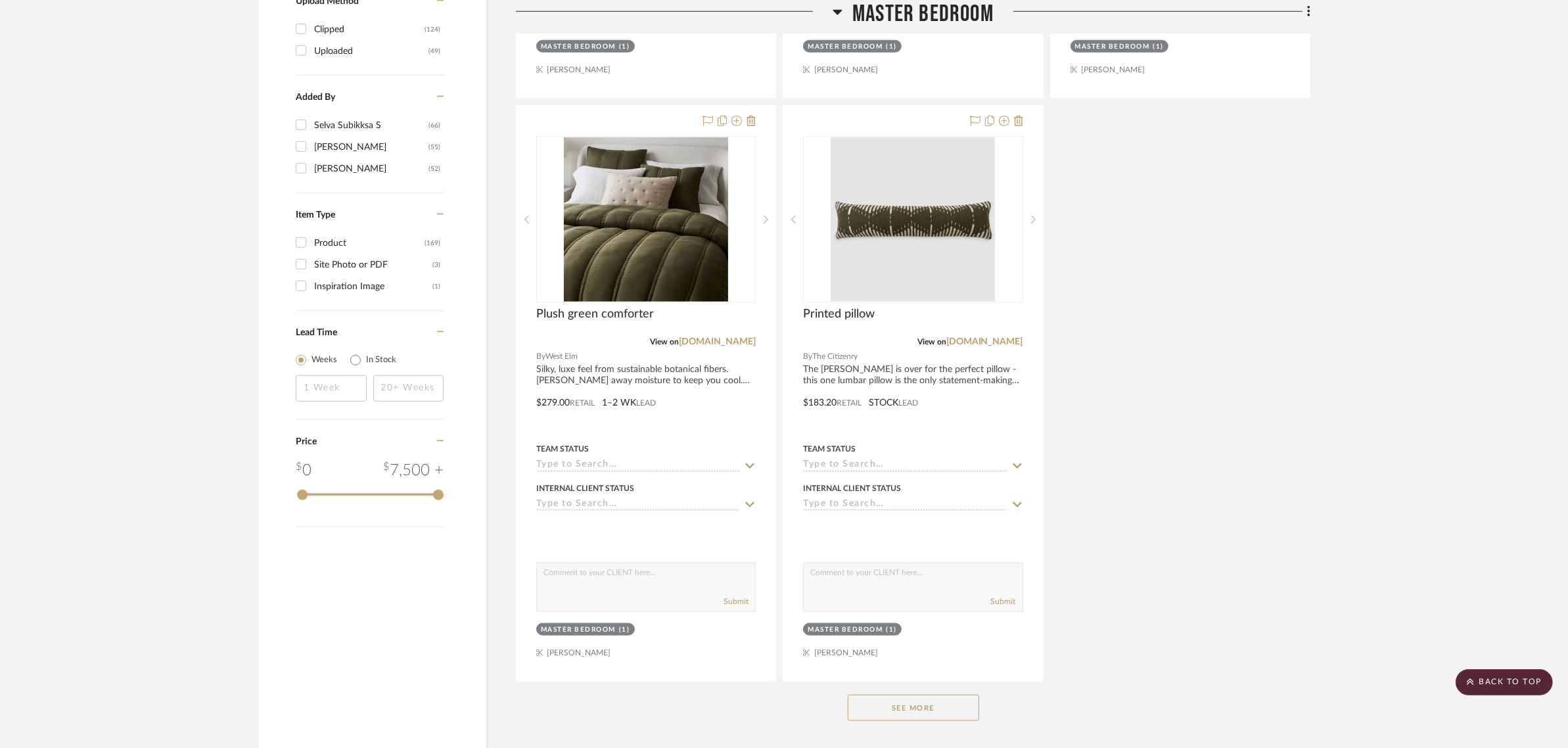
scroll to position [1972, 0]
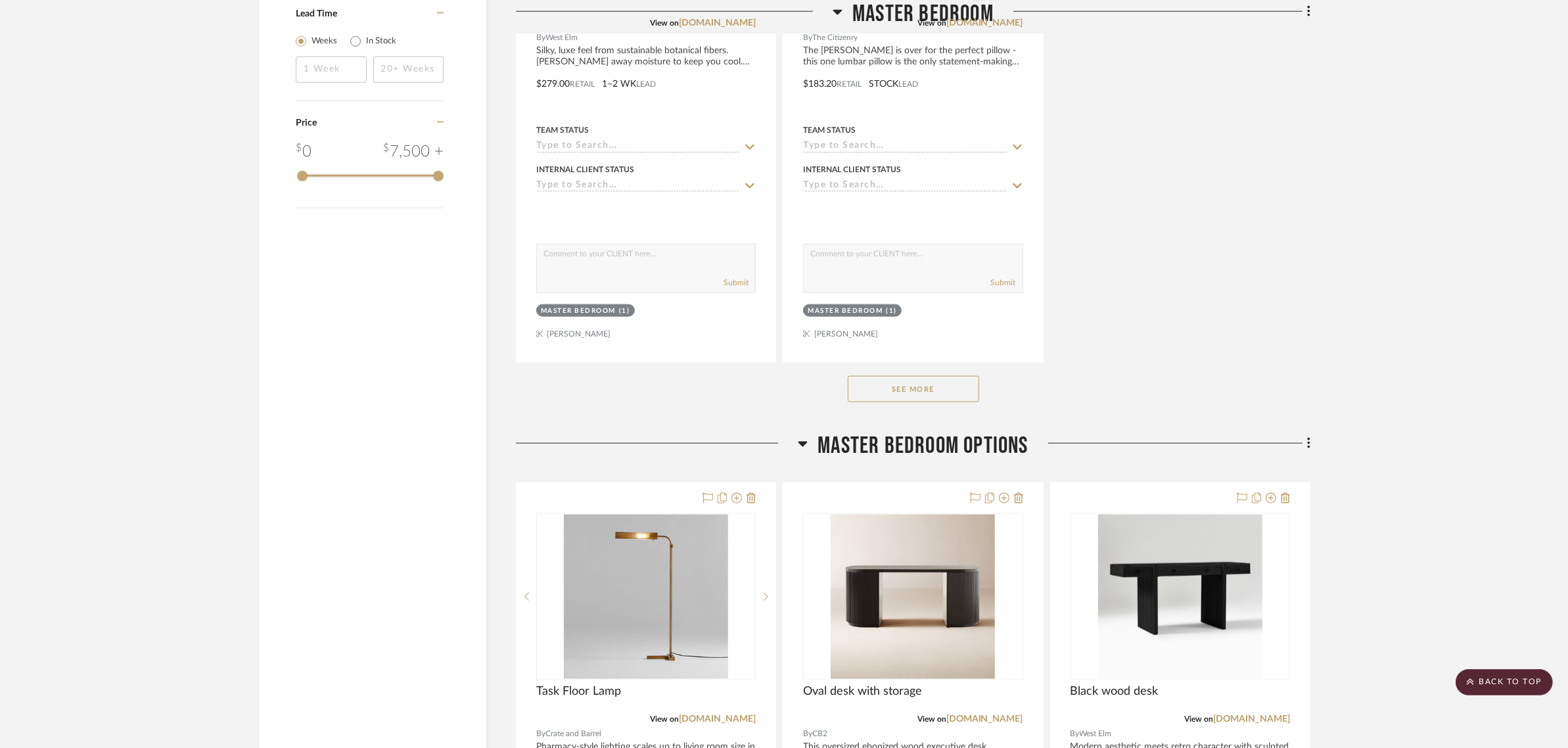
click at [941, 376] on button "See More" at bounding box center [913, 389] width 131 height 26
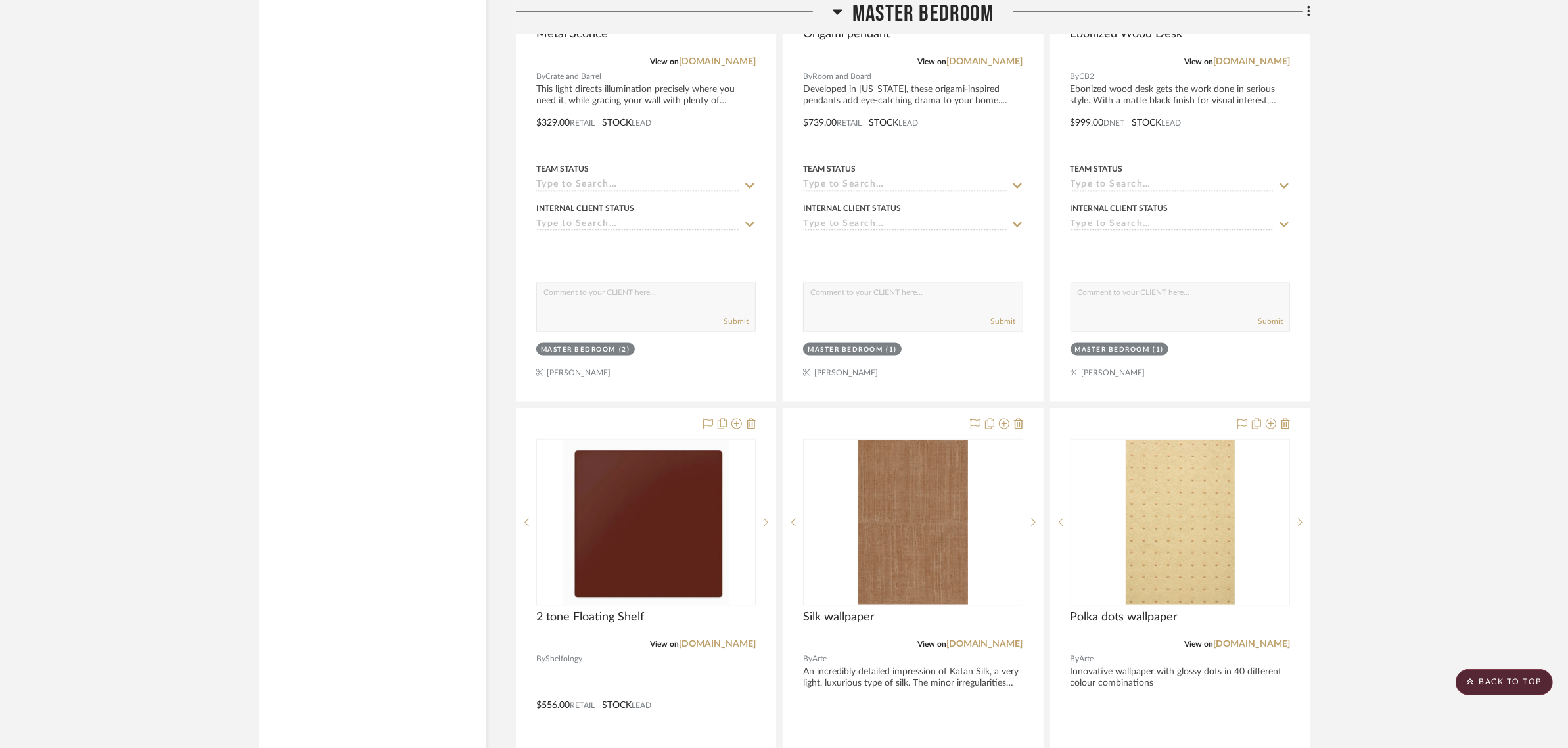
scroll to position [2218, 0]
